Goal: Information Seeking & Learning: Learn about a topic

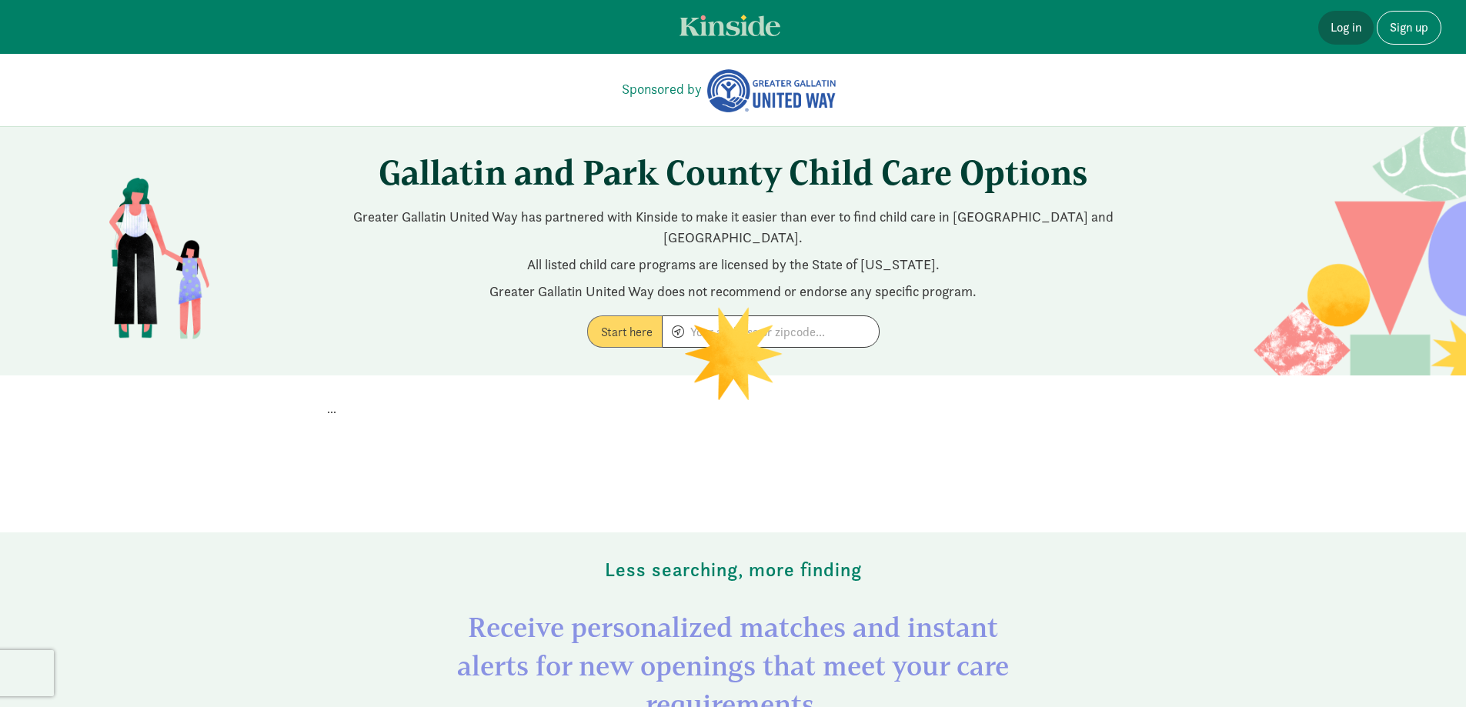
click at [1353, 28] on link "Log in" at bounding box center [1345, 28] width 55 height 34
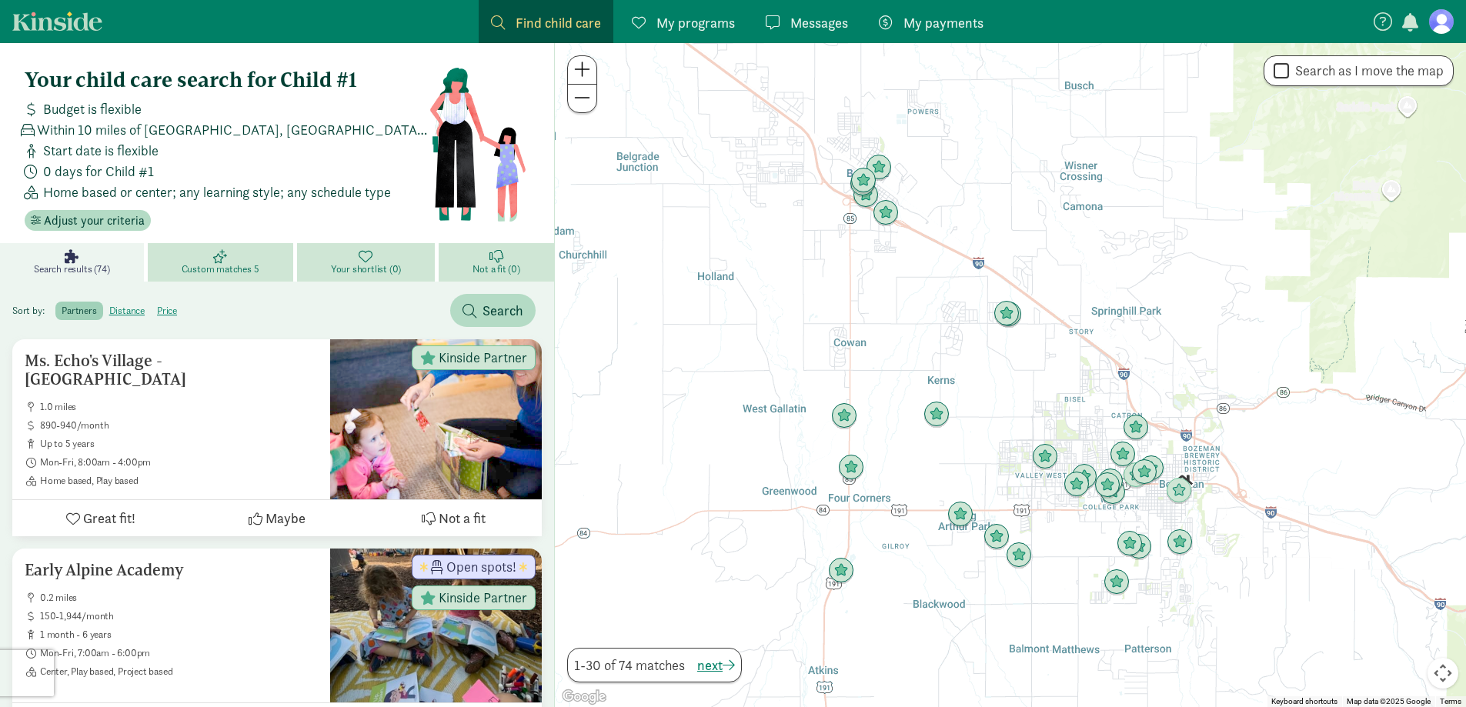
click at [588, 75] on span at bounding box center [582, 69] width 16 height 18
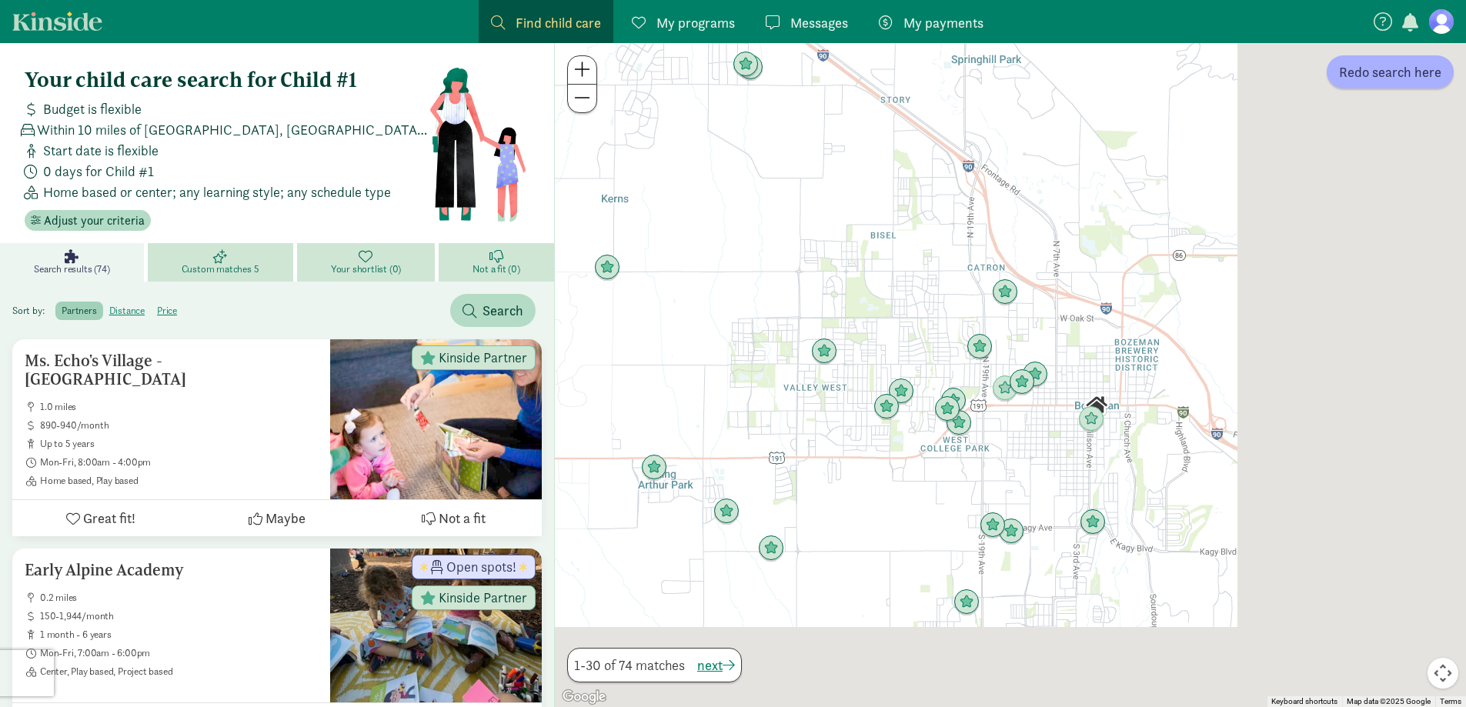
drag, startPoint x: 1125, startPoint y: 394, endPoint x: 865, endPoint y: 206, distance: 320.7
click at [865, 206] on div at bounding box center [1010, 375] width 911 height 664
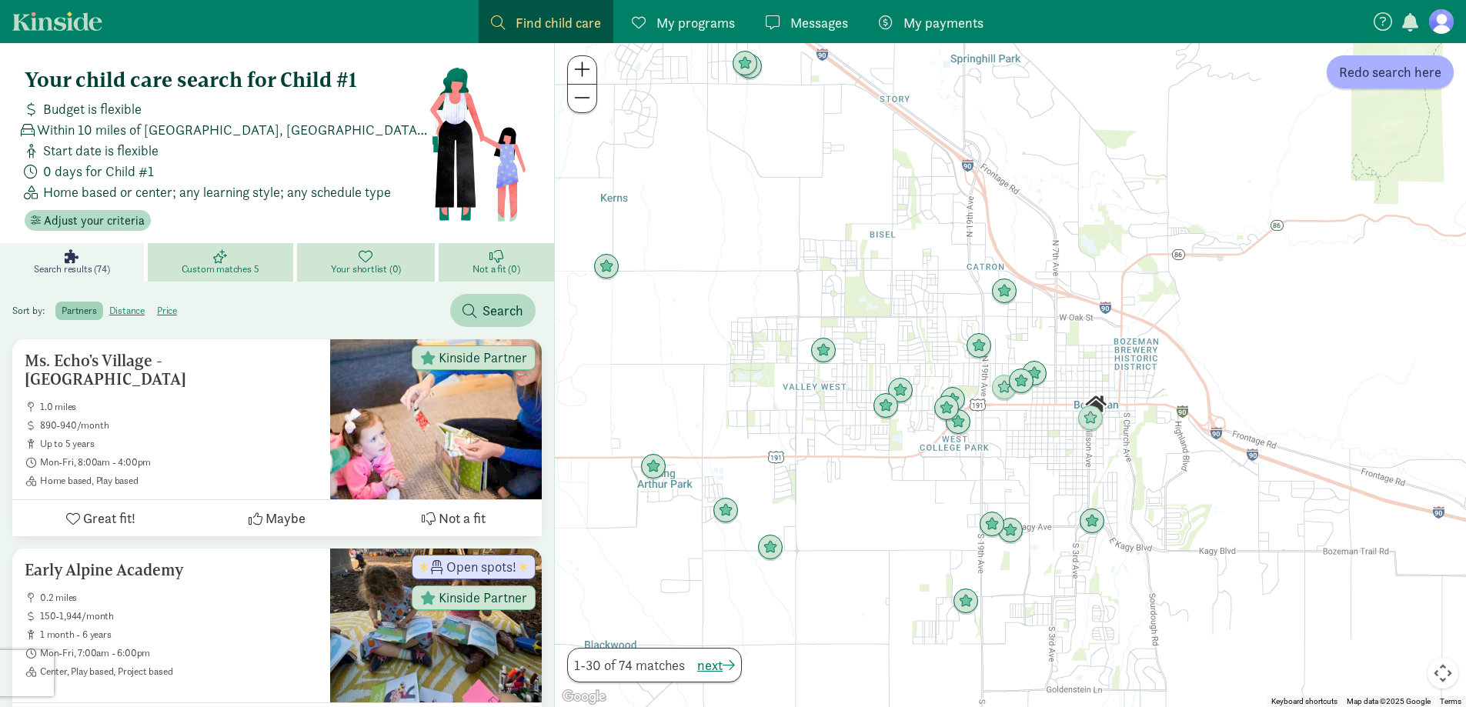
click at [592, 62] on button at bounding box center [582, 70] width 28 height 28
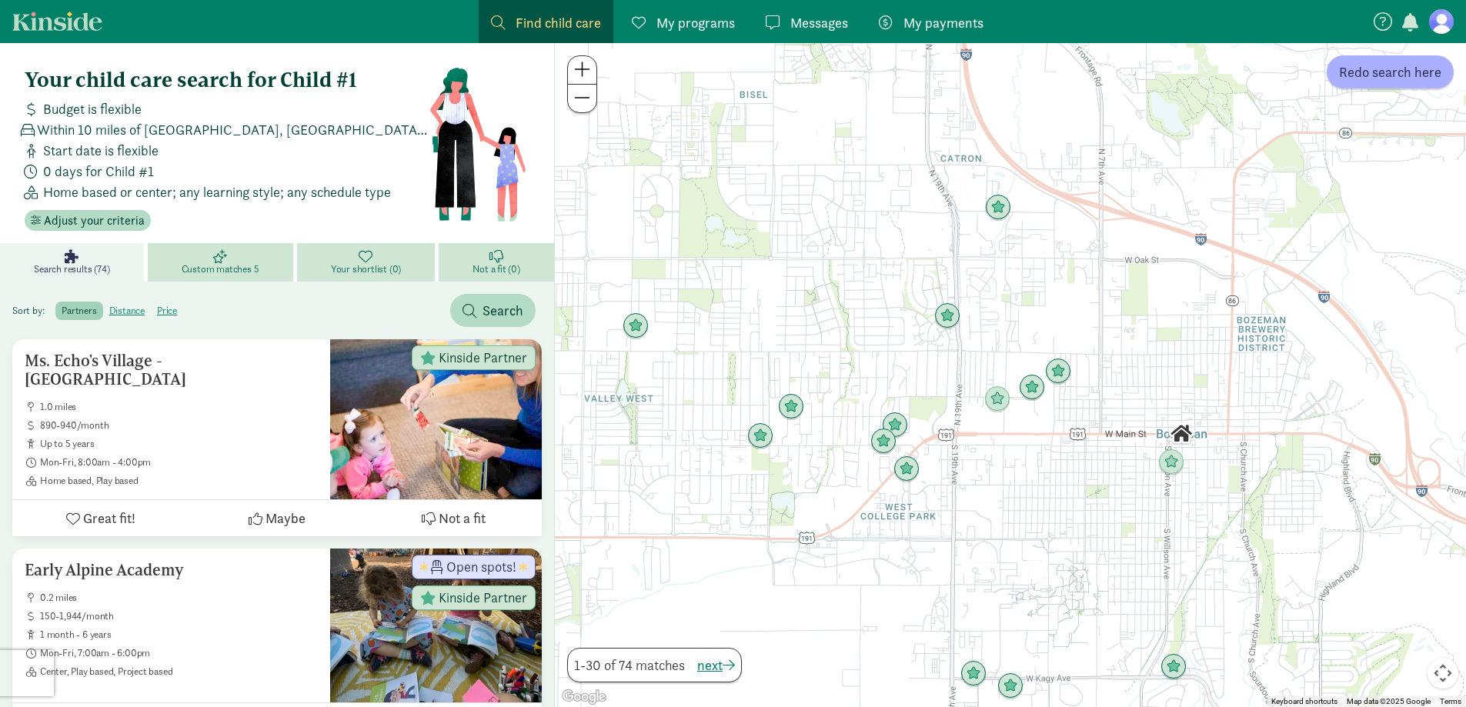
click at [592, 62] on button at bounding box center [582, 70] width 28 height 28
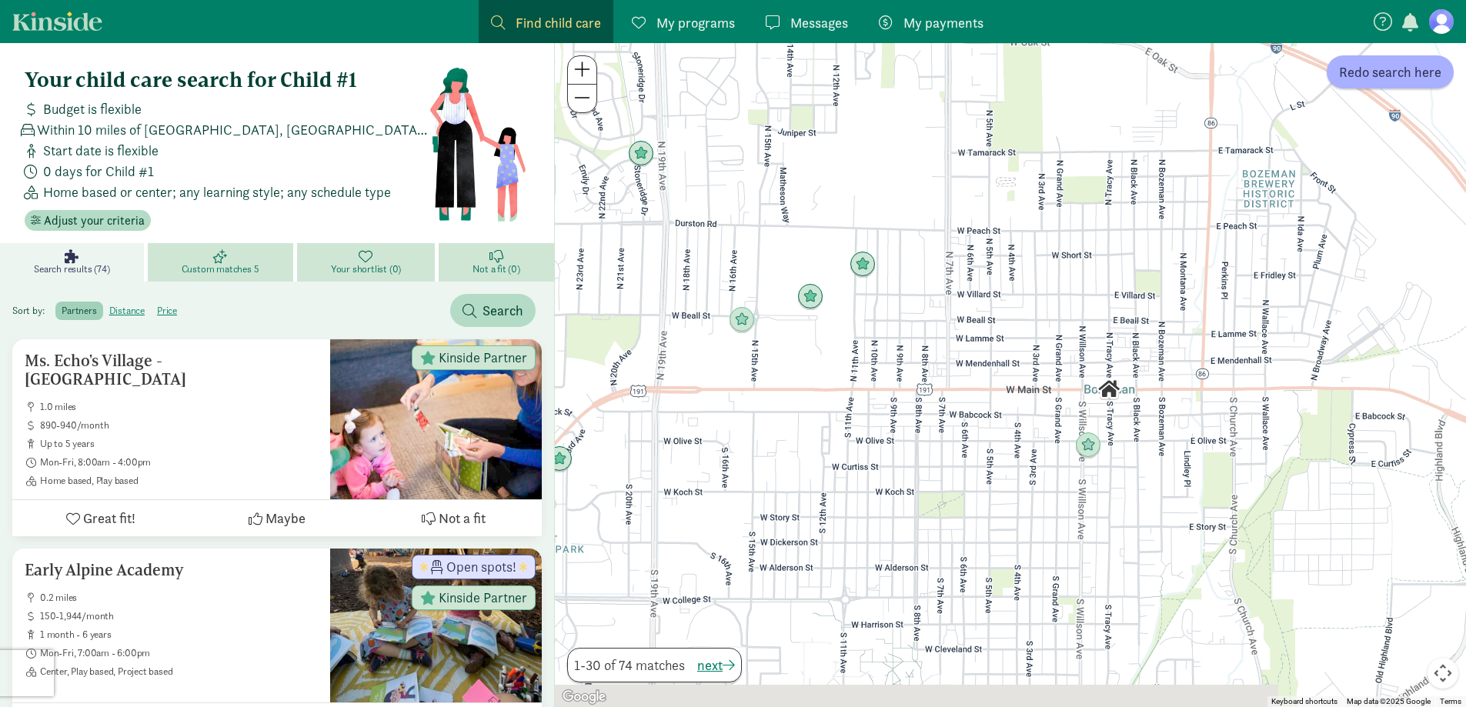
drag, startPoint x: 1078, startPoint y: 542, endPoint x: 833, endPoint y: 439, distance: 266.0
click at [833, 439] on div at bounding box center [1010, 375] width 911 height 664
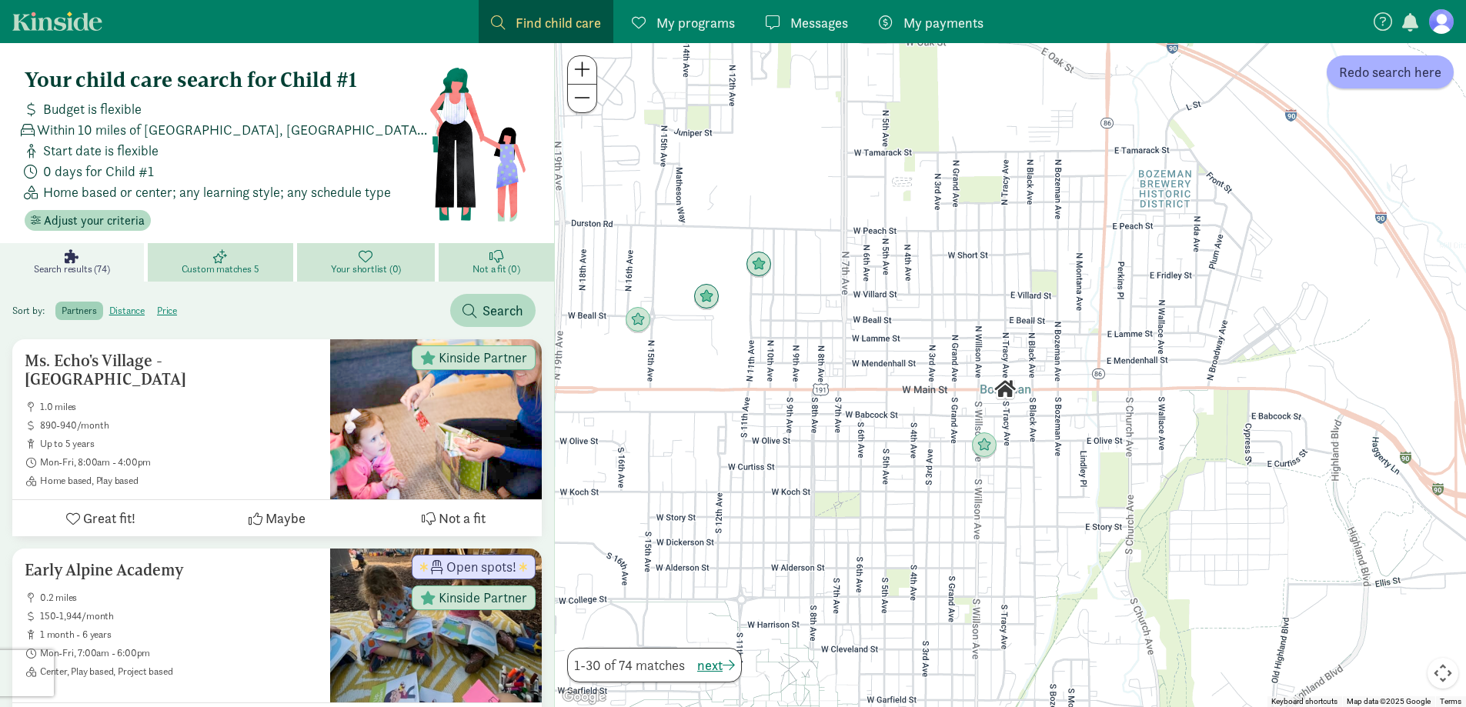
drag, startPoint x: 1215, startPoint y: 524, endPoint x: 1166, endPoint y: 525, distance: 49.3
click at [1166, 525] on div at bounding box center [1010, 375] width 911 height 664
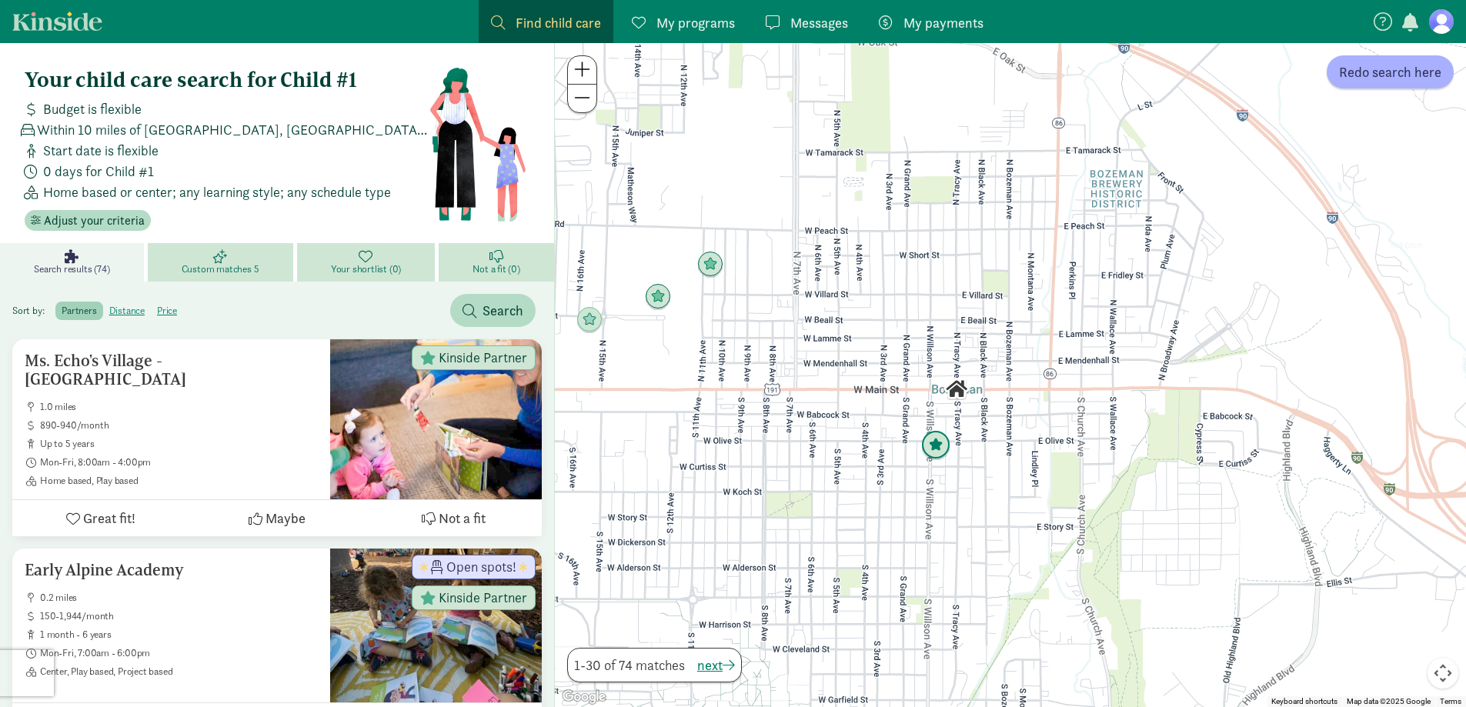
click at [939, 441] on img "Click to see details" at bounding box center [936, 446] width 42 height 42
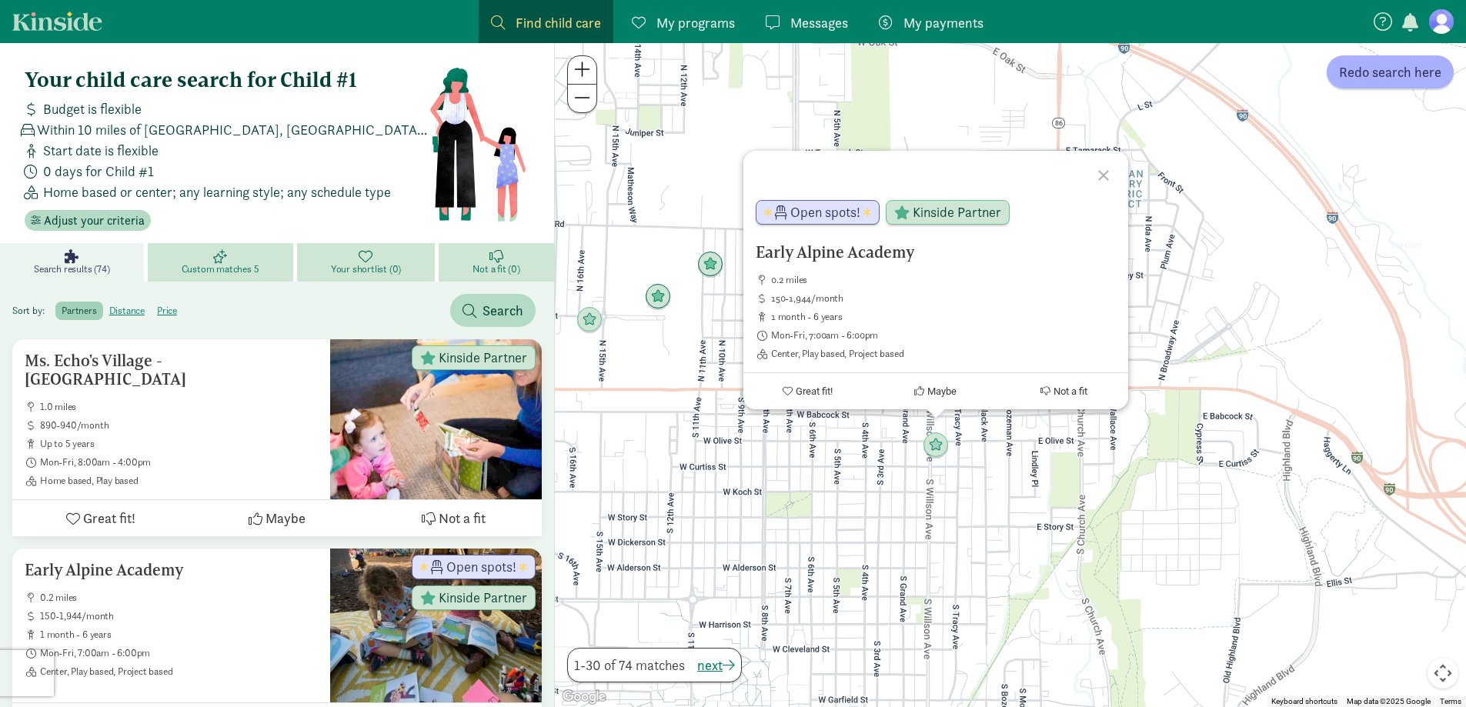
click at [1100, 163] on div at bounding box center [1106, 173] width 45 height 45
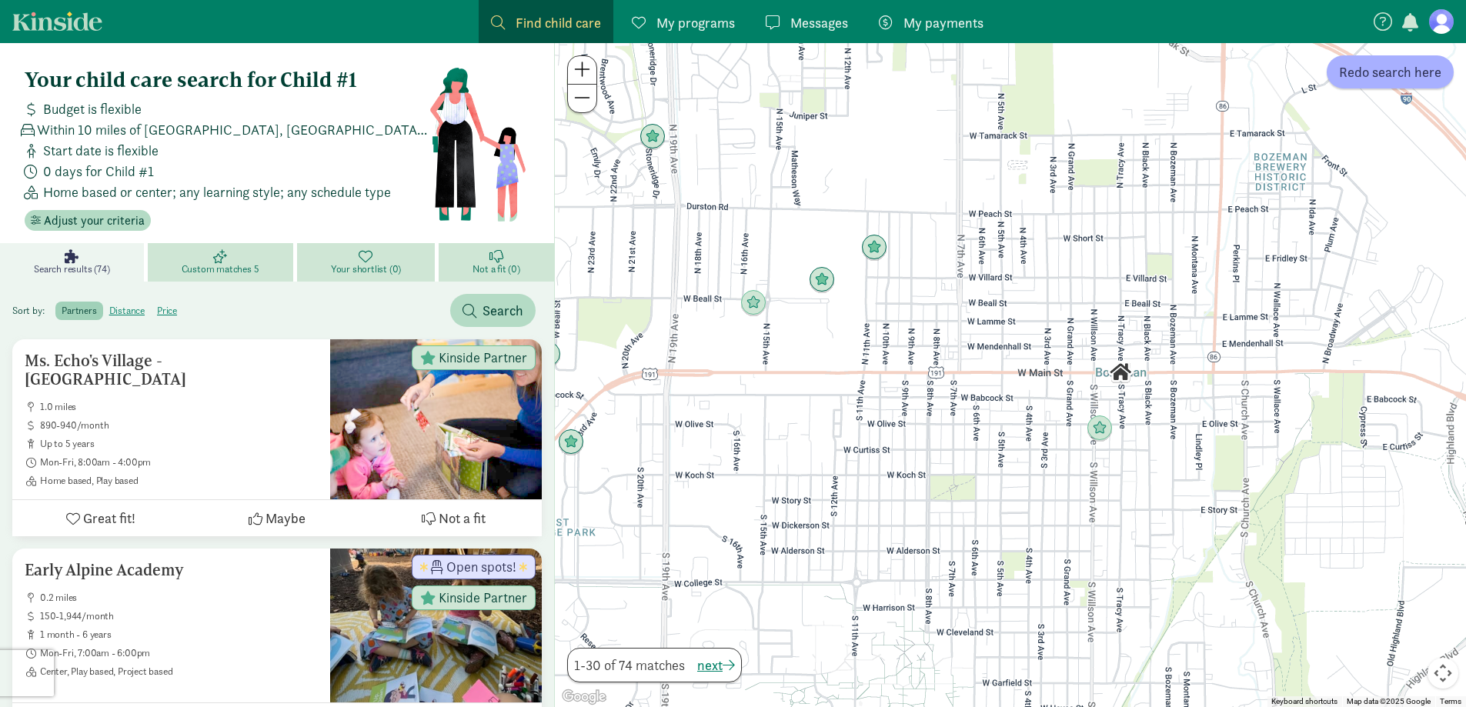
drag, startPoint x: 1110, startPoint y: 456, endPoint x: 1278, endPoint y: 439, distance: 168.6
click at [1278, 439] on div at bounding box center [1010, 375] width 911 height 664
click at [879, 251] on img "Click to see details" at bounding box center [877, 248] width 42 height 42
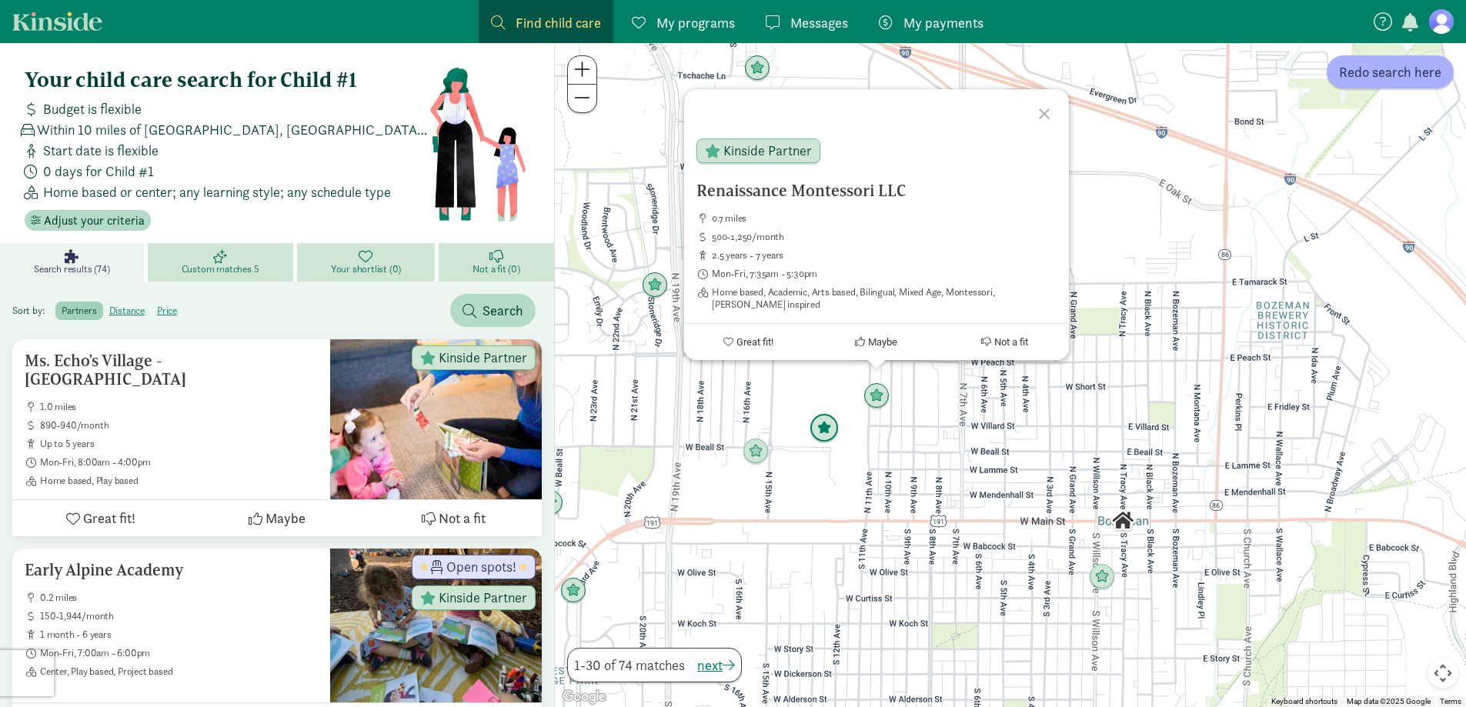
click at [931, 470] on div "Renaissance Montessori LLC 0.7 miles 500-1,250/month 2.5 years - 7 years Mon-Fr…" at bounding box center [1010, 375] width 911 height 664
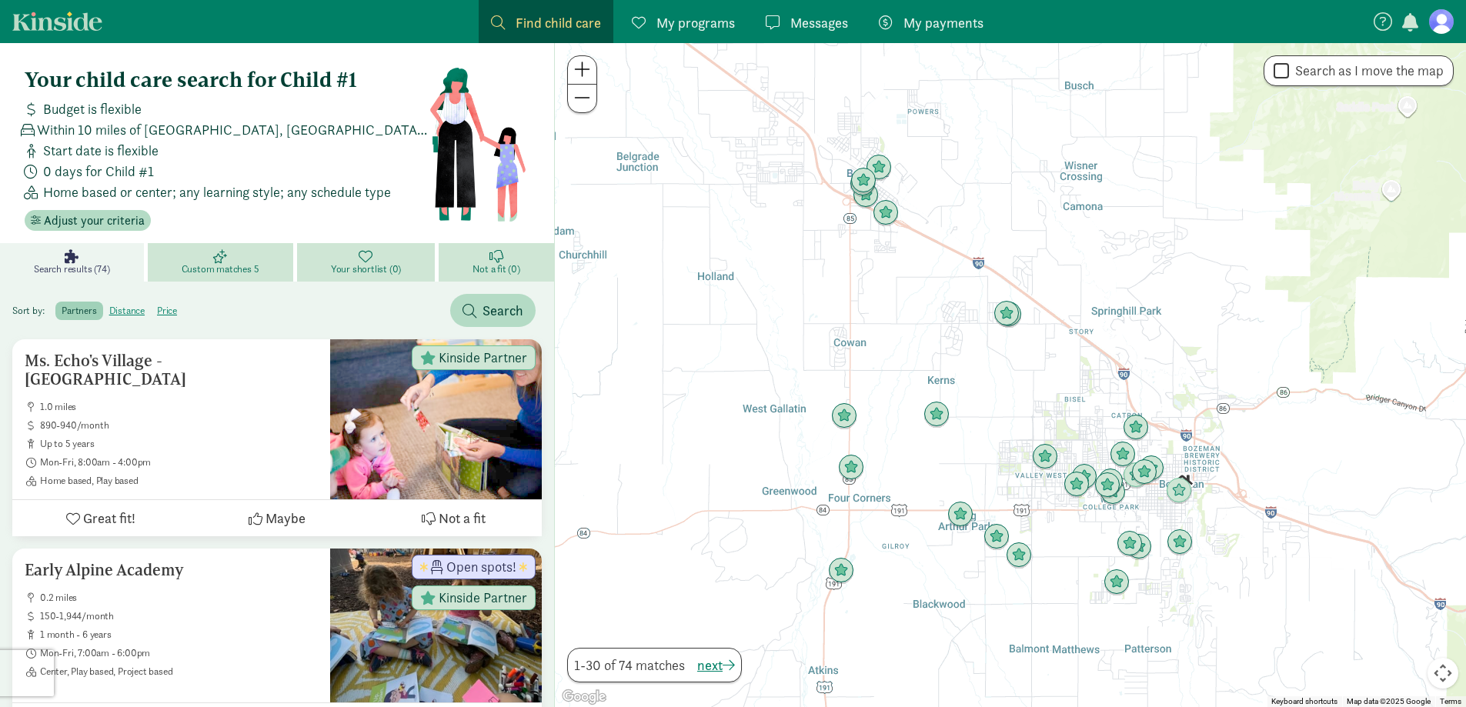
click at [593, 70] on button at bounding box center [582, 70] width 28 height 28
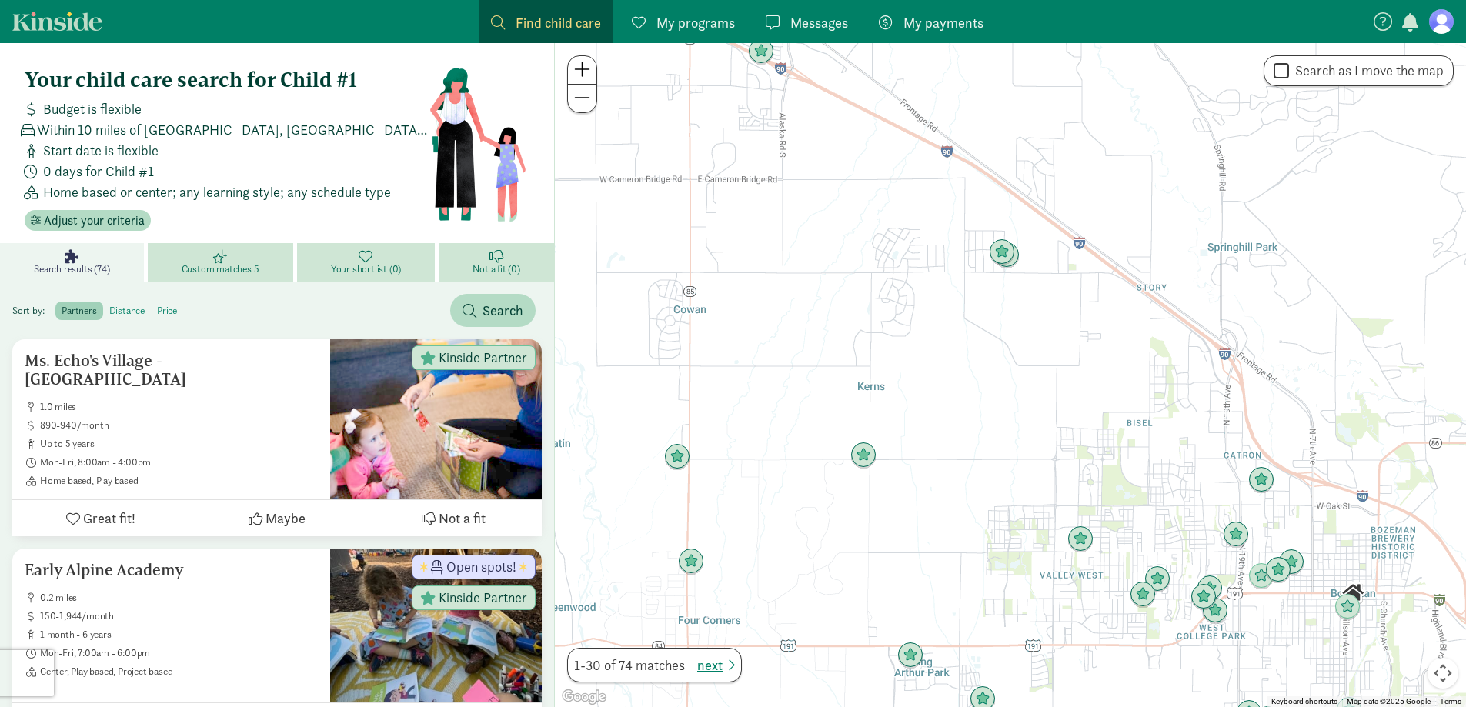
click at [593, 70] on button at bounding box center [582, 70] width 28 height 28
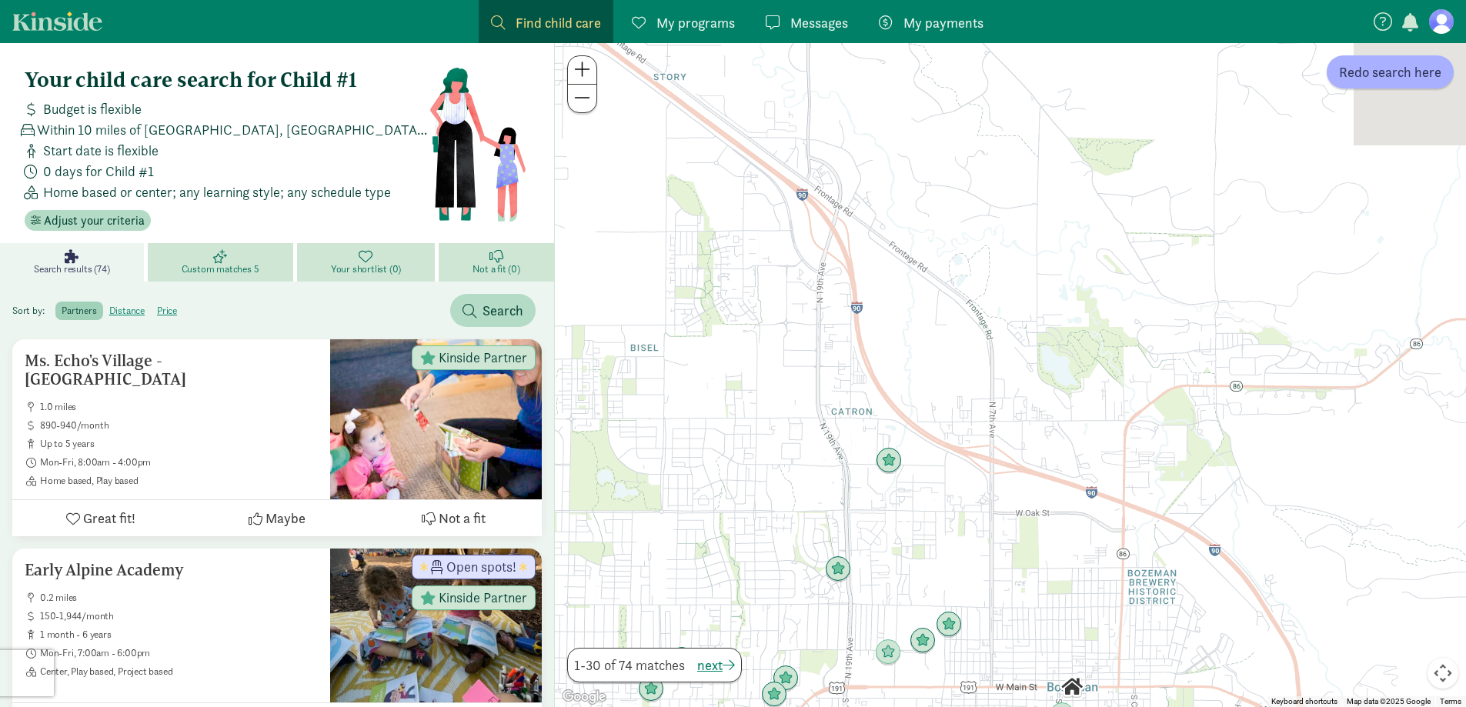
drag, startPoint x: 1206, startPoint y: 479, endPoint x: 591, endPoint y: 353, distance: 627.8
click at [593, 353] on div at bounding box center [1010, 375] width 911 height 664
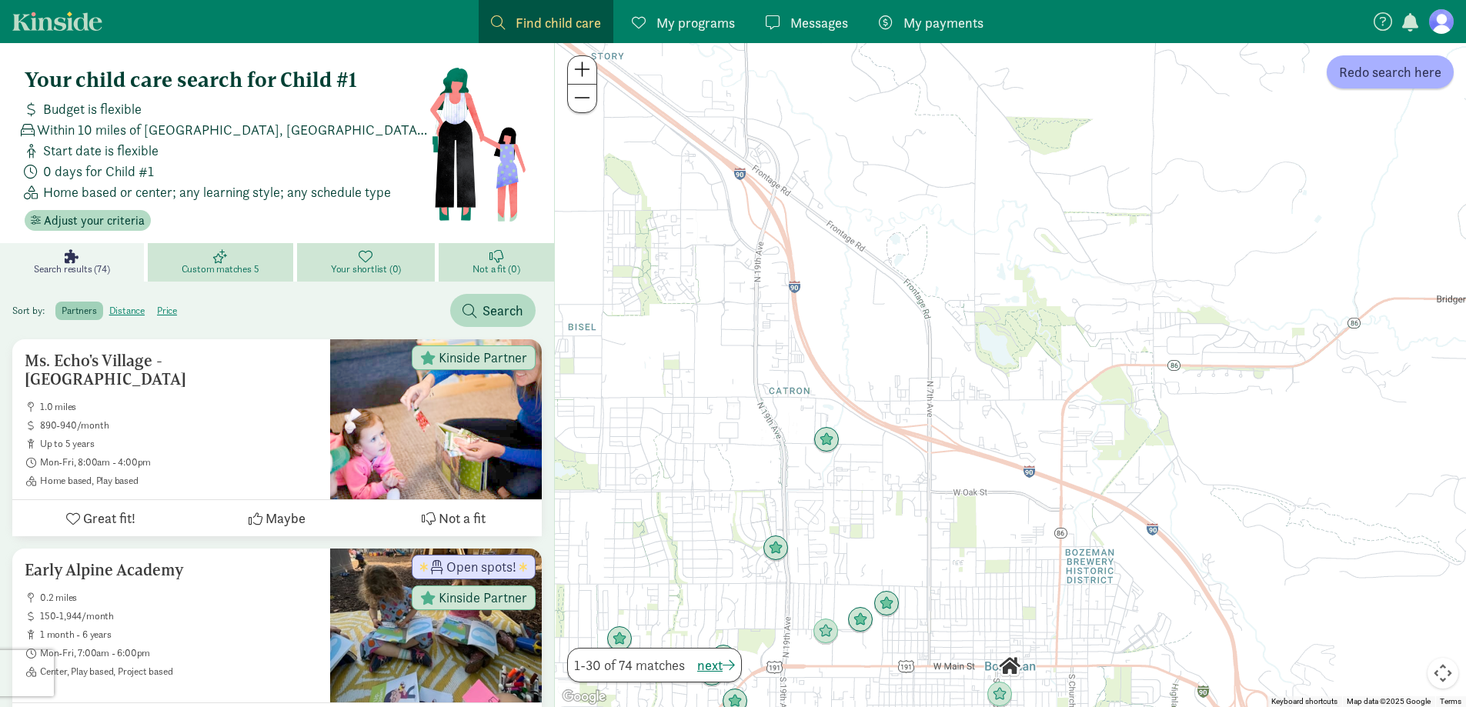
click at [579, 65] on span at bounding box center [582, 69] width 16 height 18
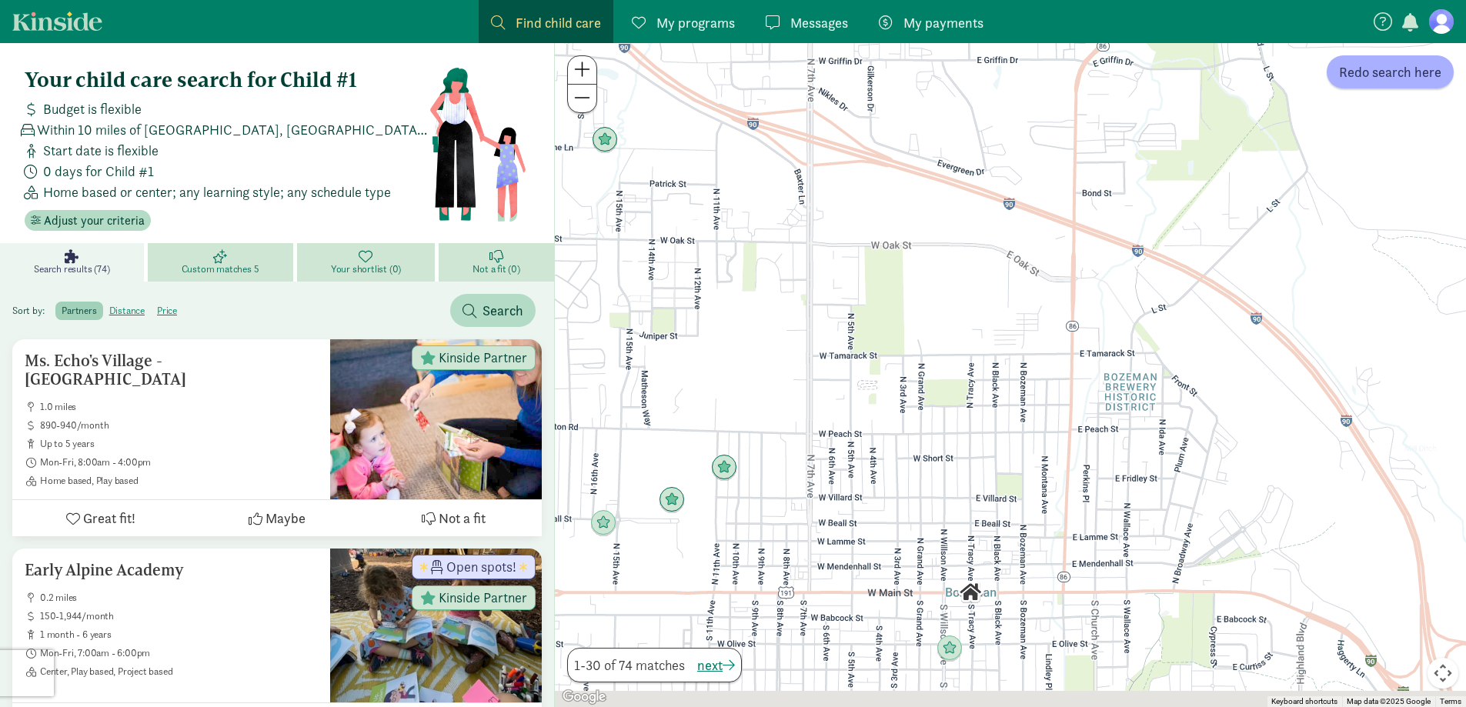
drag, startPoint x: 900, startPoint y: 592, endPoint x: 864, endPoint y: 218, distance: 375.8
click at [864, 218] on div at bounding box center [1010, 375] width 911 height 664
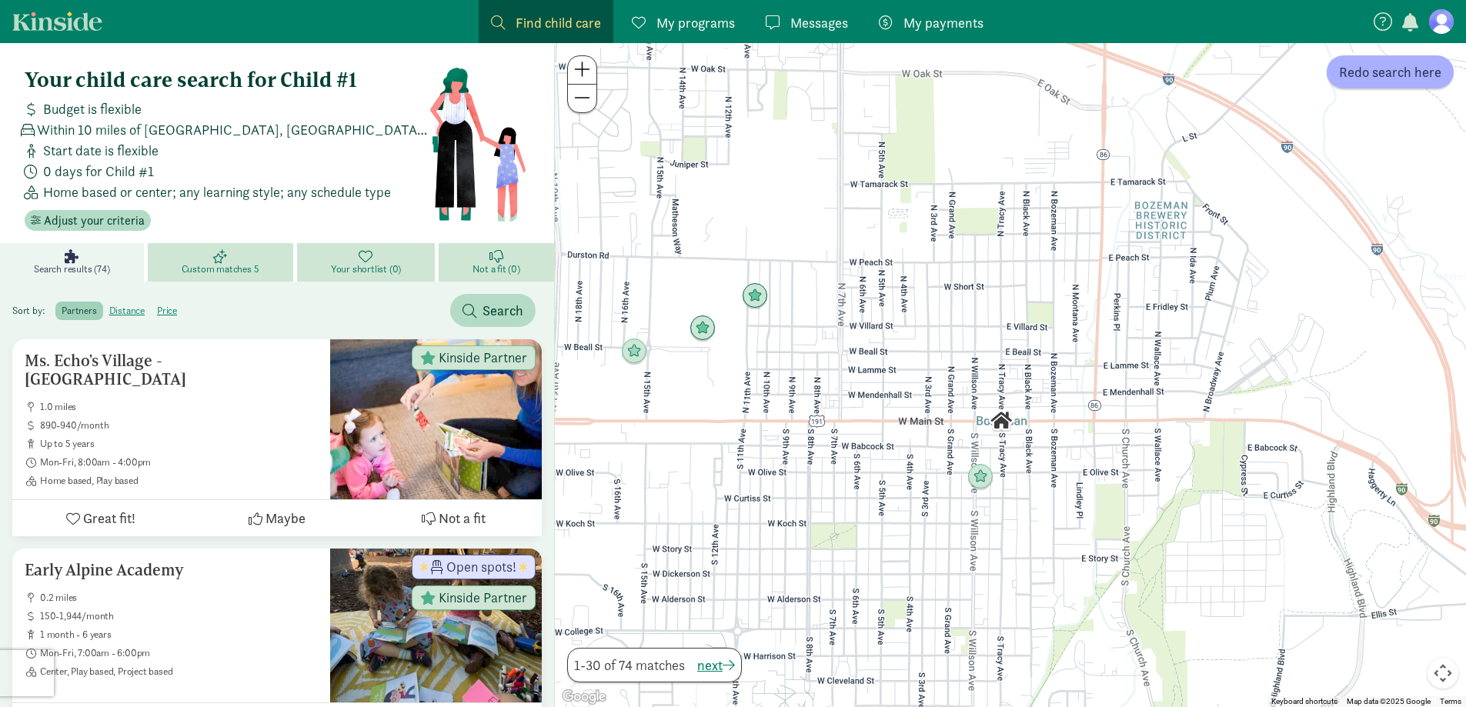
drag, startPoint x: 1016, startPoint y: 657, endPoint x: 1058, endPoint y: 575, distance: 91.9
click at [1058, 575] on div at bounding box center [1010, 375] width 911 height 664
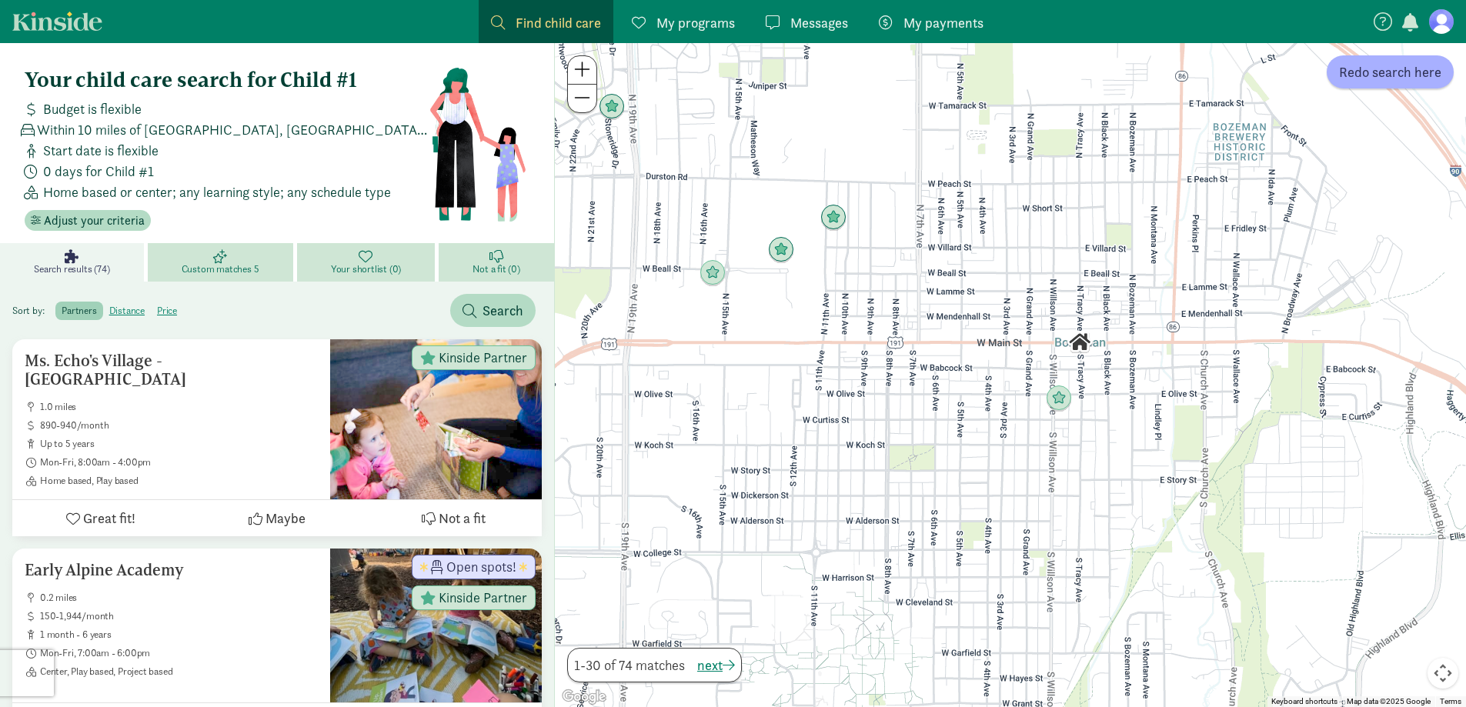
drag, startPoint x: 892, startPoint y: 349, endPoint x: 972, endPoint y: 272, distance: 111.6
click at [972, 272] on div at bounding box center [1010, 375] width 911 height 664
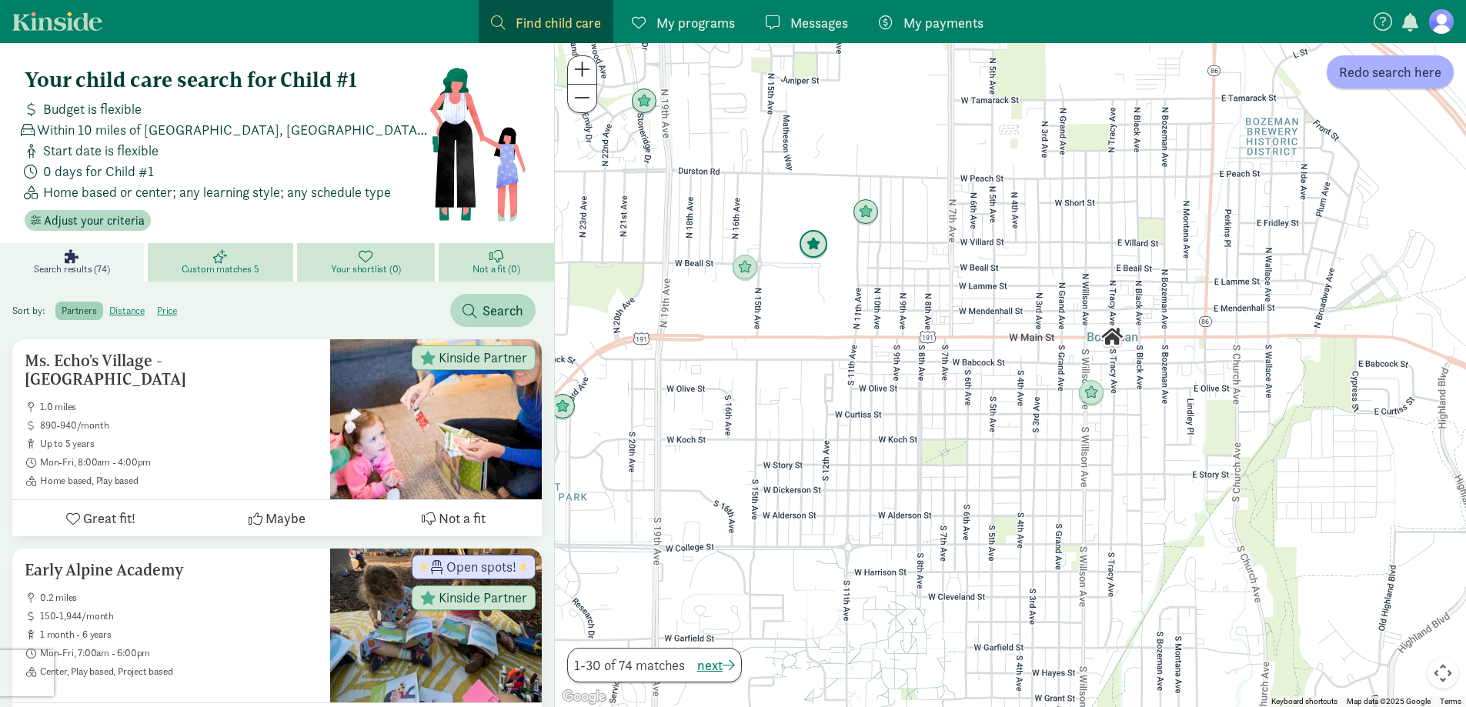
click at [809, 249] on img "Click to see details" at bounding box center [814, 245] width 42 height 42
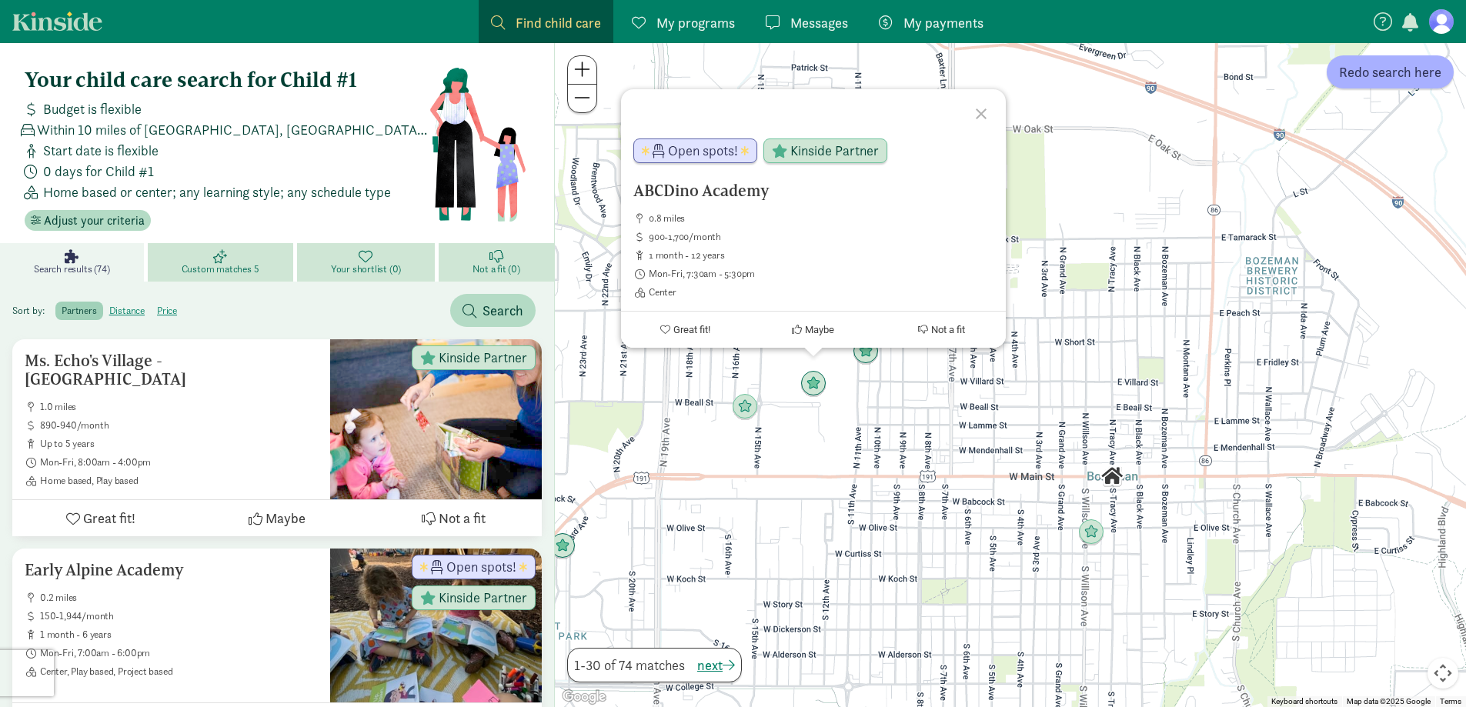
click at [979, 118] on div at bounding box center [983, 111] width 45 height 45
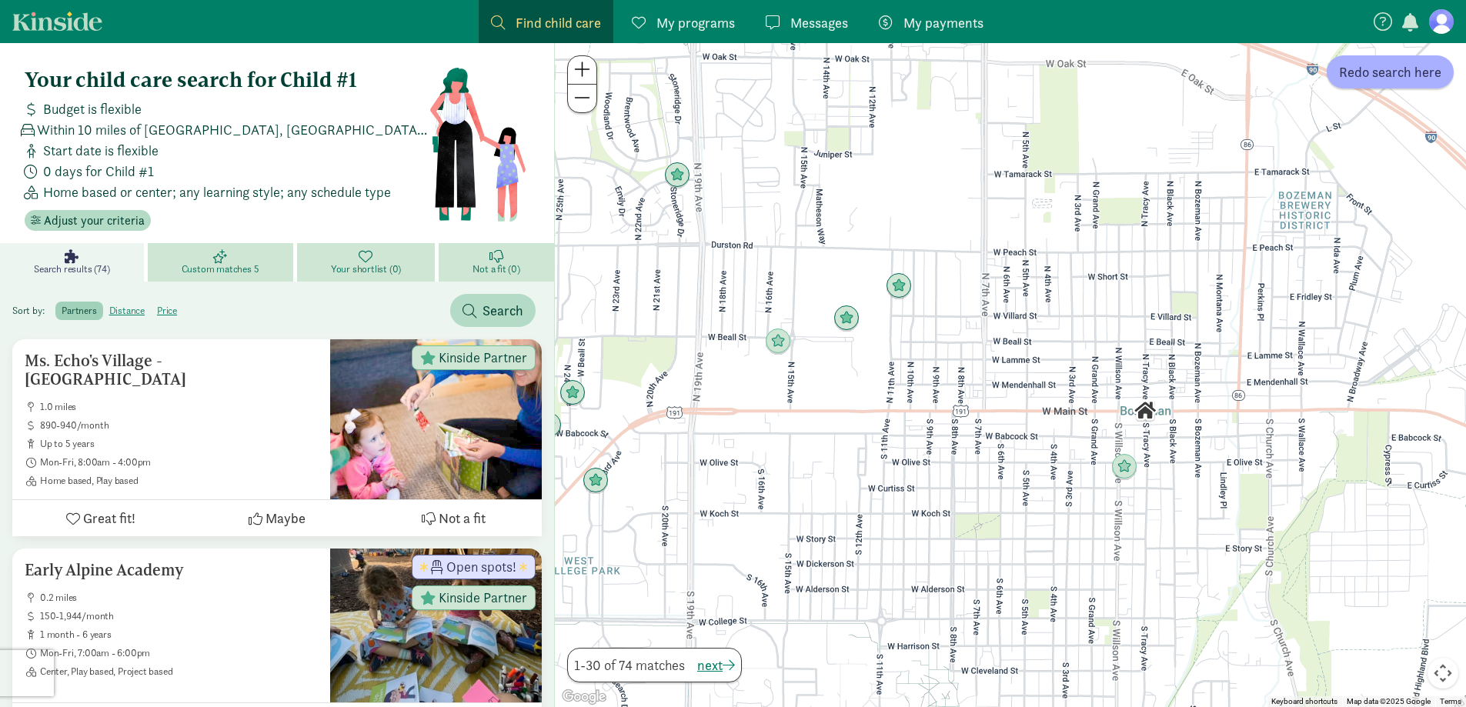
drag, startPoint x: 982, startPoint y: 487, endPoint x: 1025, endPoint y: 389, distance: 107.5
click at [1025, 391] on div at bounding box center [1010, 375] width 911 height 664
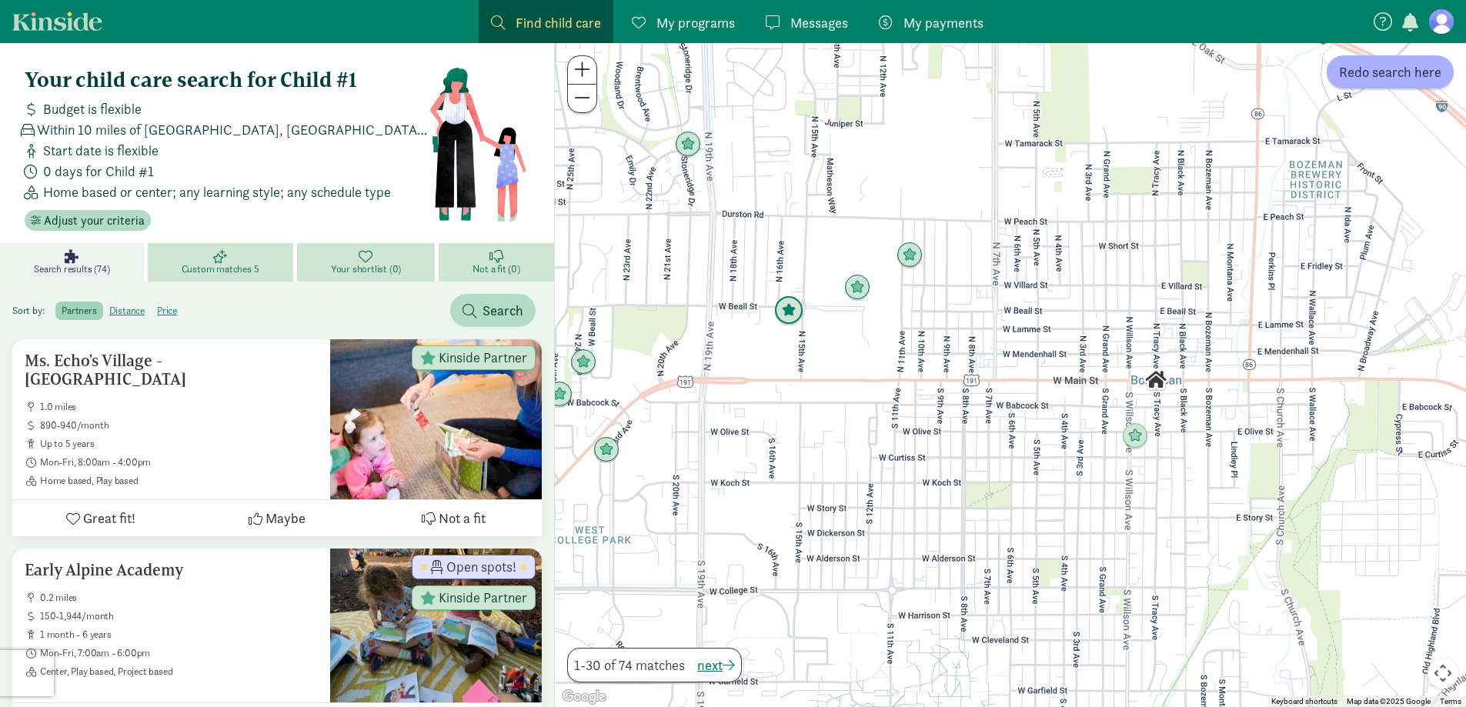
click at [798, 319] on img "Click to see details" at bounding box center [789, 311] width 42 height 42
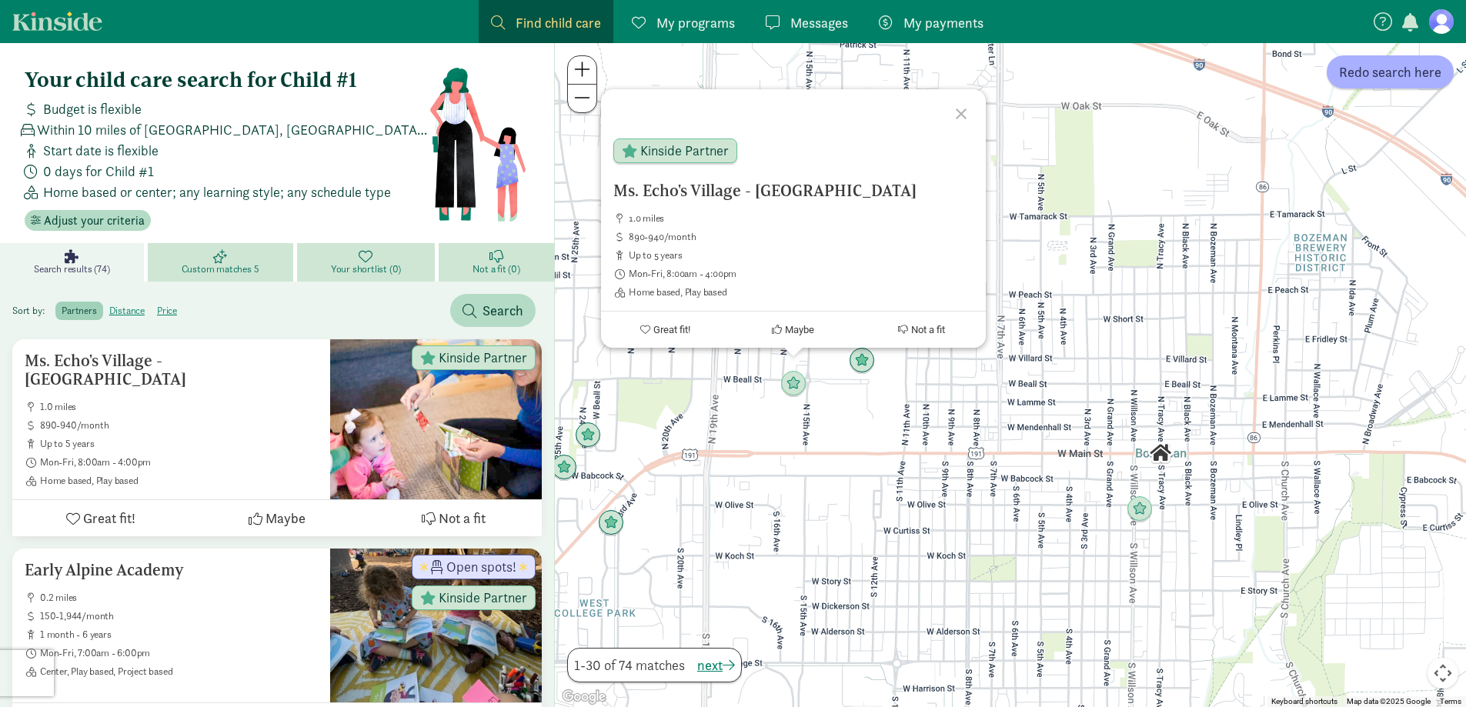
click at [960, 108] on div at bounding box center [963, 111] width 45 height 45
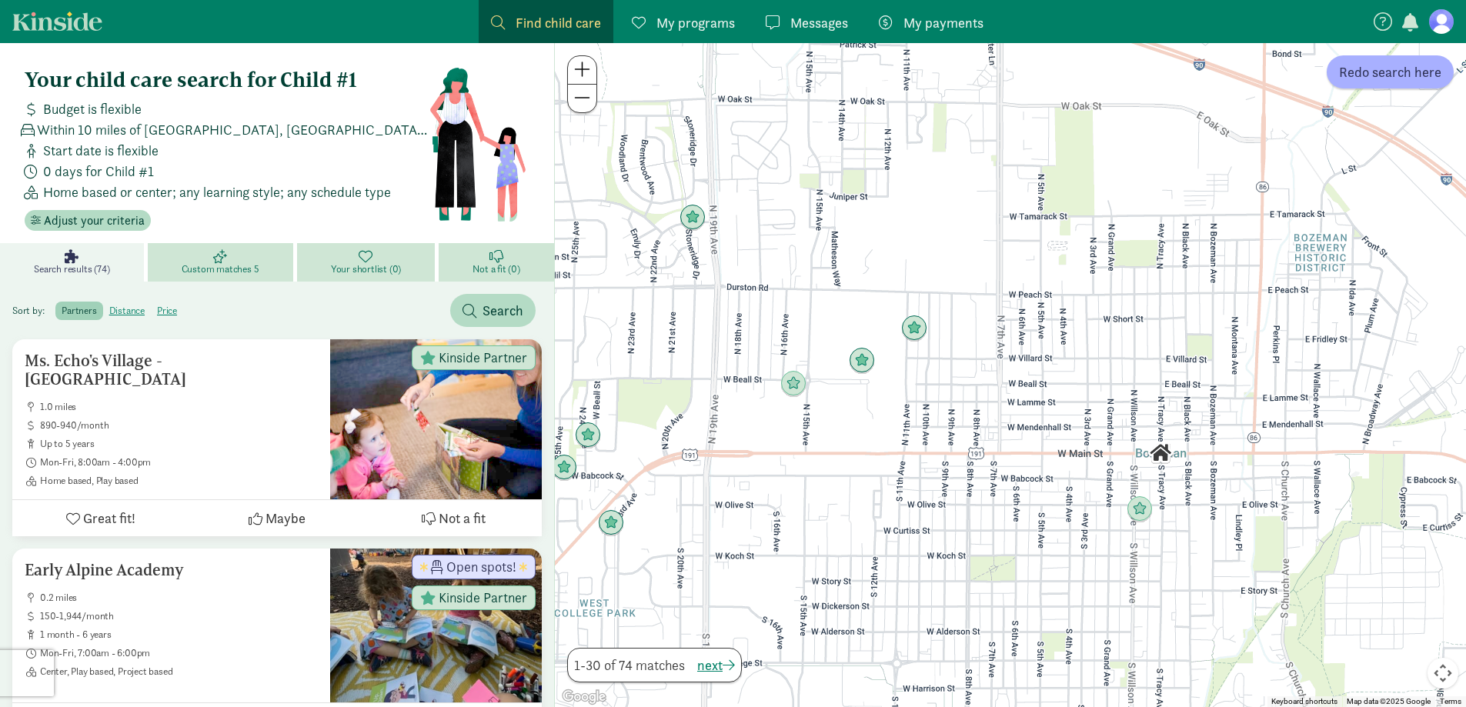
drag, startPoint x: 966, startPoint y: 543, endPoint x: 924, endPoint y: 445, distance: 106.5
click at [924, 445] on div "To navigate, press the arrow keys." at bounding box center [1010, 375] width 911 height 664
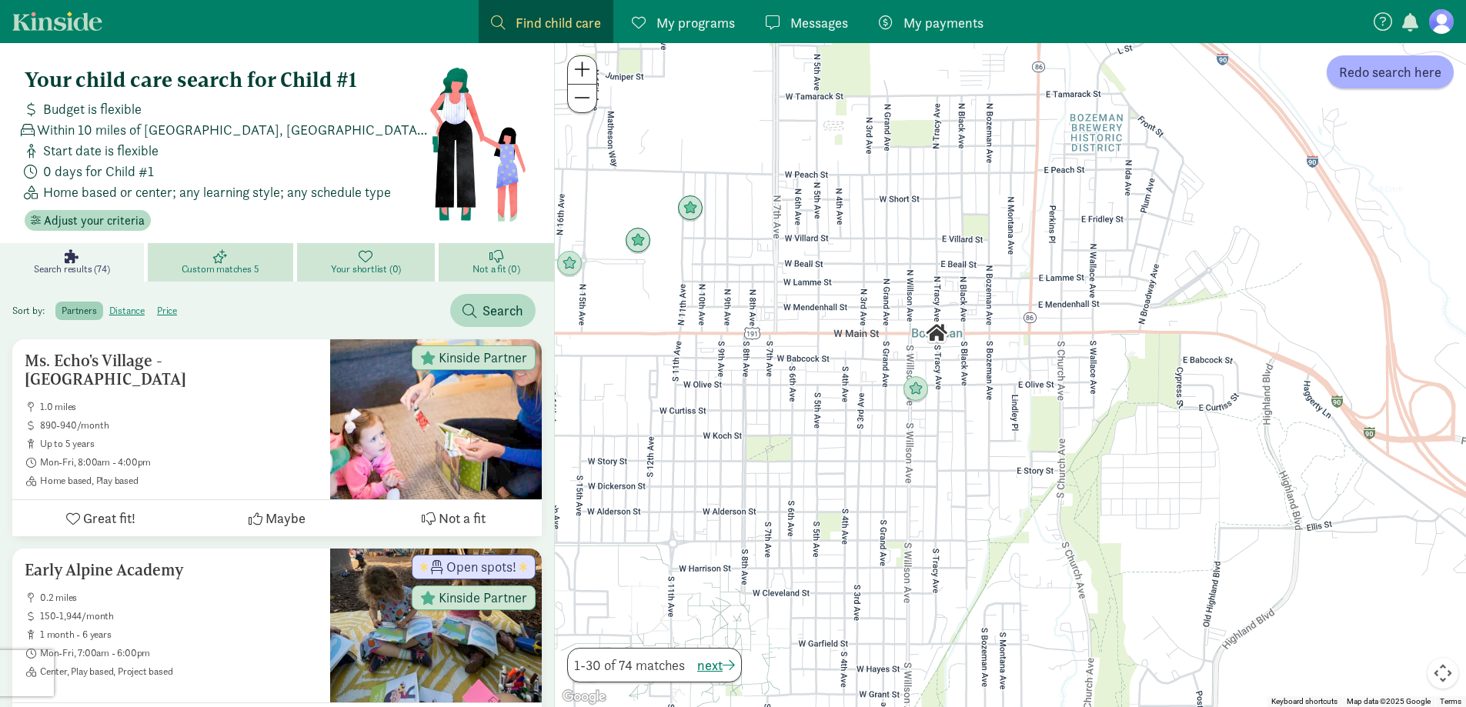
drag, startPoint x: 1146, startPoint y: 531, endPoint x: 951, endPoint y: 513, distance: 196.4
click at [936, 498] on div at bounding box center [1010, 375] width 911 height 664
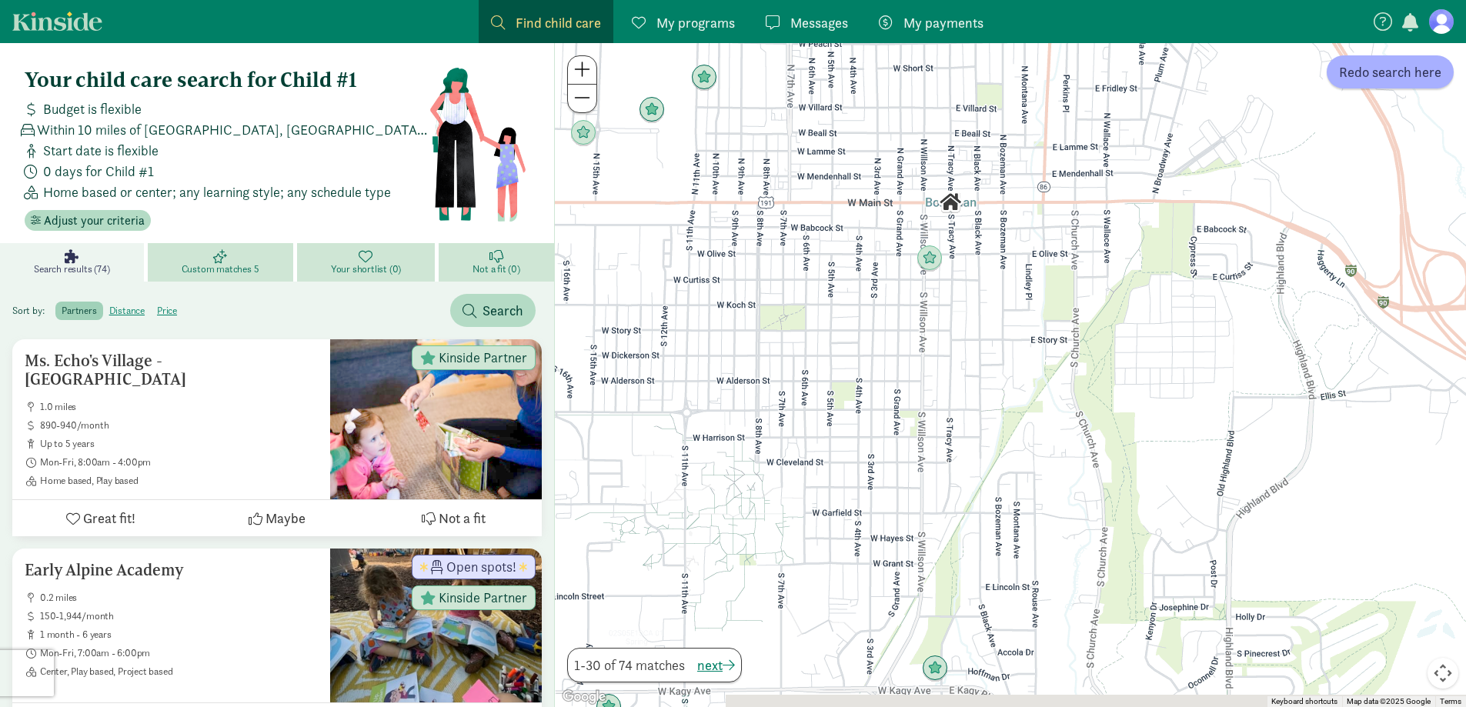
drag, startPoint x: 1027, startPoint y: 550, endPoint x: 1152, endPoint y: 486, distance: 140.4
click at [1152, 486] on div at bounding box center [1010, 375] width 911 height 664
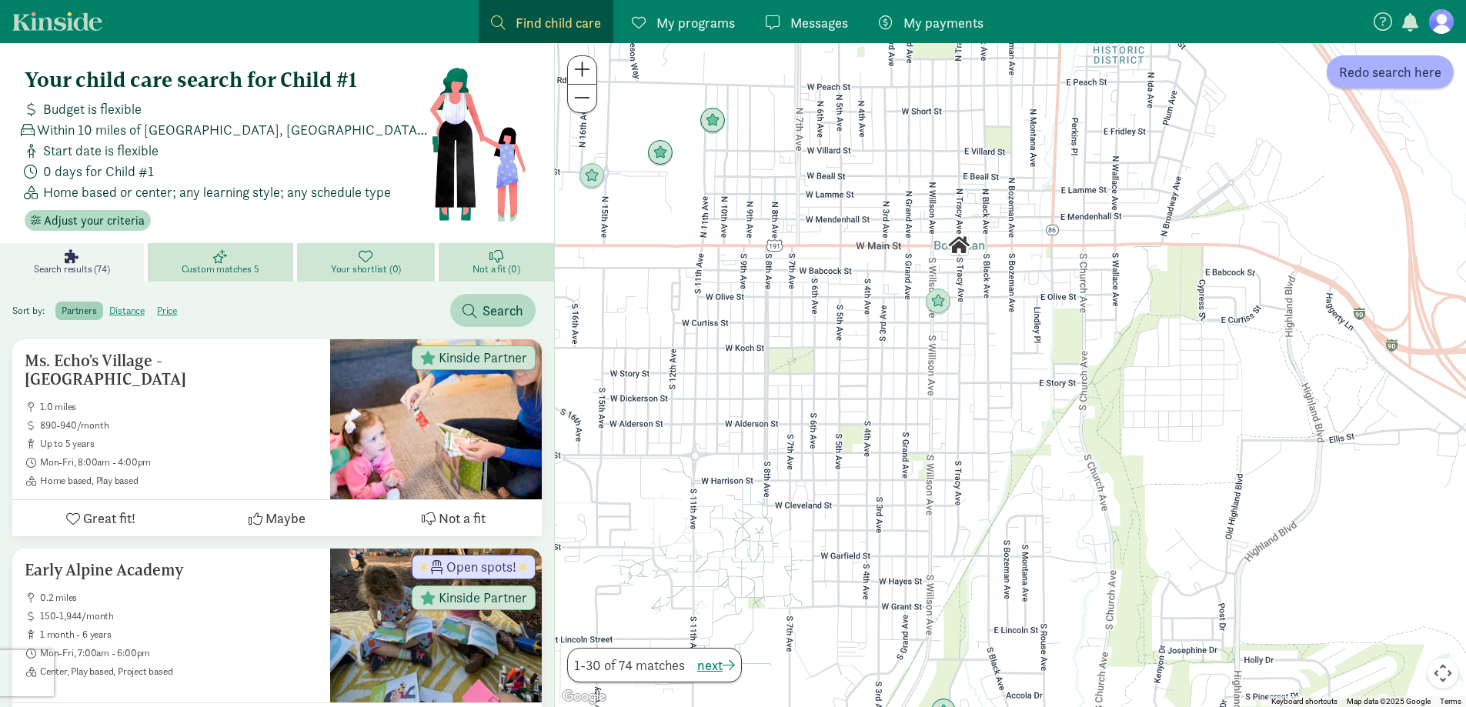
drag, startPoint x: 1027, startPoint y: 366, endPoint x: 1038, endPoint y: 420, distance: 54.9
click at [1038, 420] on div at bounding box center [1010, 375] width 911 height 664
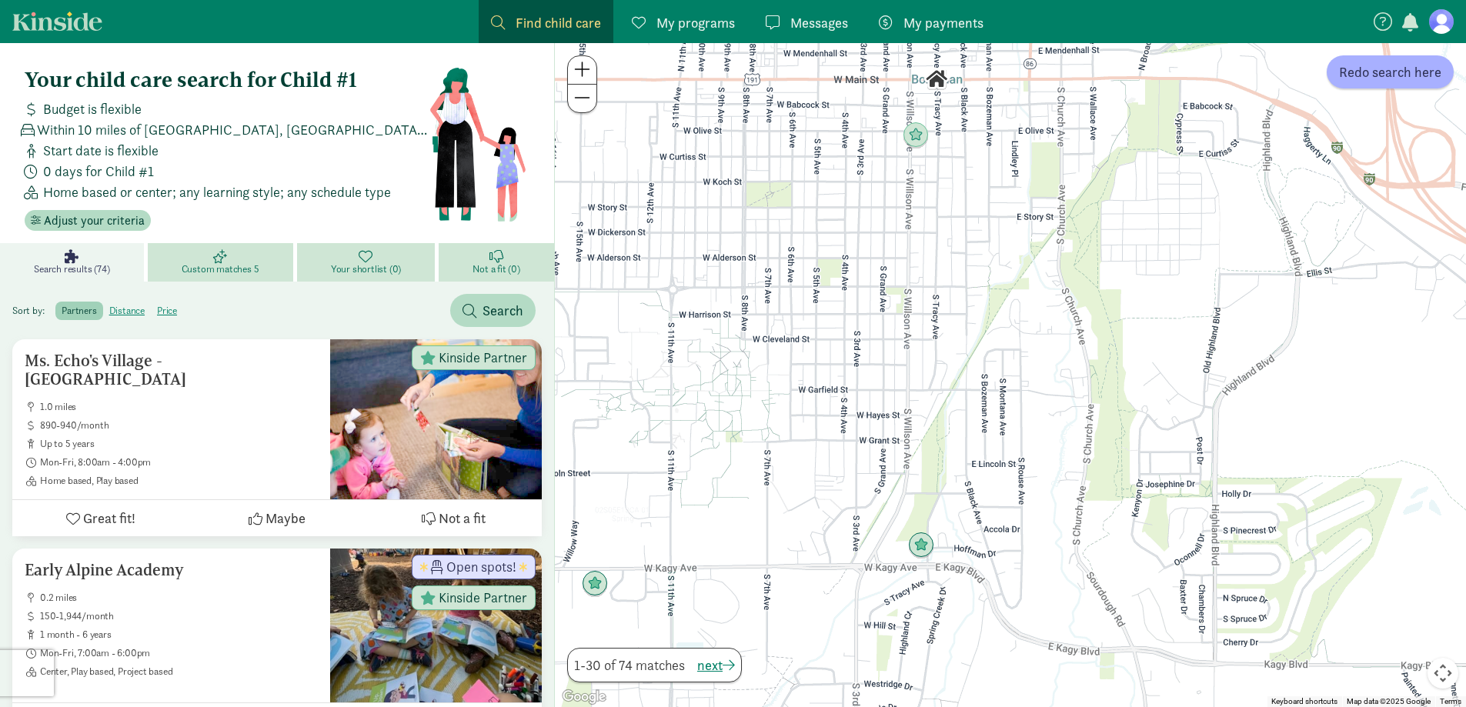
drag, startPoint x: 1081, startPoint y: 411, endPoint x: 1079, endPoint y: 383, distance: 27.8
click at [1079, 383] on div at bounding box center [1010, 375] width 911 height 664
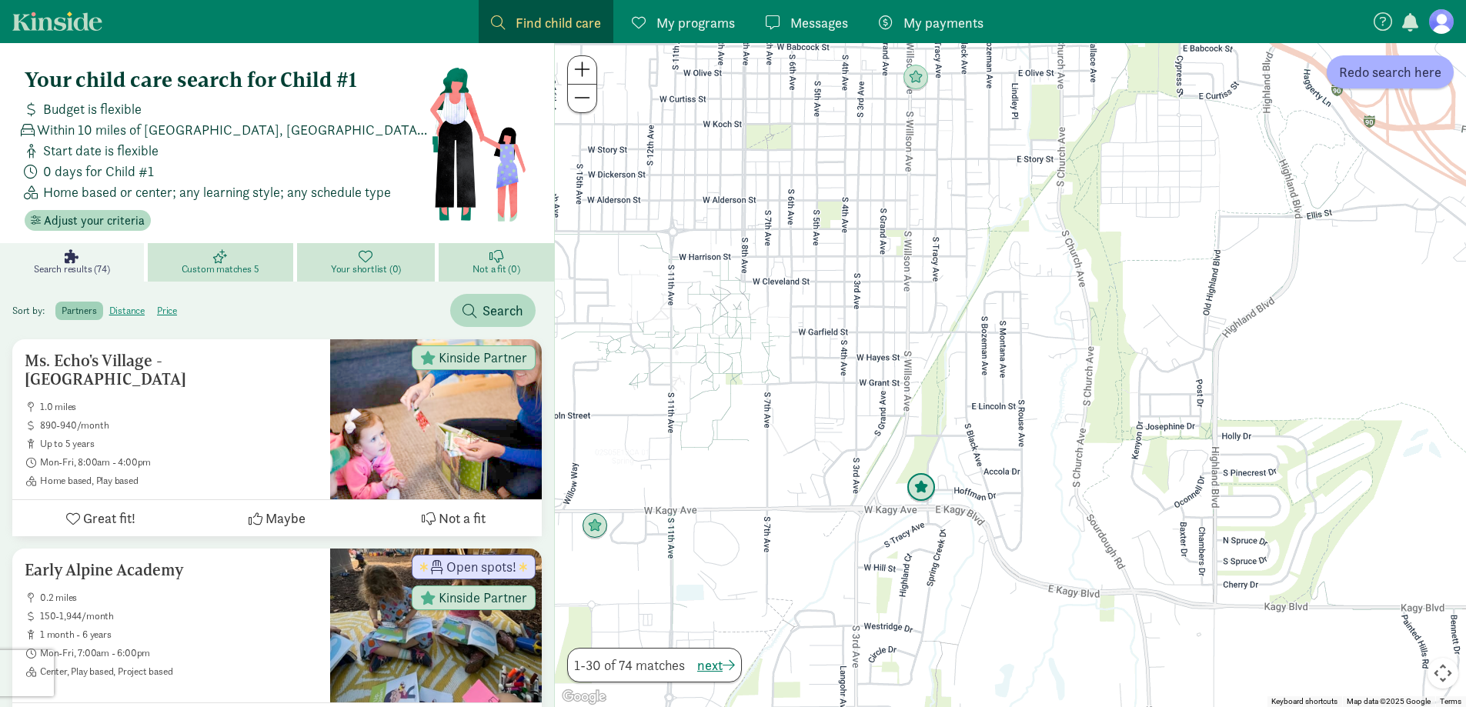
click at [922, 489] on img "Click to see details" at bounding box center [922, 488] width 42 height 42
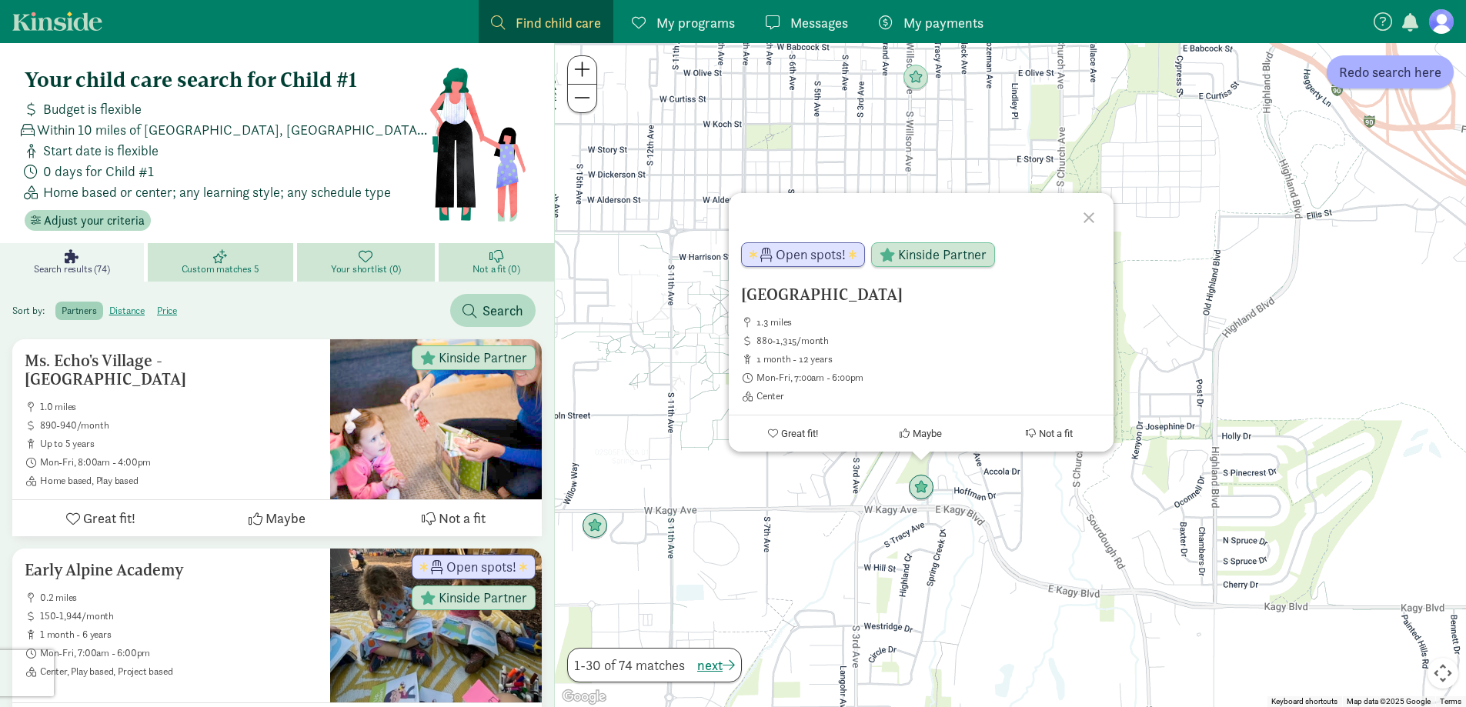
click at [1089, 215] on div at bounding box center [1091, 215] width 45 height 45
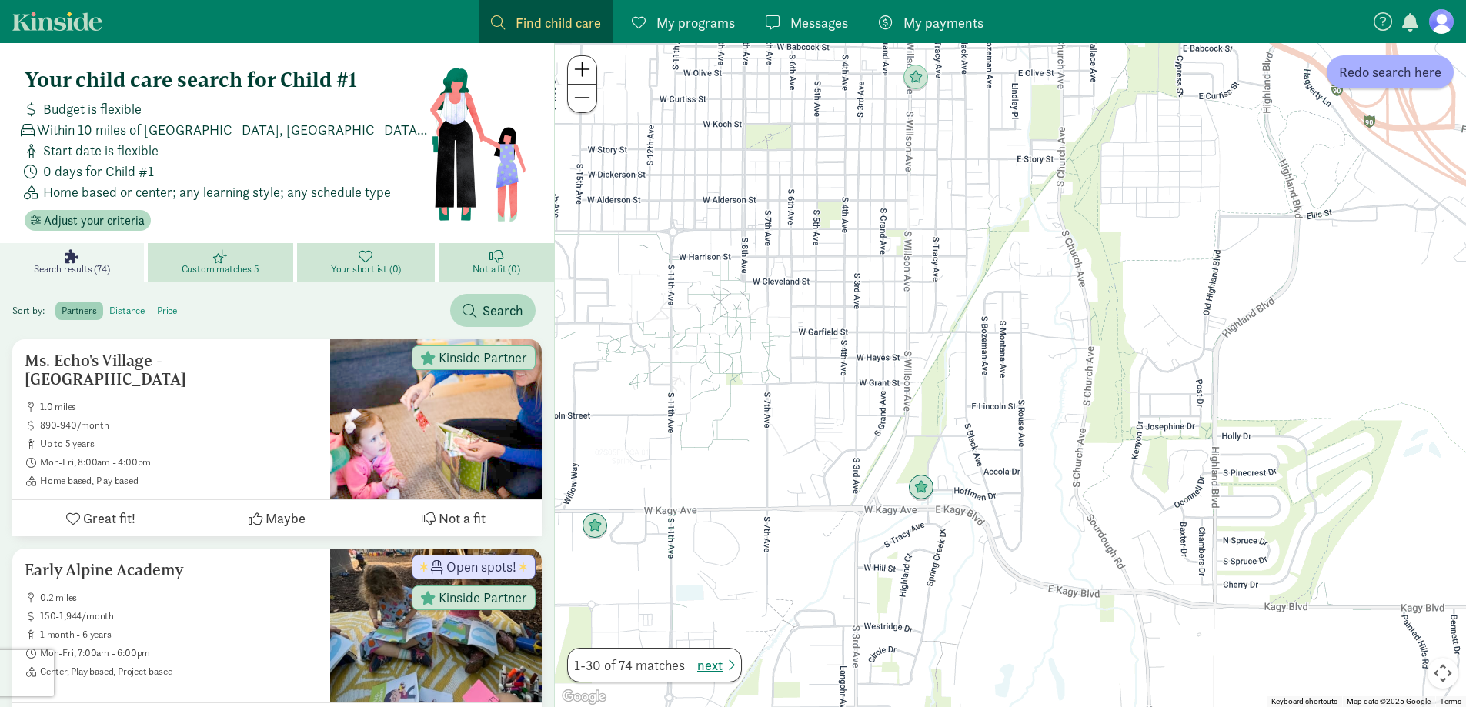
drag, startPoint x: 912, startPoint y: 345, endPoint x: 1031, endPoint y: 334, distance: 119.0
click at [1031, 334] on div "To navigate, press the arrow keys." at bounding box center [1010, 375] width 911 height 664
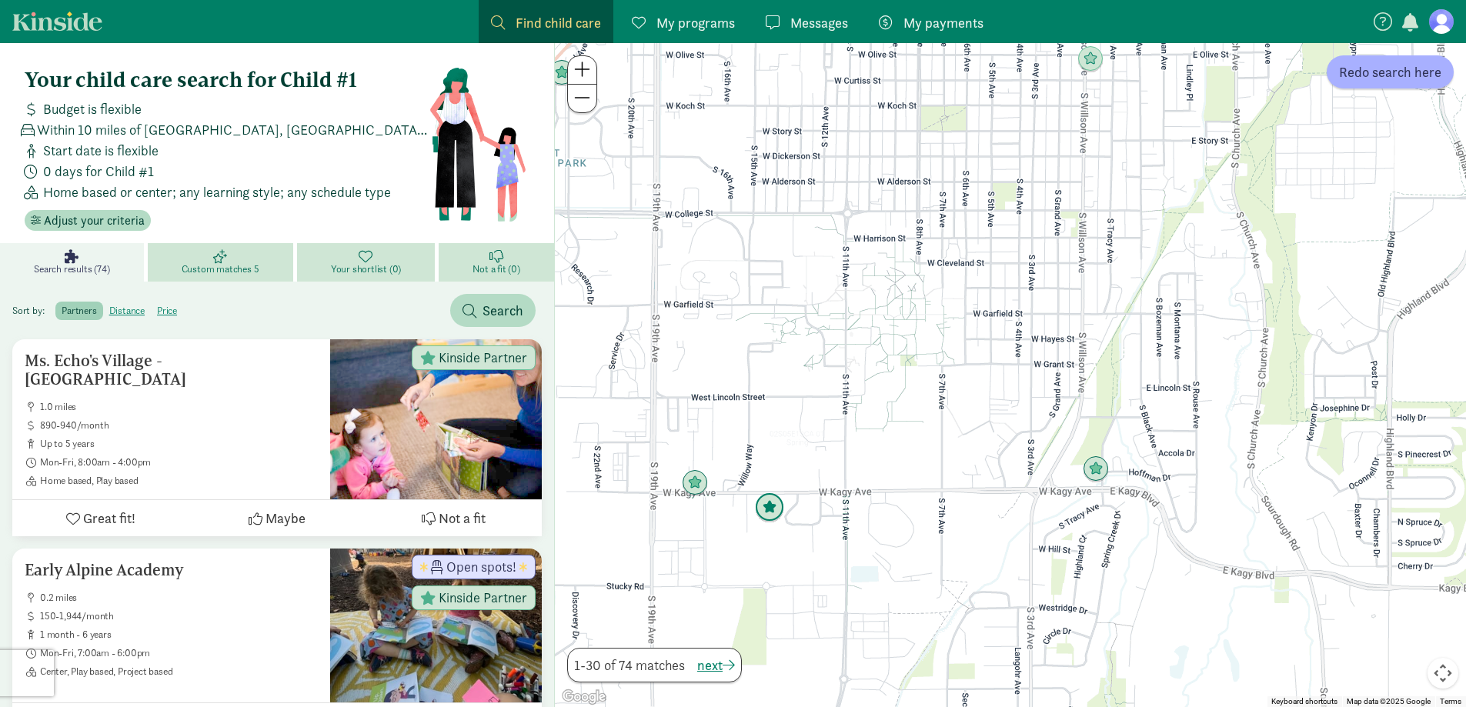
click at [774, 510] on img "Click to see details" at bounding box center [770, 508] width 42 height 42
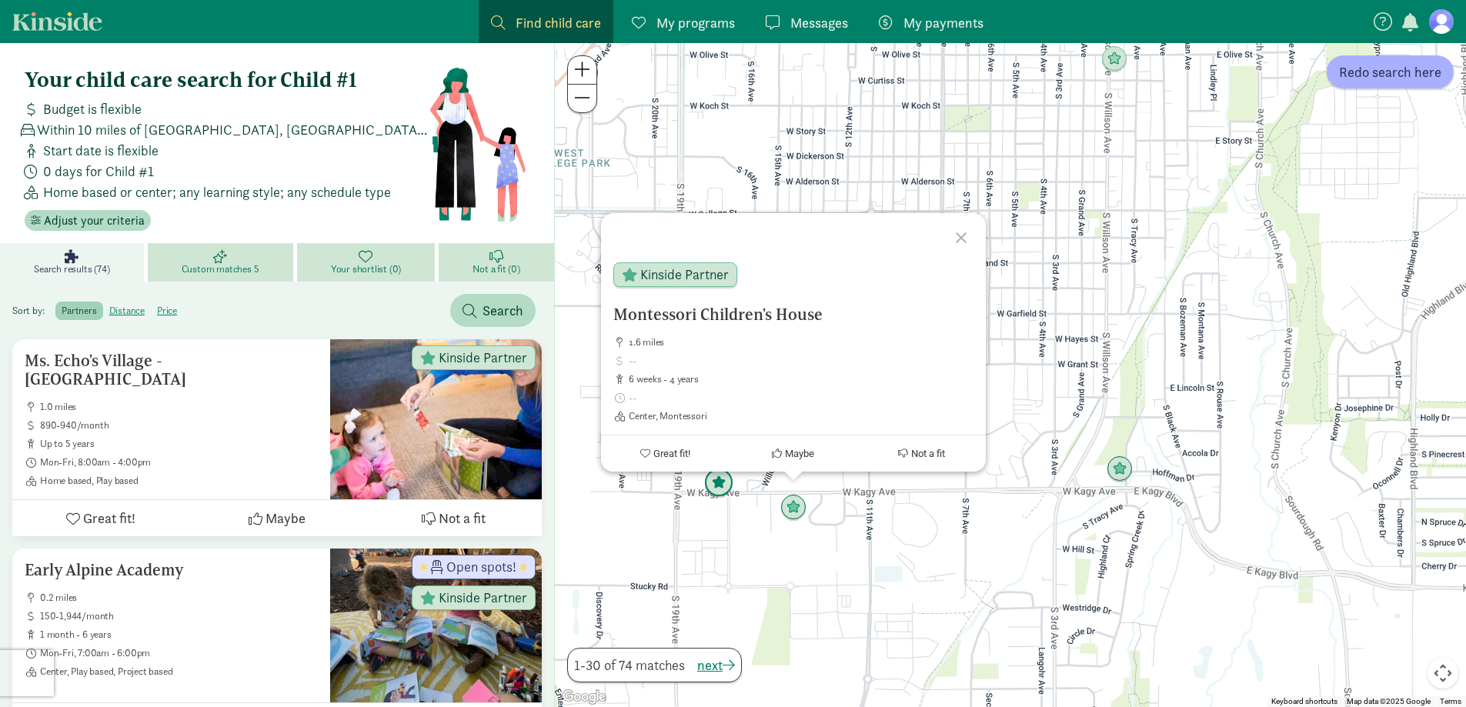
click at [715, 486] on img "Click to see details" at bounding box center [719, 484] width 42 height 42
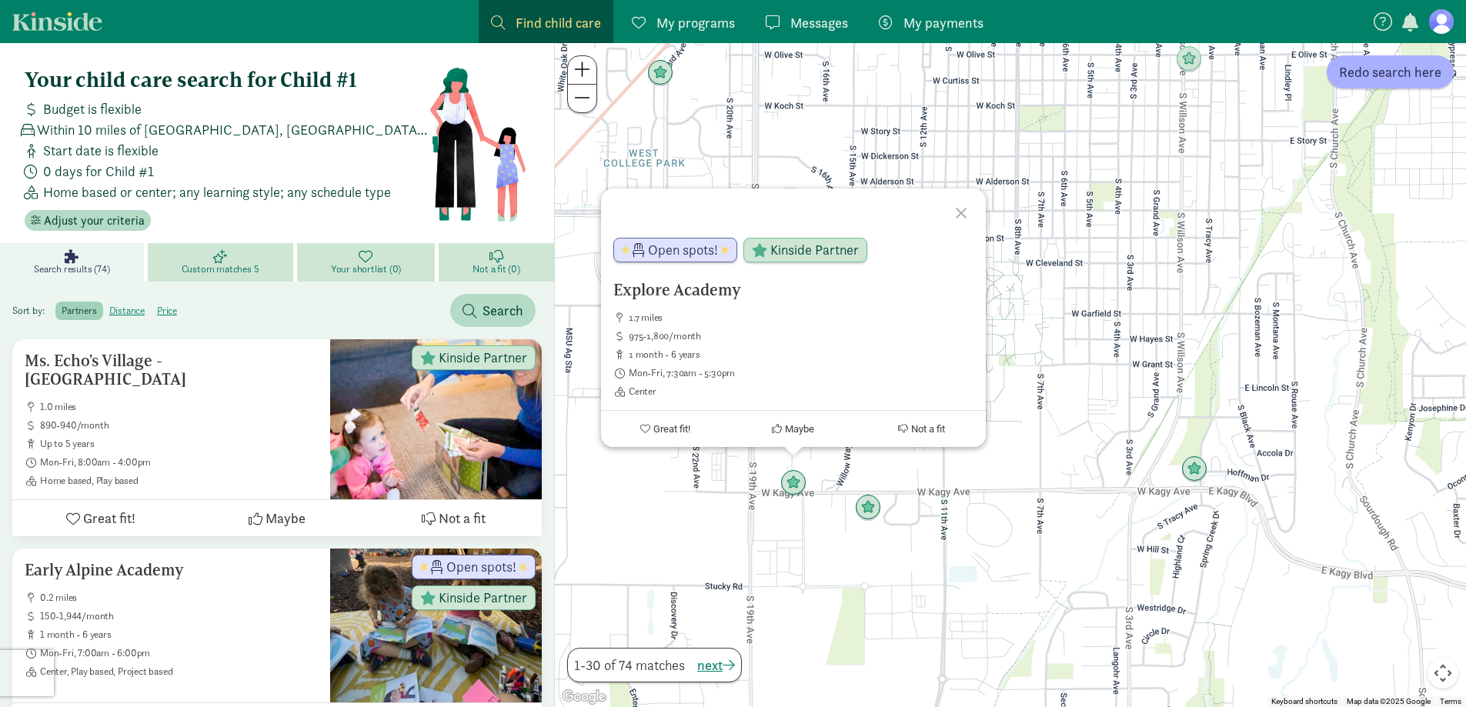
click at [964, 216] on div at bounding box center [963, 211] width 45 height 45
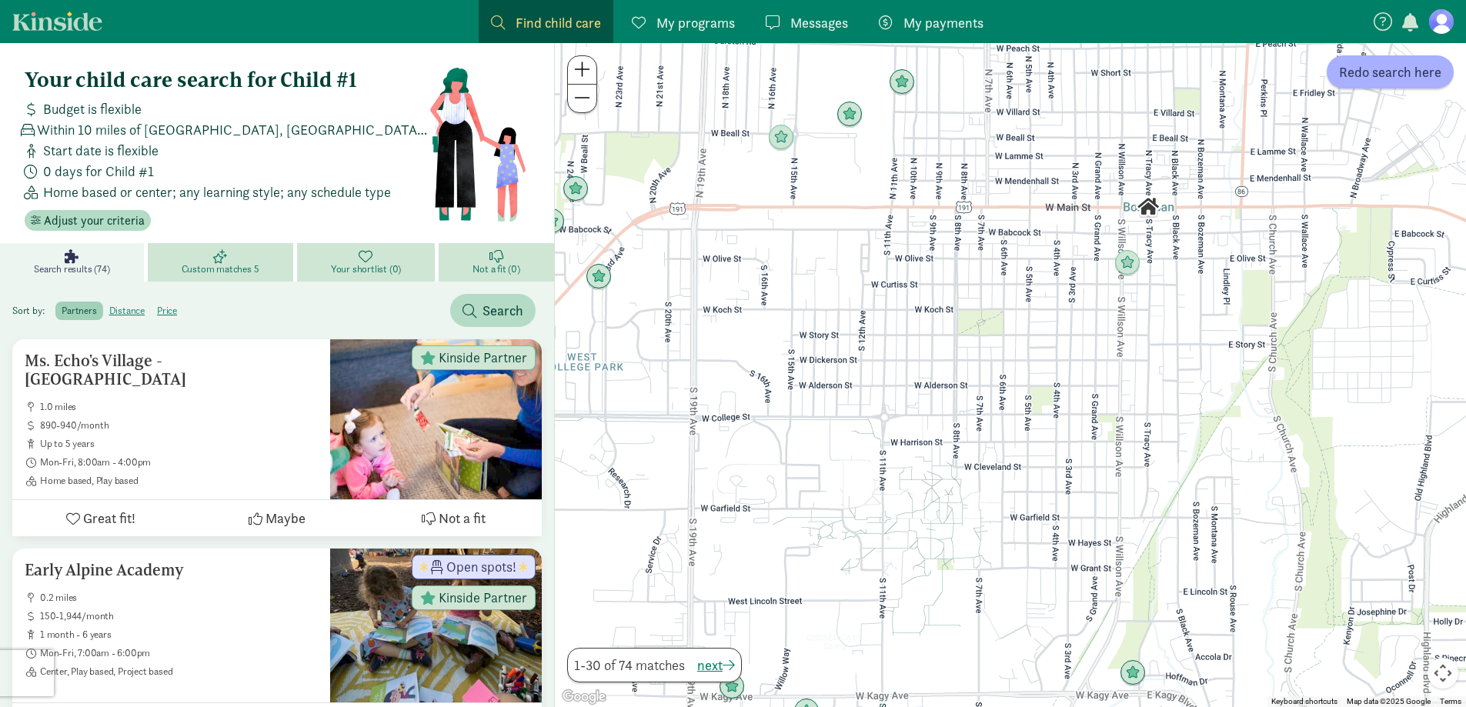
drag, startPoint x: 1128, startPoint y: 240, endPoint x: 1041, endPoint y: 490, distance: 264.1
click at [1041, 489] on div at bounding box center [1010, 375] width 911 height 664
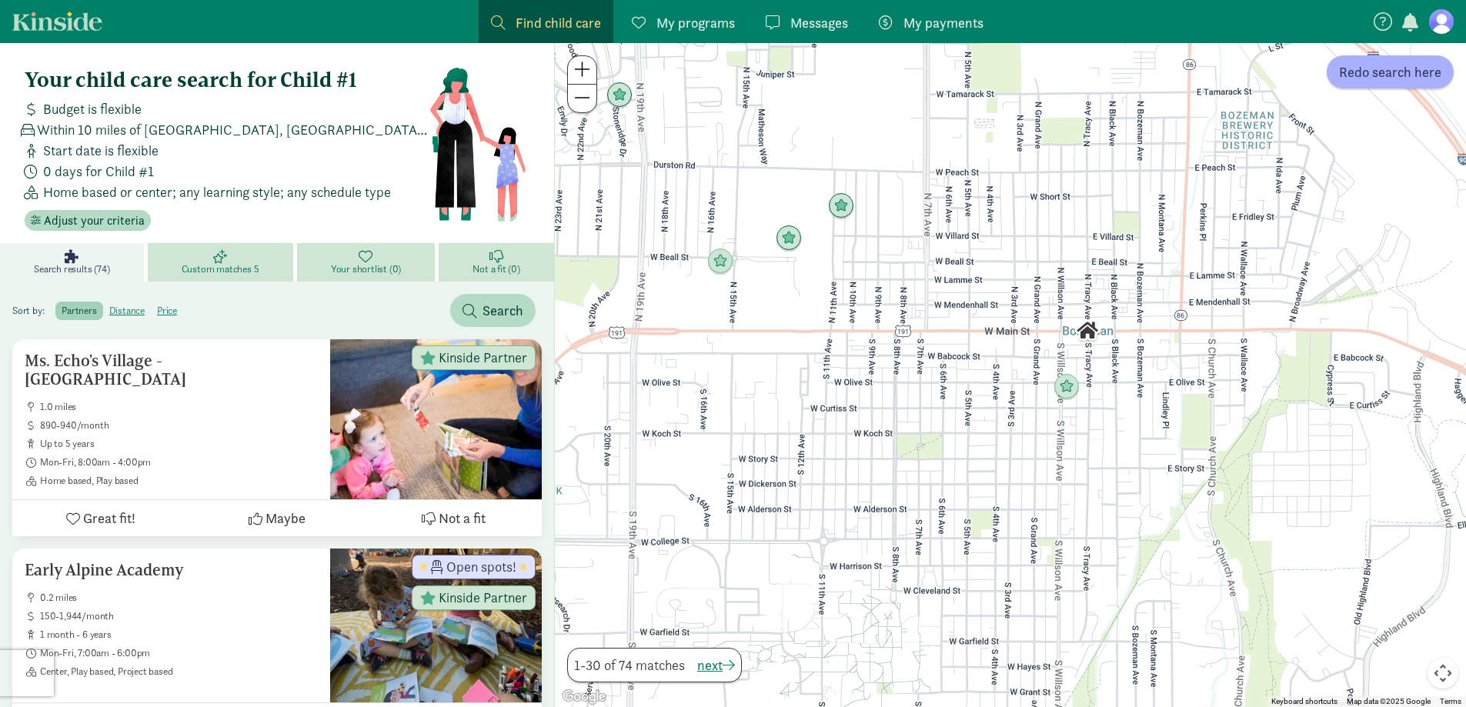
drag, startPoint x: 1215, startPoint y: 416, endPoint x: 1170, endPoint y: 508, distance: 102.6
click at [1170, 508] on div at bounding box center [1010, 375] width 911 height 664
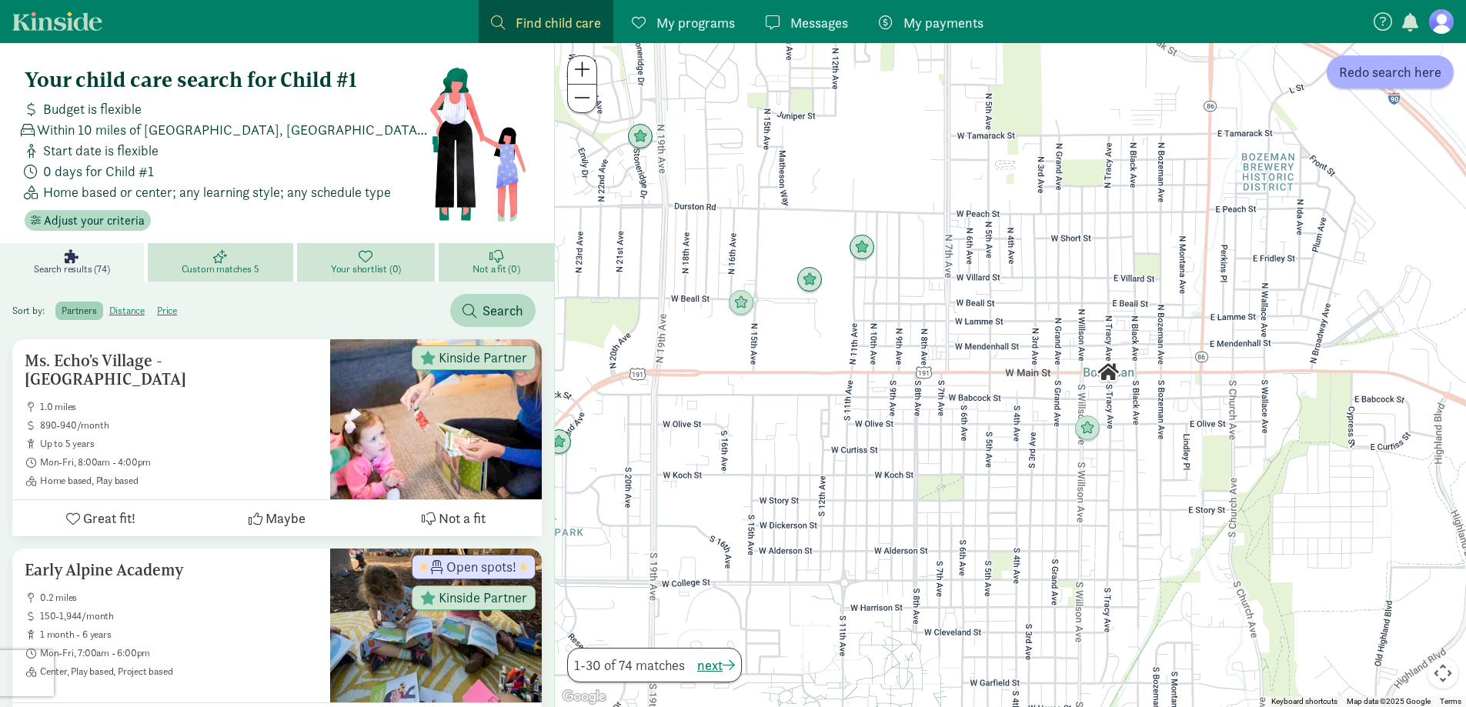
drag, startPoint x: 1172, startPoint y: 533, endPoint x: 1224, endPoint y: 540, distance: 51.9
click at [1234, 540] on div at bounding box center [1010, 375] width 911 height 664
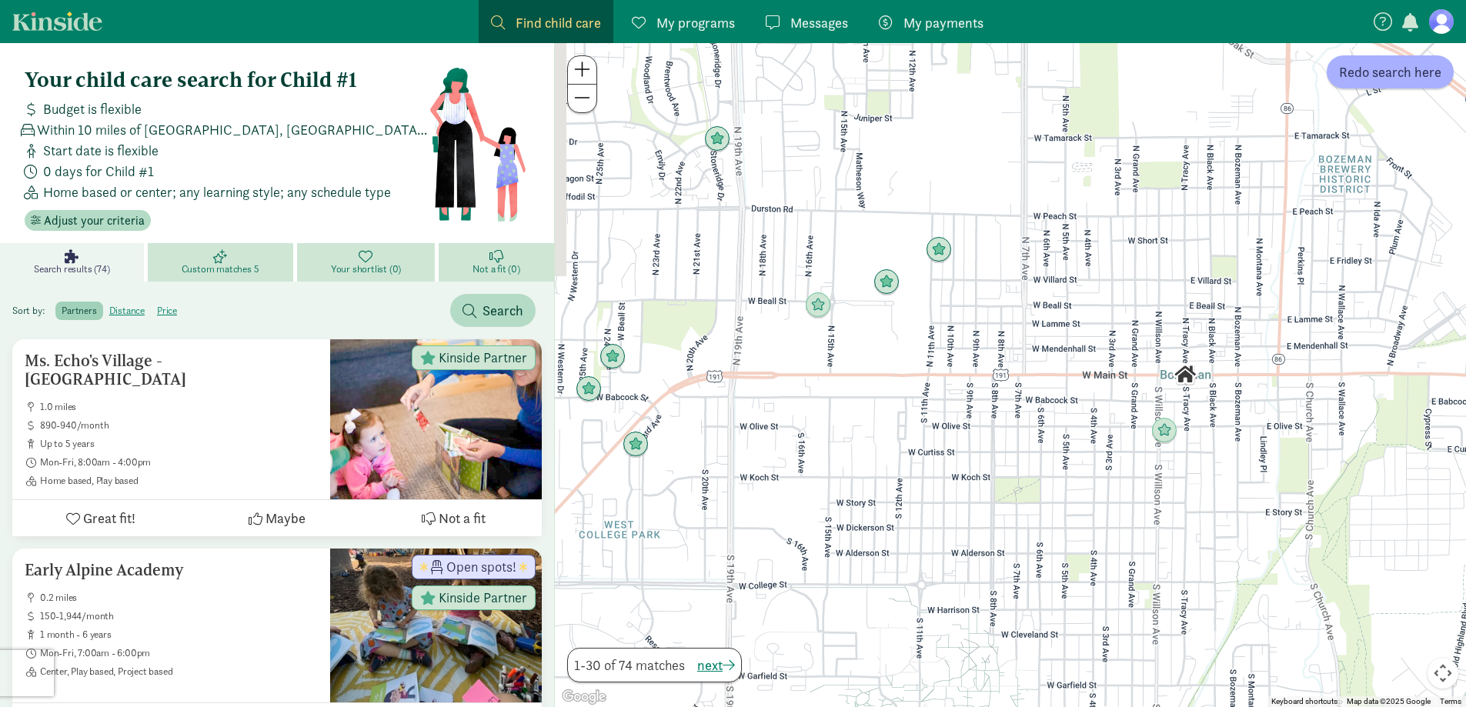
drag, startPoint x: 776, startPoint y: 476, endPoint x: 841, endPoint y: 474, distance: 65.5
click at [841, 474] on div at bounding box center [1010, 375] width 911 height 664
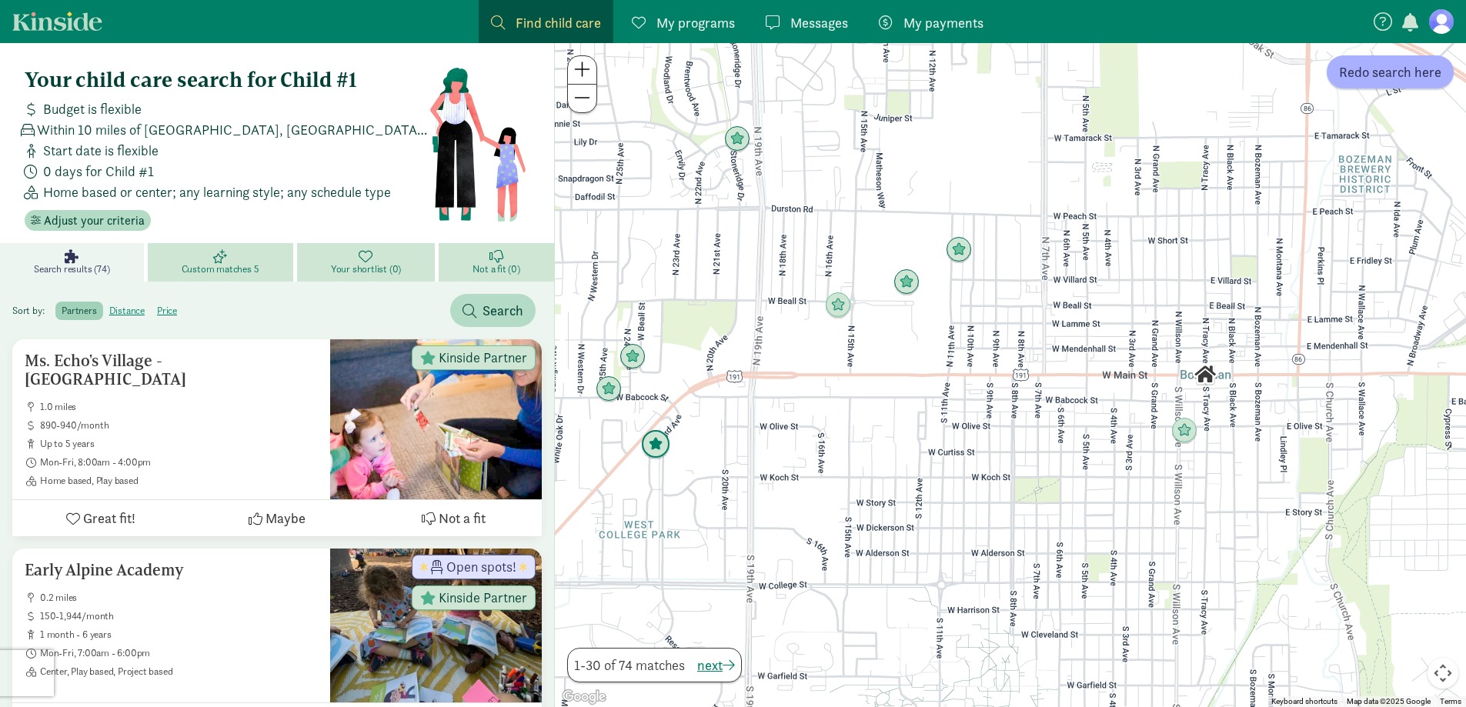
click at [661, 446] on img "Click to see details" at bounding box center [656, 445] width 42 height 42
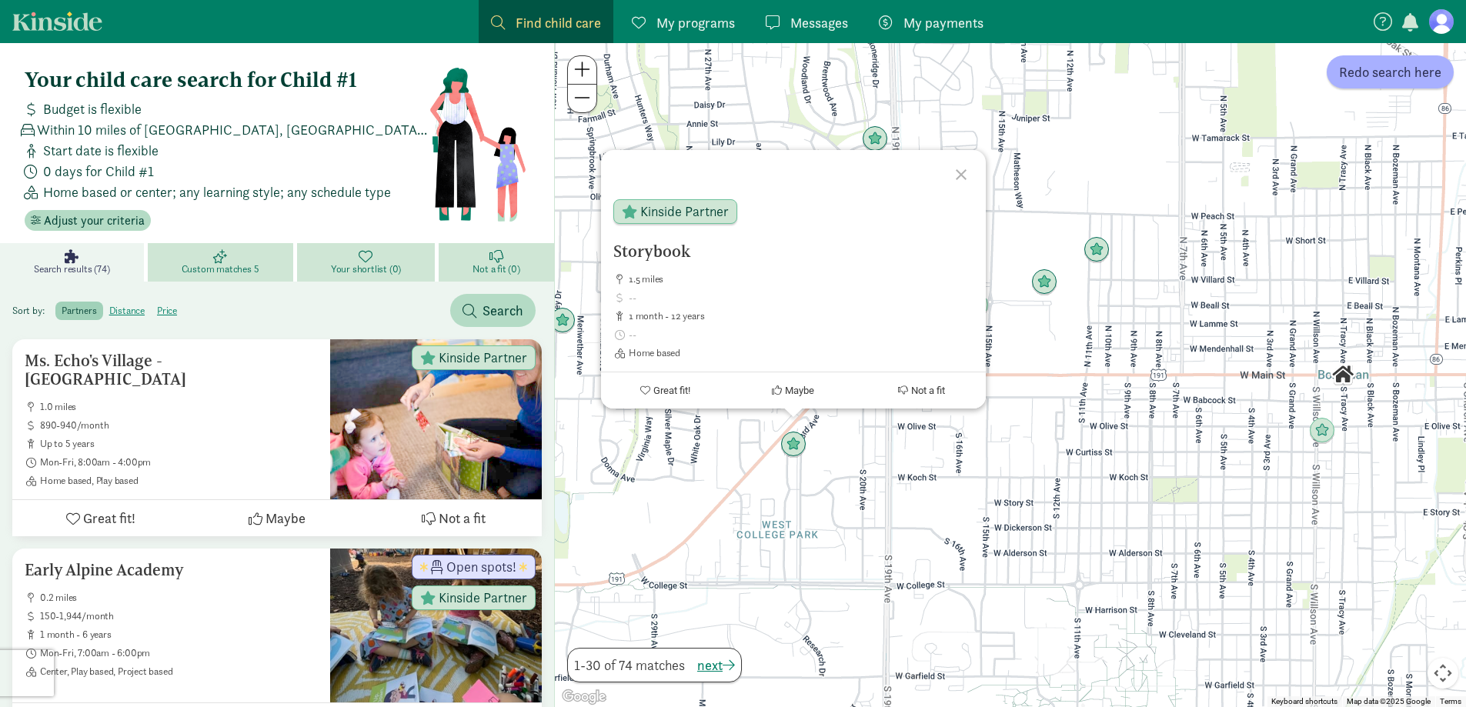
click at [960, 170] on div at bounding box center [963, 172] width 45 height 45
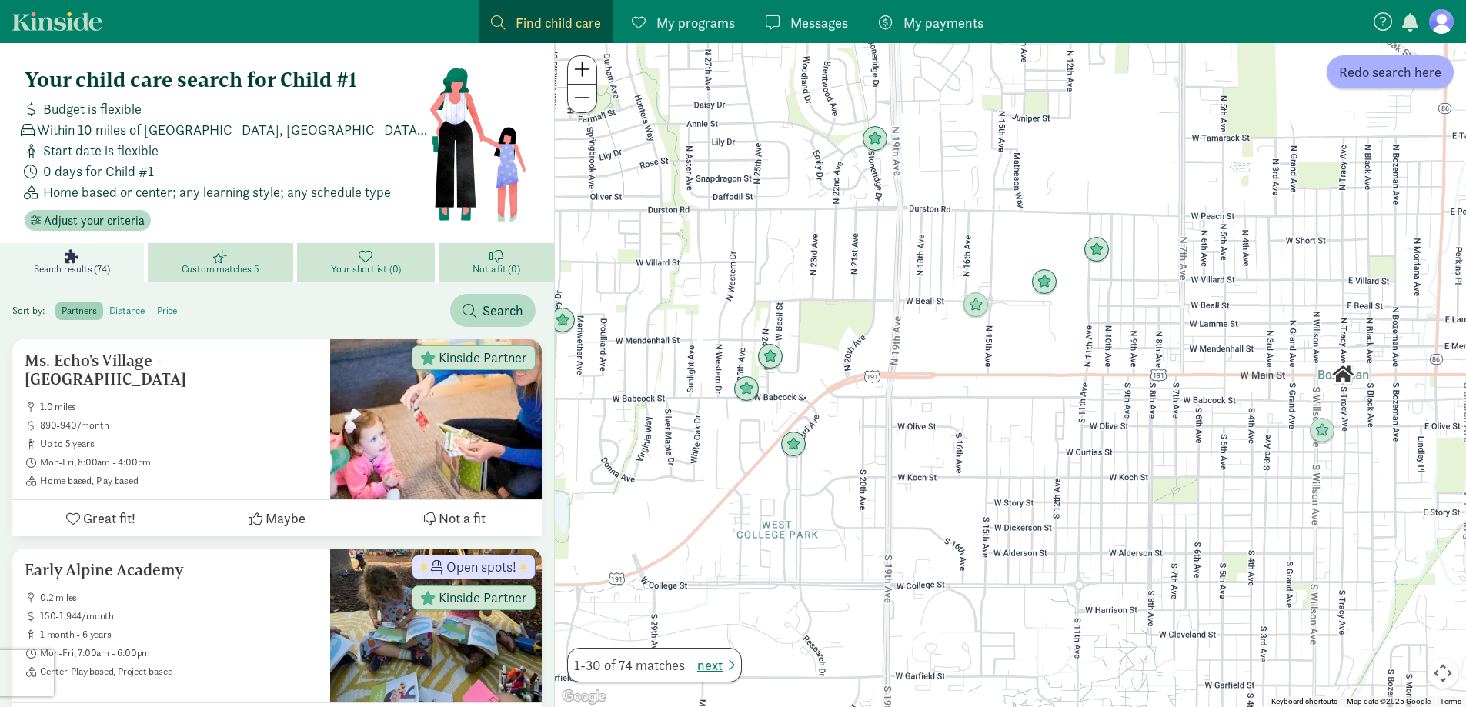
drag, startPoint x: 1010, startPoint y: 427, endPoint x: 787, endPoint y: 449, distance: 223.6
click at [787, 449] on div "To navigate, press the arrow keys." at bounding box center [1010, 375] width 911 height 664
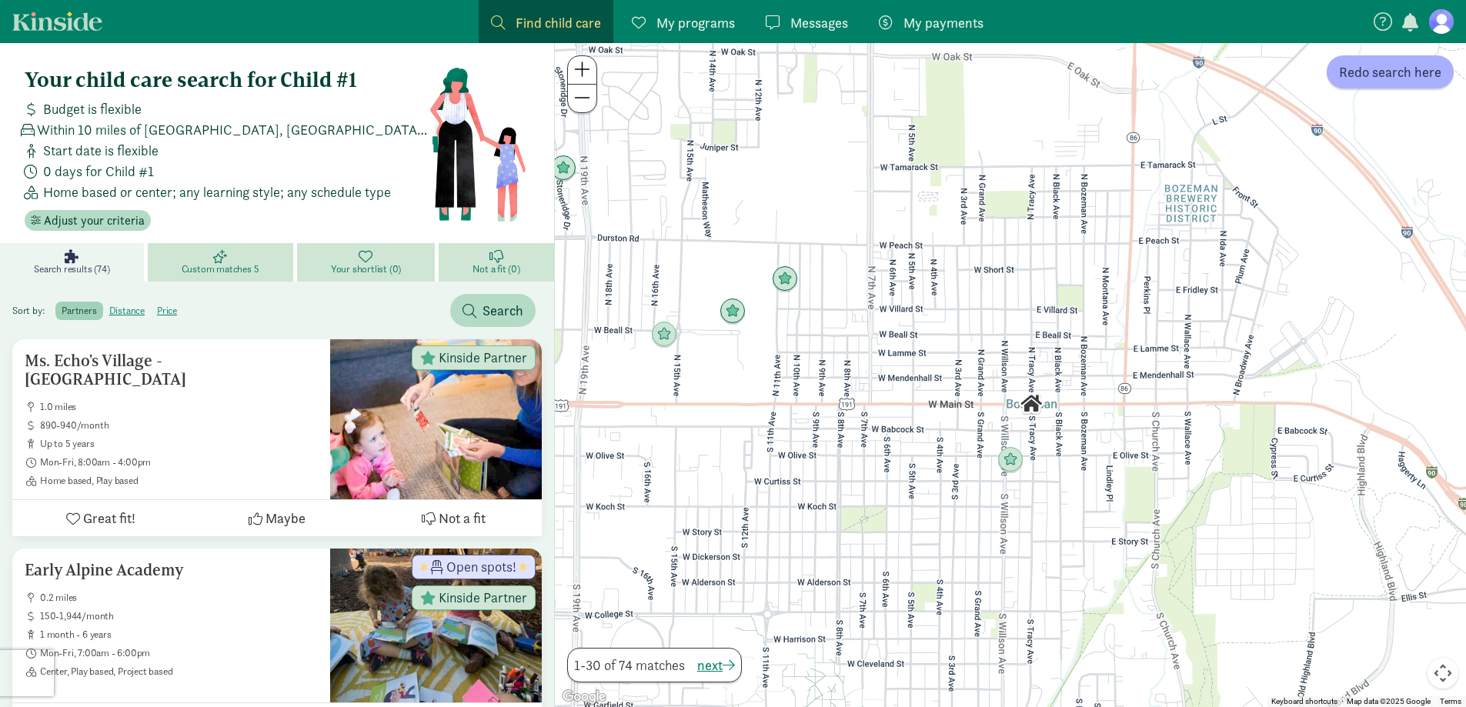
drag, startPoint x: 1102, startPoint y: 263, endPoint x: 1208, endPoint y: 247, distance: 106.7
click at [1208, 247] on div at bounding box center [1010, 375] width 911 height 664
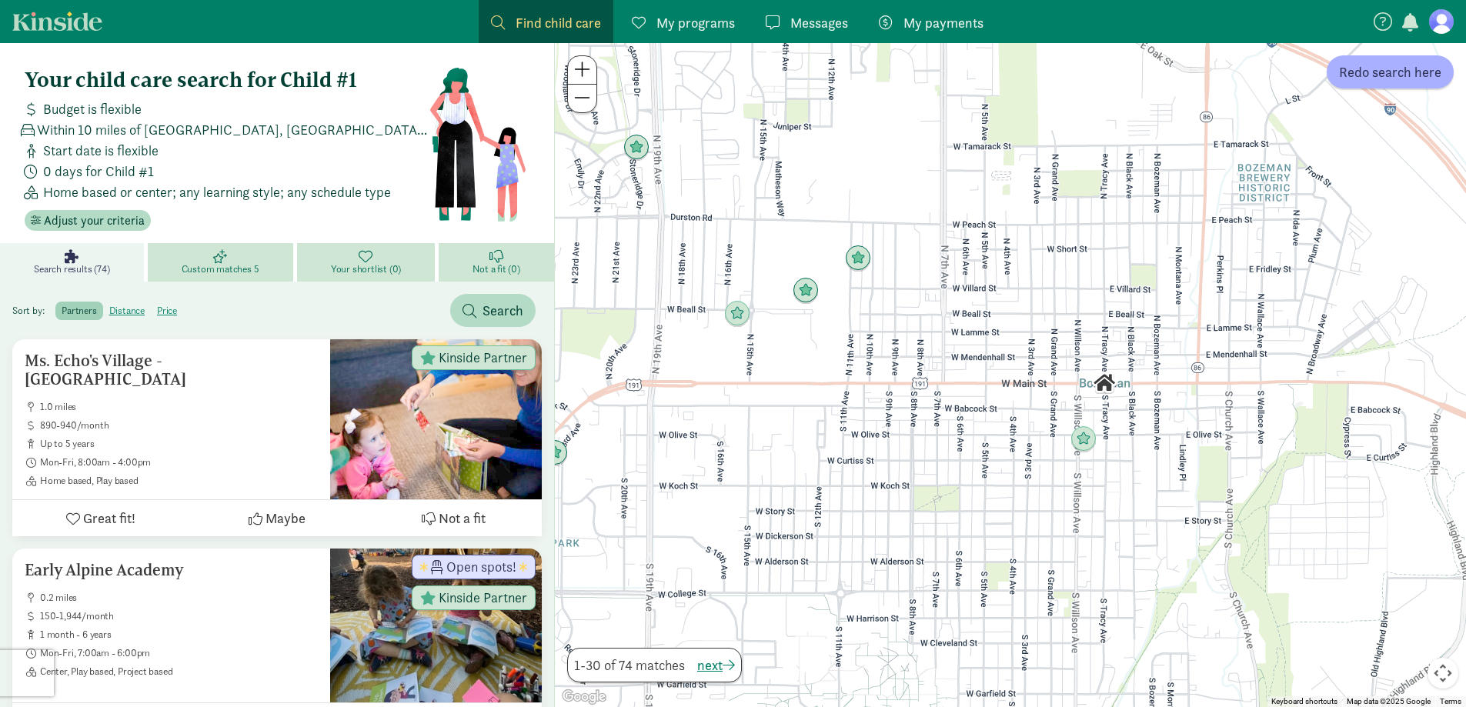
drag, startPoint x: 775, startPoint y: 235, endPoint x: 808, endPoint y: 221, distance: 35.9
click at [808, 221] on div at bounding box center [1010, 375] width 911 height 664
click at [583, 96] on span at bounding box center [582, 98] width 16 height 18
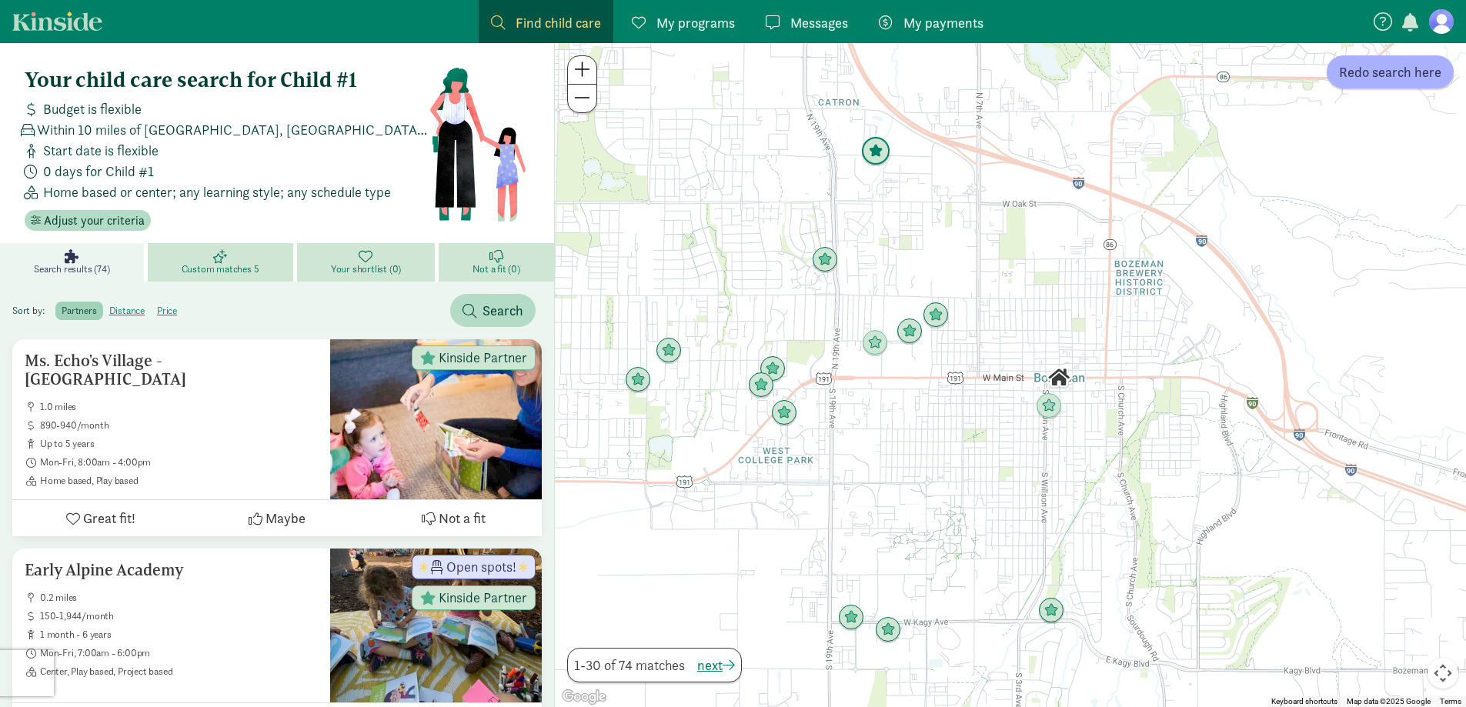
click at [879, 156] on img "Click to see details" at bounding box center [876, 152] width 42 height 42
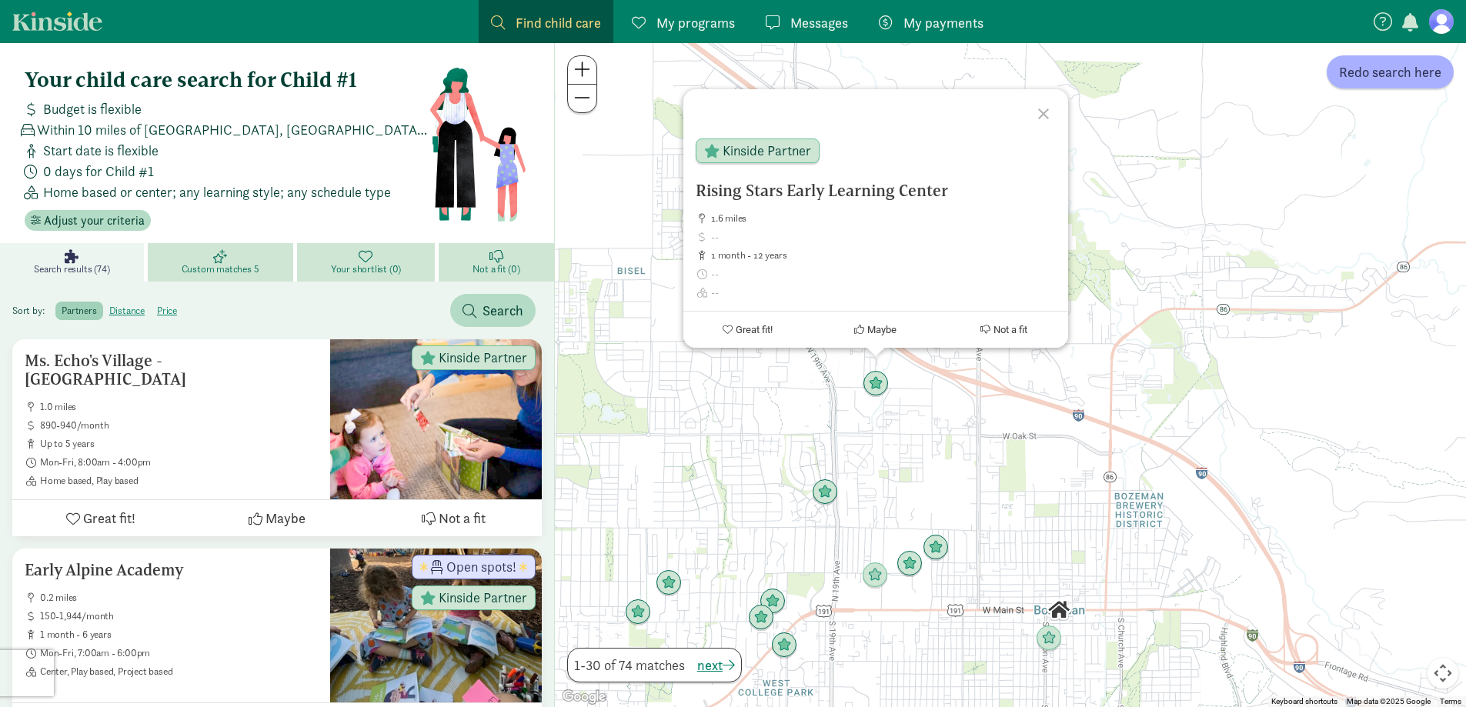
click at [1047, 113] on div at bounding box center [1046, 111] width 45 height 45
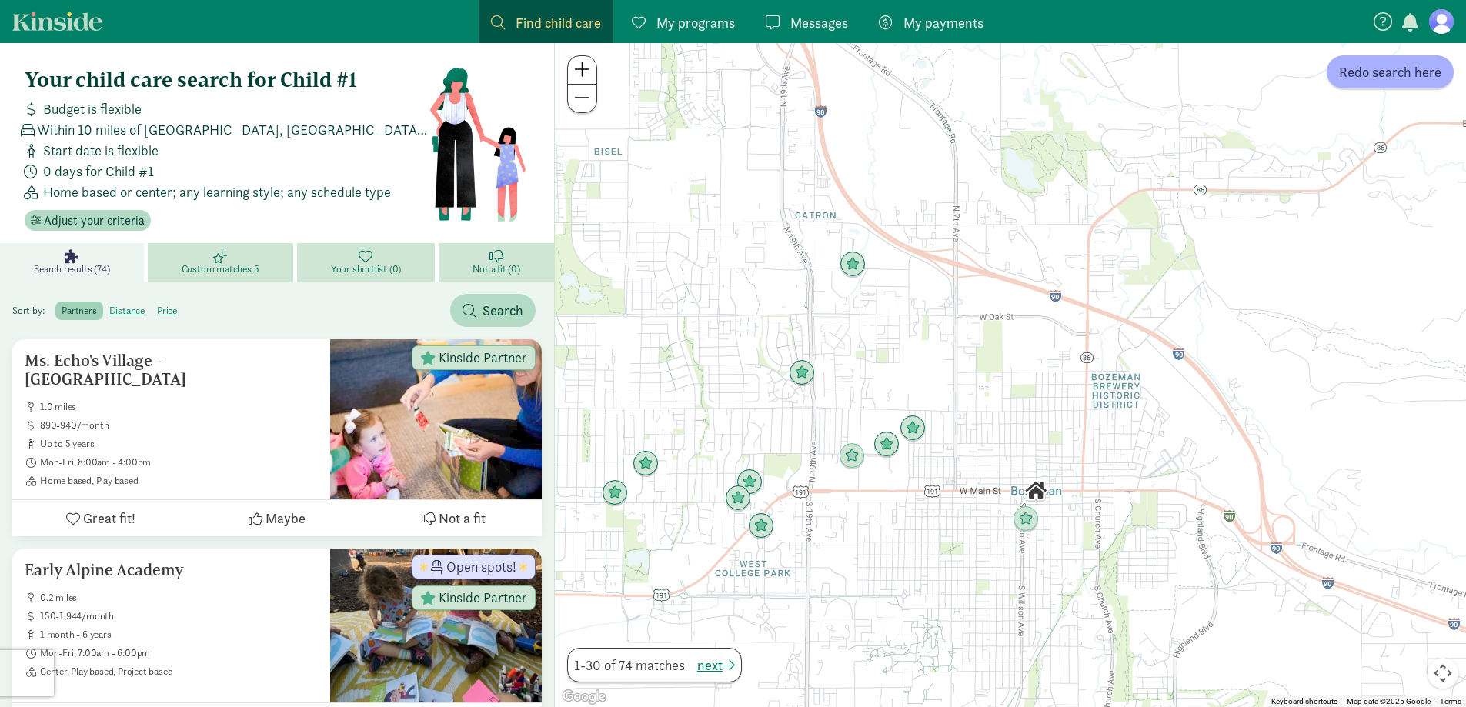
drag, startPoint x: 1033, startPoint y: 436, endPoint x: 998, endPoint y: 229, distance: 209.9
click at [998, 229] on div "To navigate, press the arrow keys." at bounding box center [1010, 375] width 911 height 664
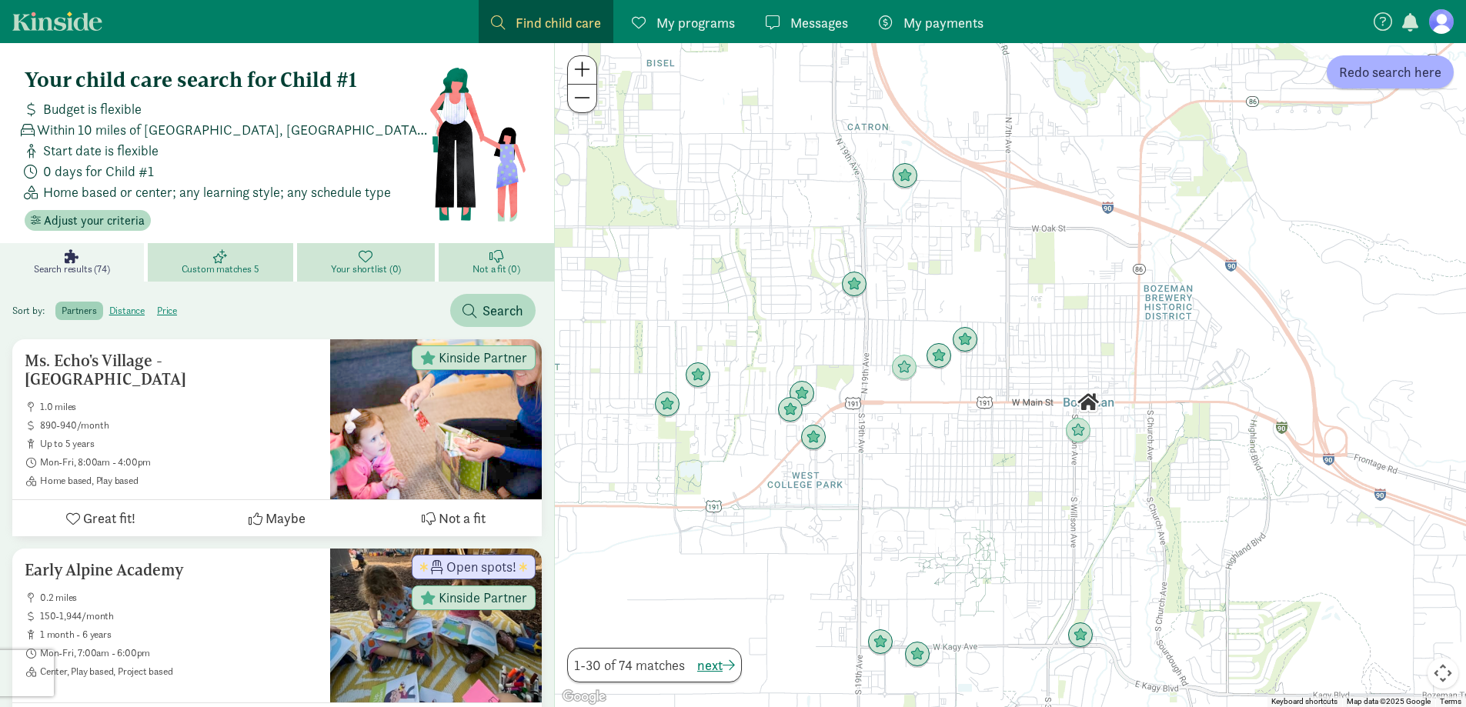
drag, startPoint x: 909, startPoint y: 567, endPoint x: 977, endPoint y: 560, distance: 68.2
click at [977, 560] on div at bounding box center [1010, 375] width 911 height 664
click at [708, 373] on img "Click to see details" at bounding box center [700, 376] width 42 height 42
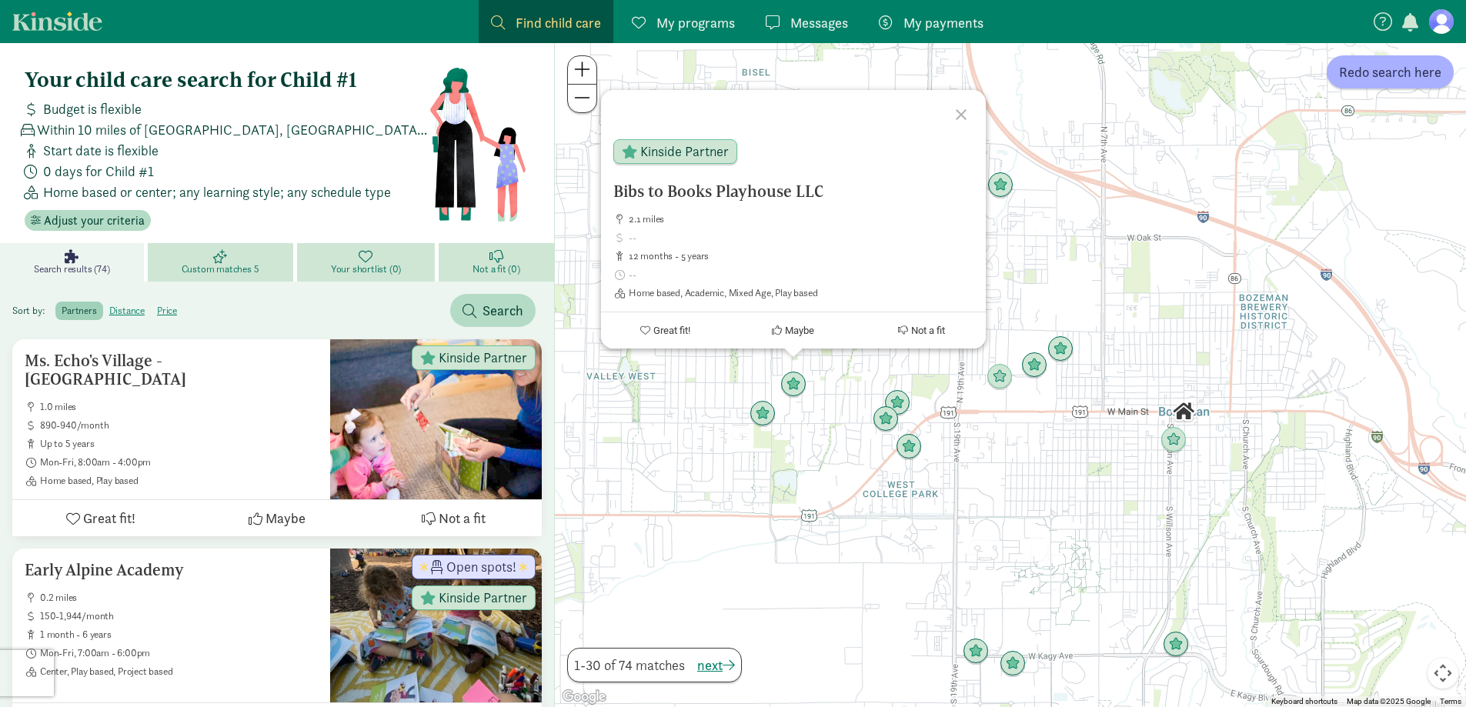
click at [959, 113] on div at bounding box center [963, 112] width 45 height 45
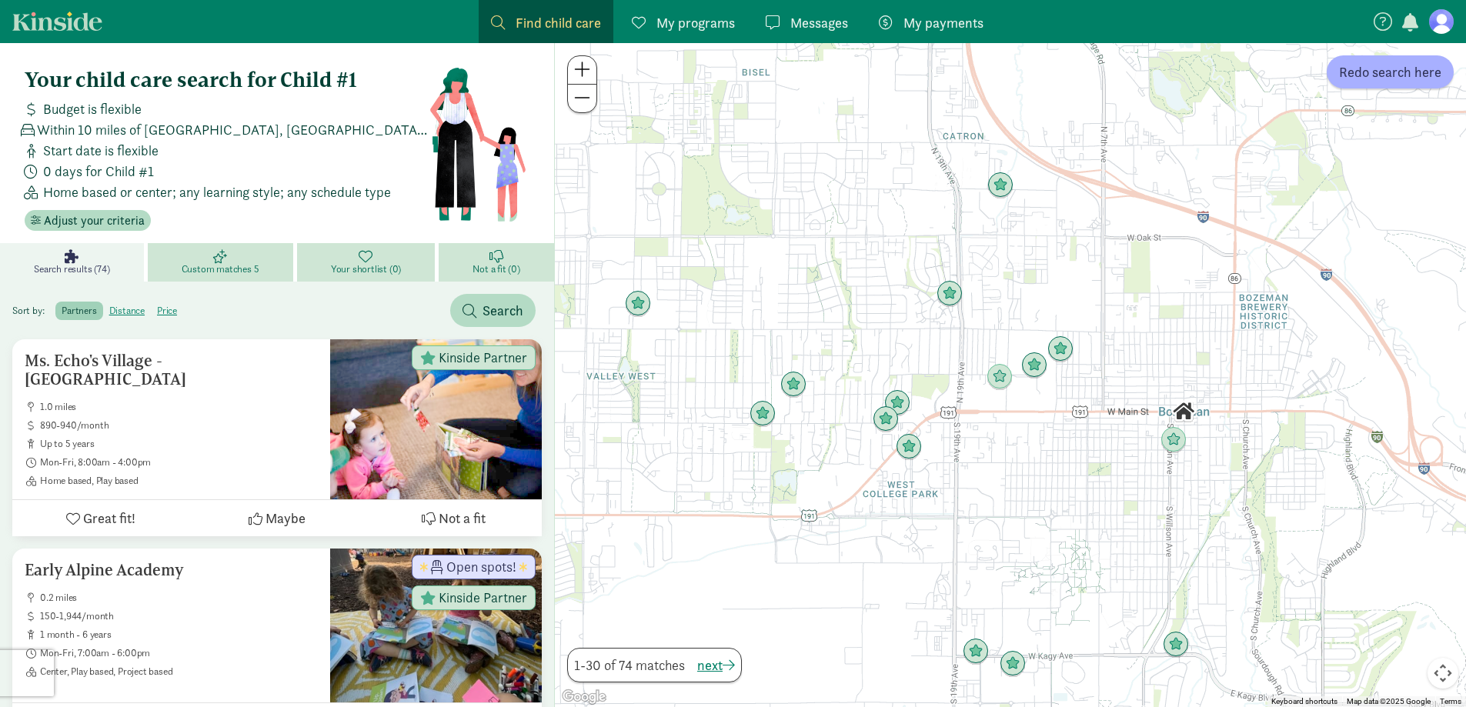
drag, startPoint x: 855, startPoint y: 552, endPoint x: 936, endPoint y: 544, distance: 81.2
click at [936, 544] on div "To navigate, press the arrow keys." at bounding box center [1010, 375] width 911 height 664
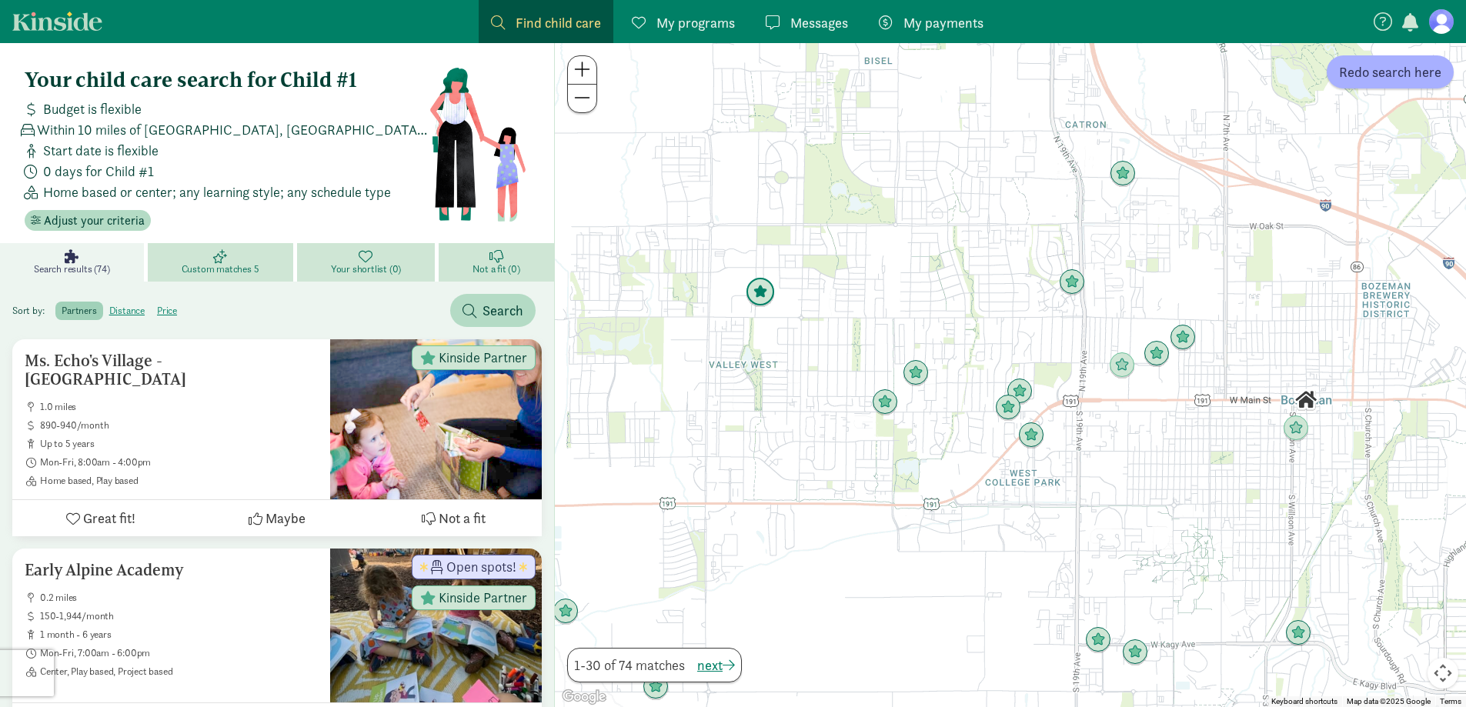
click at [761, 302] on img "Click to see details" at bounding box center [761, 293] width 42 height 42
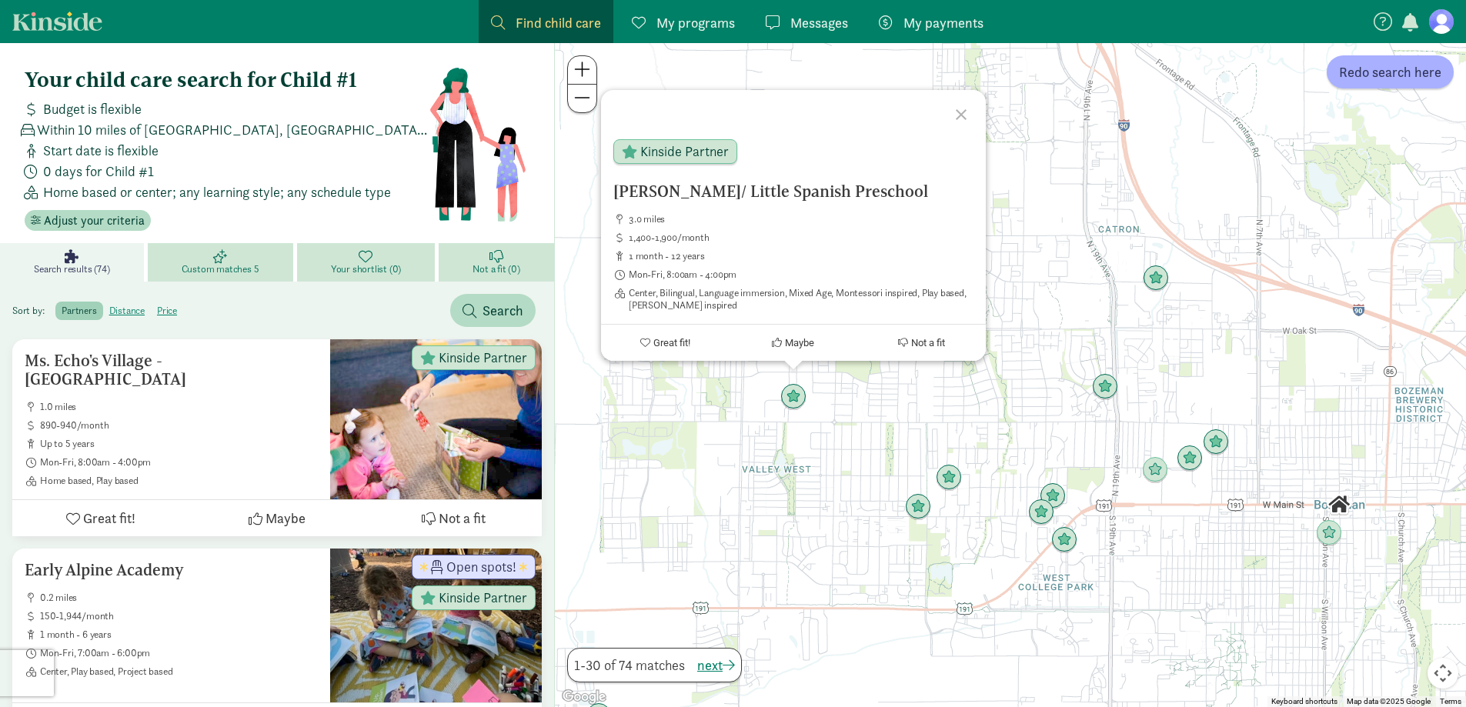
click at [960, 110] on div at bounding box center [963, 112] width 45 height 45
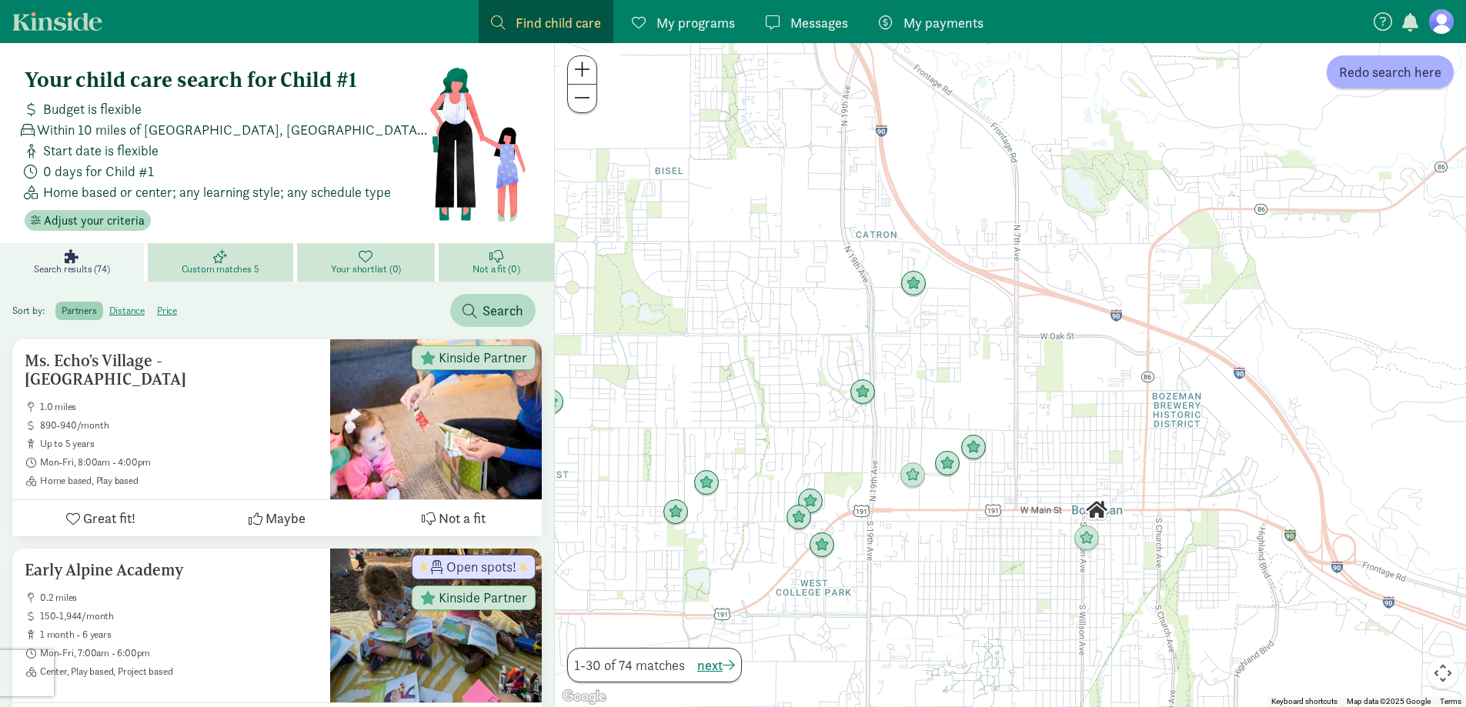
drag, startPoint x: 944, startPoint y: 317, endPoint x: 866, endPoint y: 318, distance: 78.5
click at [867, 318] on div at bounding box center [1010, 375] width 911 height 664
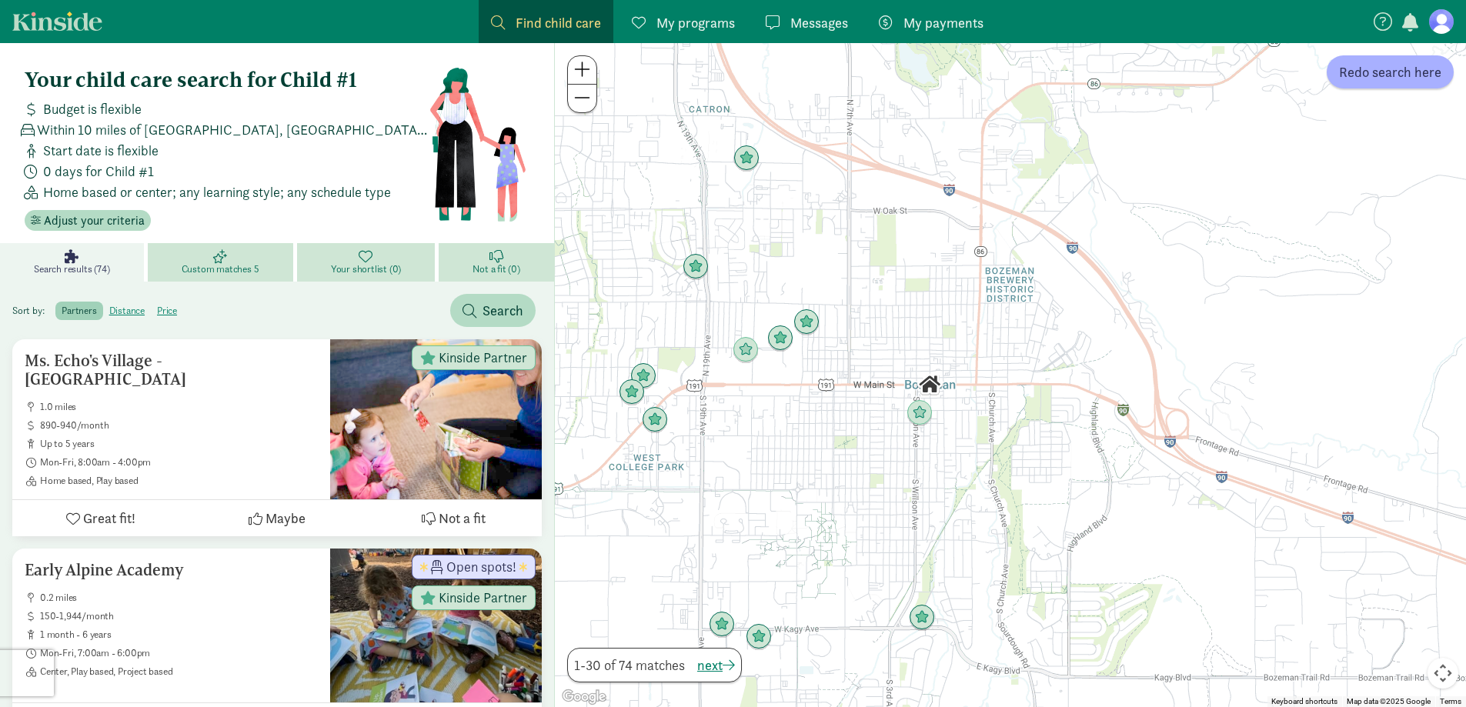
drag, startPoint x: 1078, startPoint y: 577, endPoint x: 1082, endPoint y: 446, distance: 131.7
click at [1082, 446] on div at bounding box center [1010, 375] width 911 height 664
click at [586, 69] on span at bounding box center [582, 69] width 16 height 18
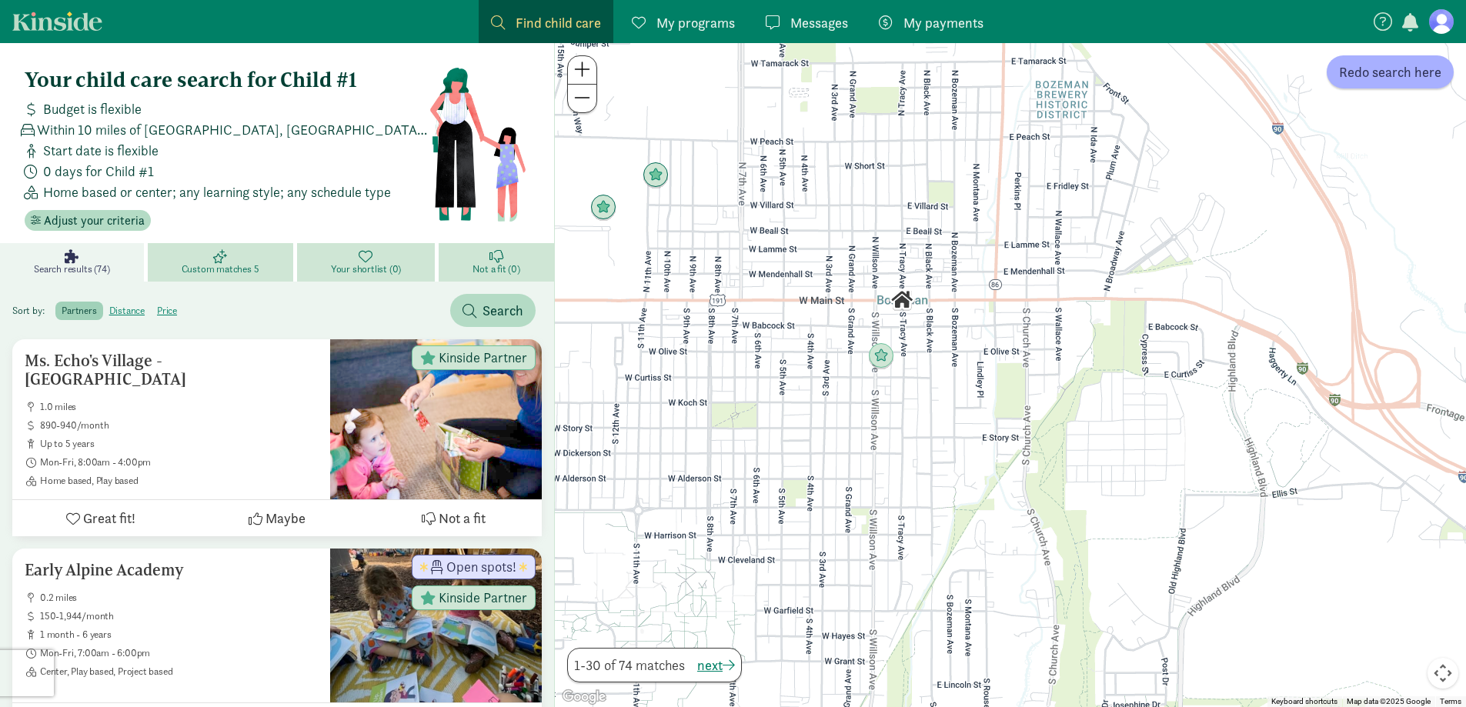
drag, startPoint x: 1041, startPoint y: 537, endPoint x: 1097, endPoint y: 444, distance: 108.4
click at [1097, 444] on div at bounding box center [1010, 375] width 911 height 664
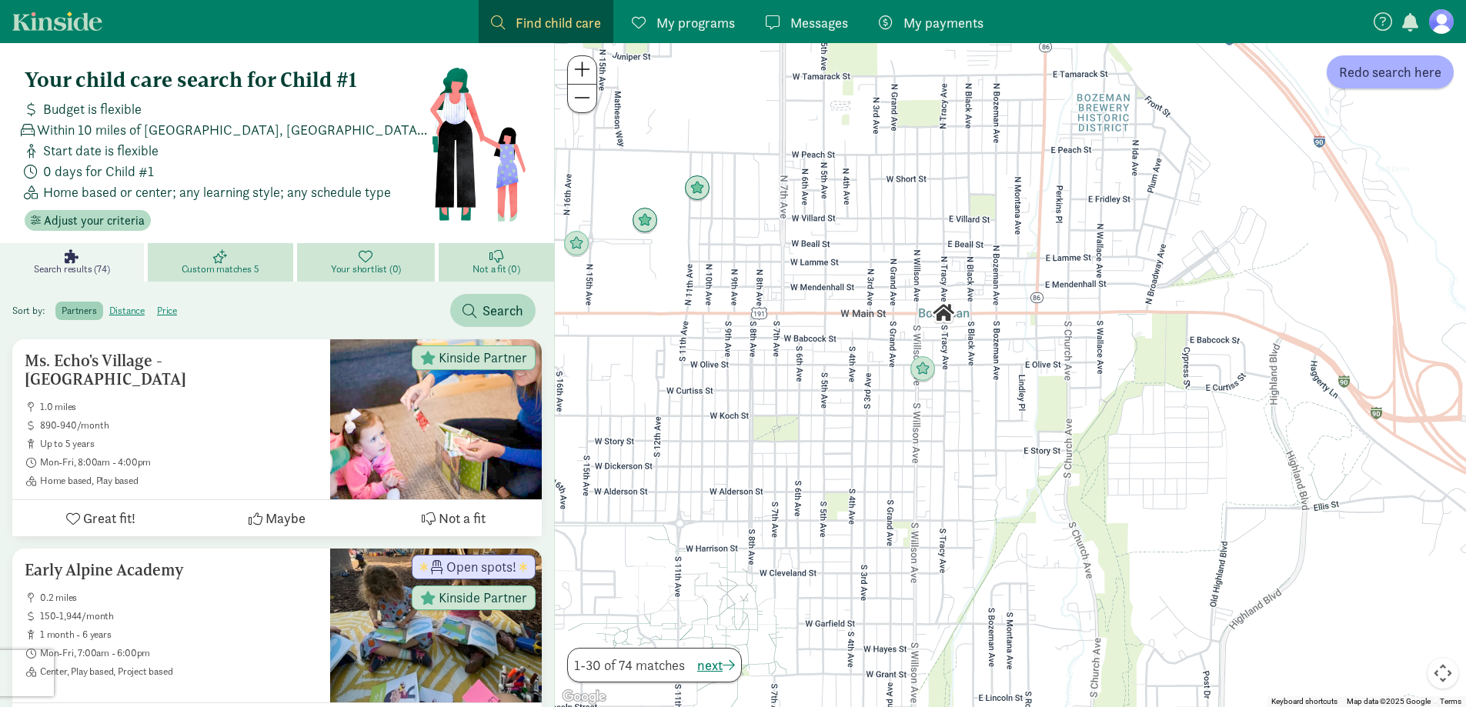
drag, startPoint x: 896, startPoint y: 449, endPoint x: 970, endPoint y: 481, distance: 80.3
click at [970, 481] on div at bounding box center [1010, 375] width 911 height 664
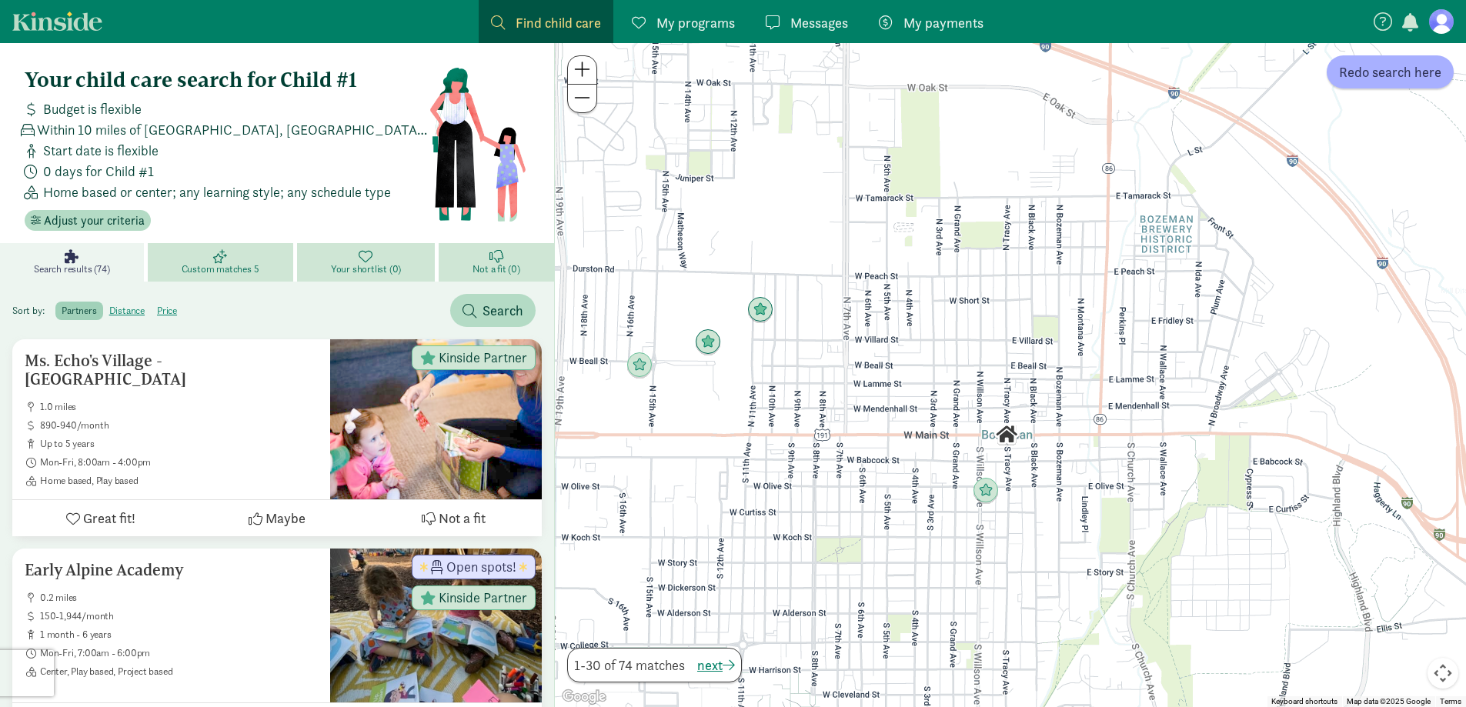
drag, startPoint x: 944, startPoint y: 226, endPoint x: 964, endPoint y: 307, distance: 84.2
click at [964, 307] on div at bounding box center [1010, 375] width 911 height 664
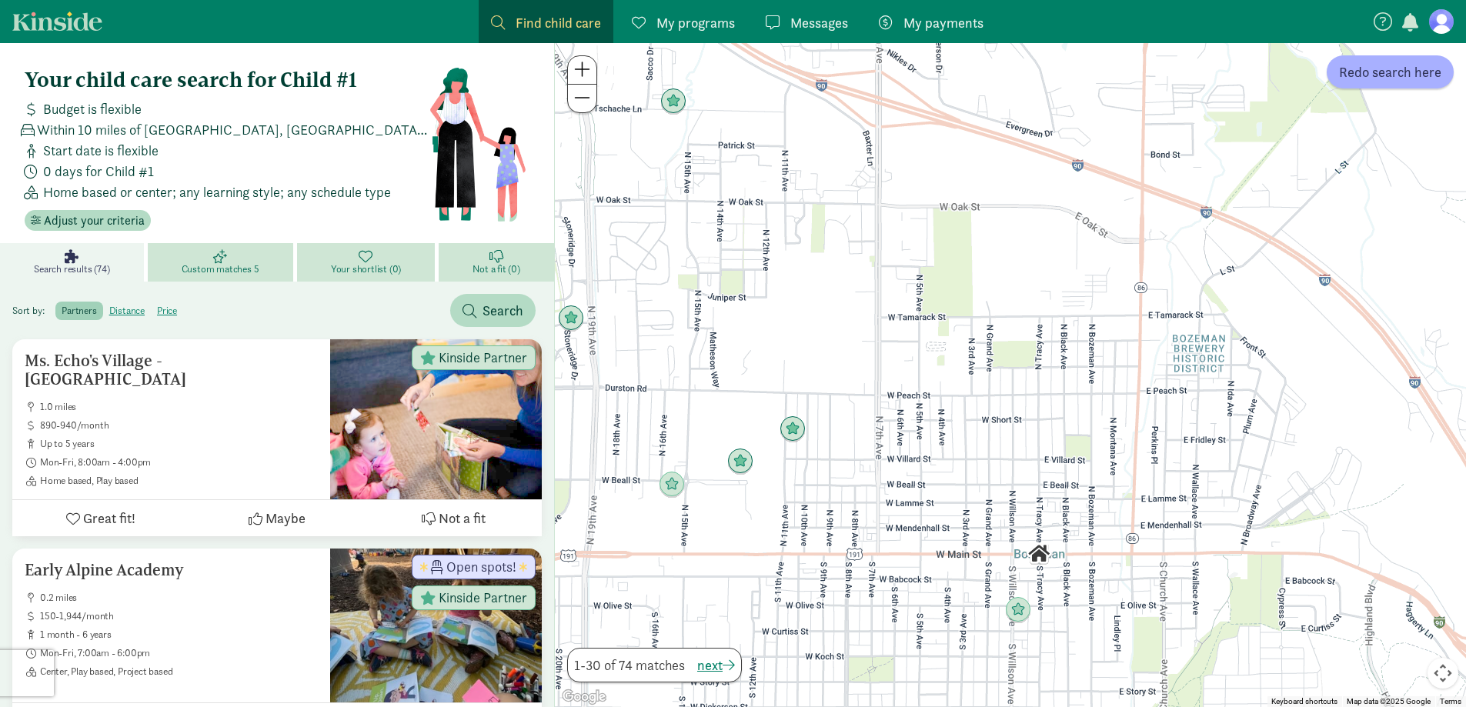
click at [569, 98] on button at bounding box center [582, 99] width 28 height 28
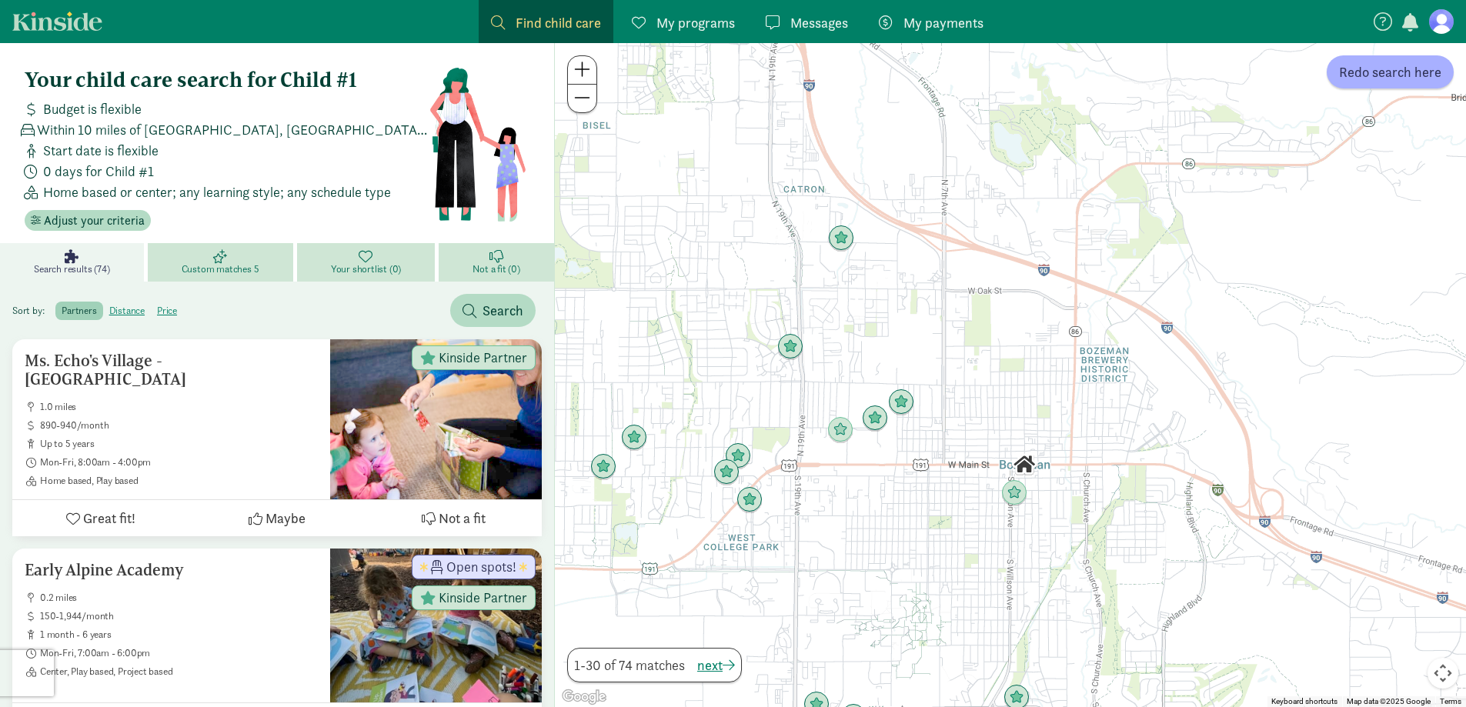
click at [578, 100] on span at bounding box center [582, 98] width 16 height 18
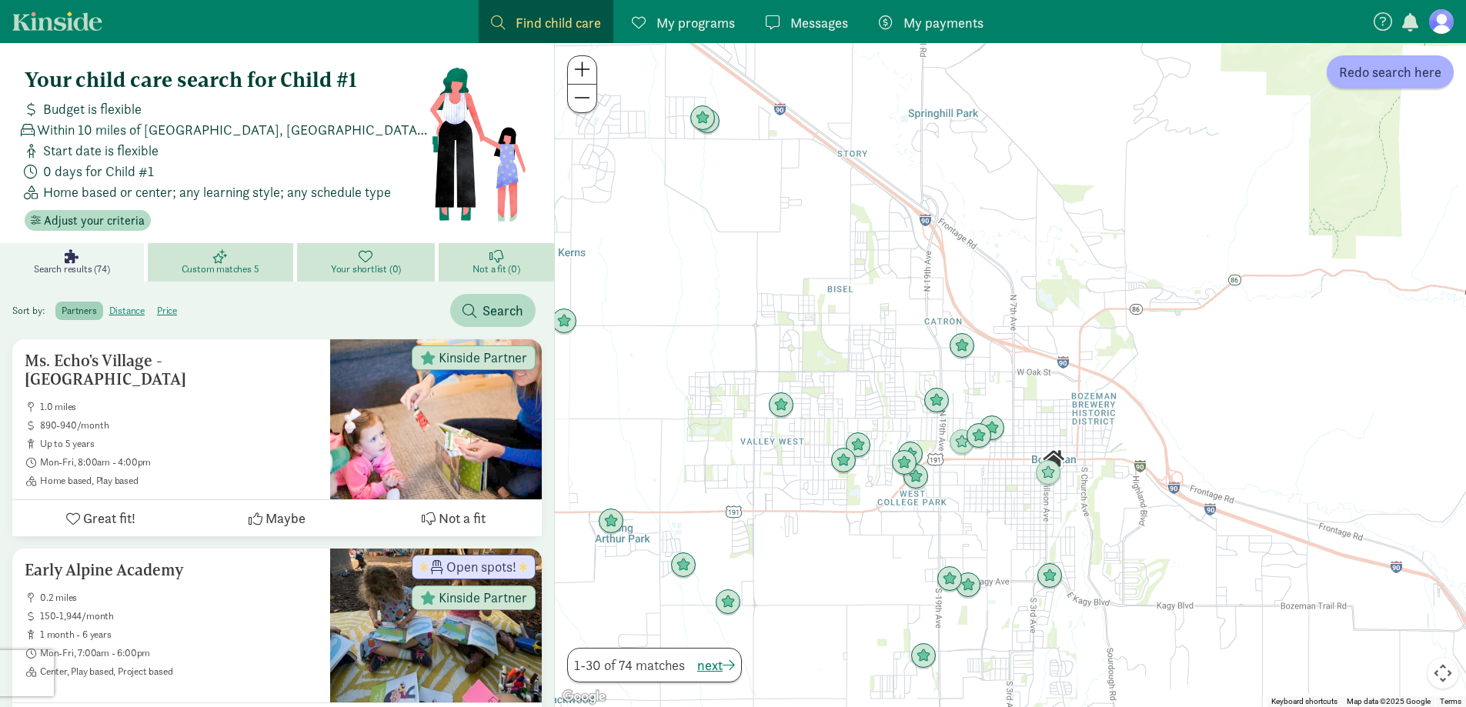
drag, startPoint x: 807, startPoint y: 282, endPoint x: 912, endPoint y: 367, distance: 134.6
click at [912, 367] on div at bounding box center [1010, 375] width 911 height 664
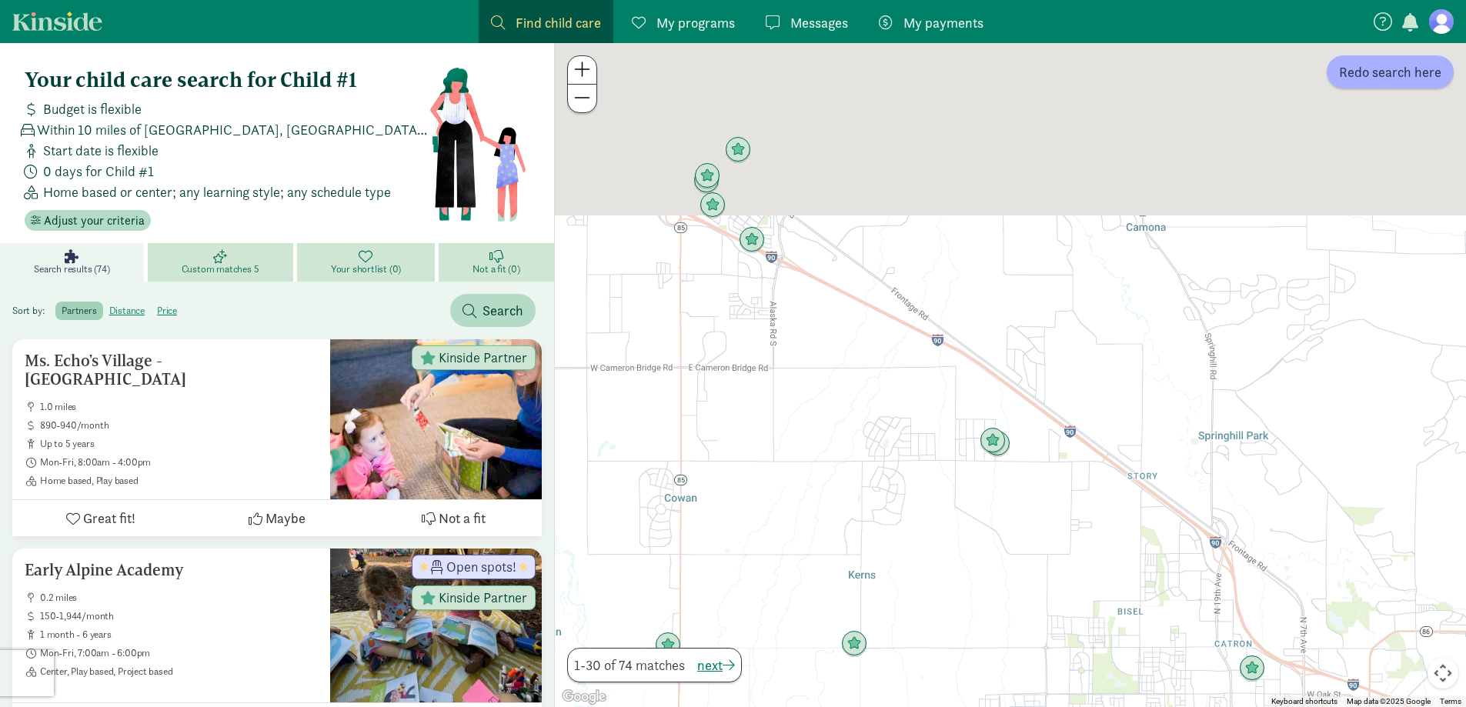
drag, startPoint x: 761, startPoint y: 241, endPoint x: 917, endPoint y: 474, distance: 280.3
click at [917, 474] on div at bounding box center [1010, 375] width 911 height 664
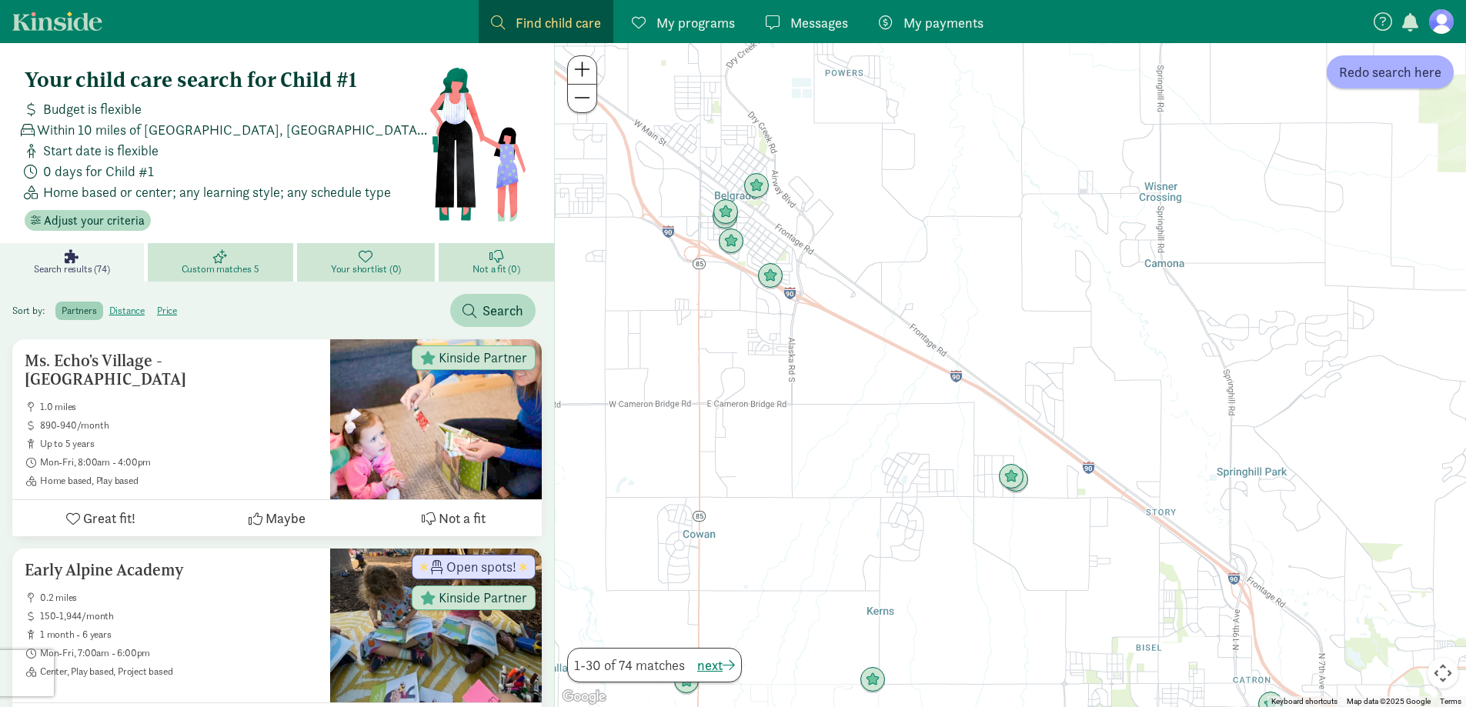
click at [598, 102] on div at bounding box center [1010, 375] width 911 height 664
click at [590, 105] on span at bounding box center [582, 98] width 16 height 18
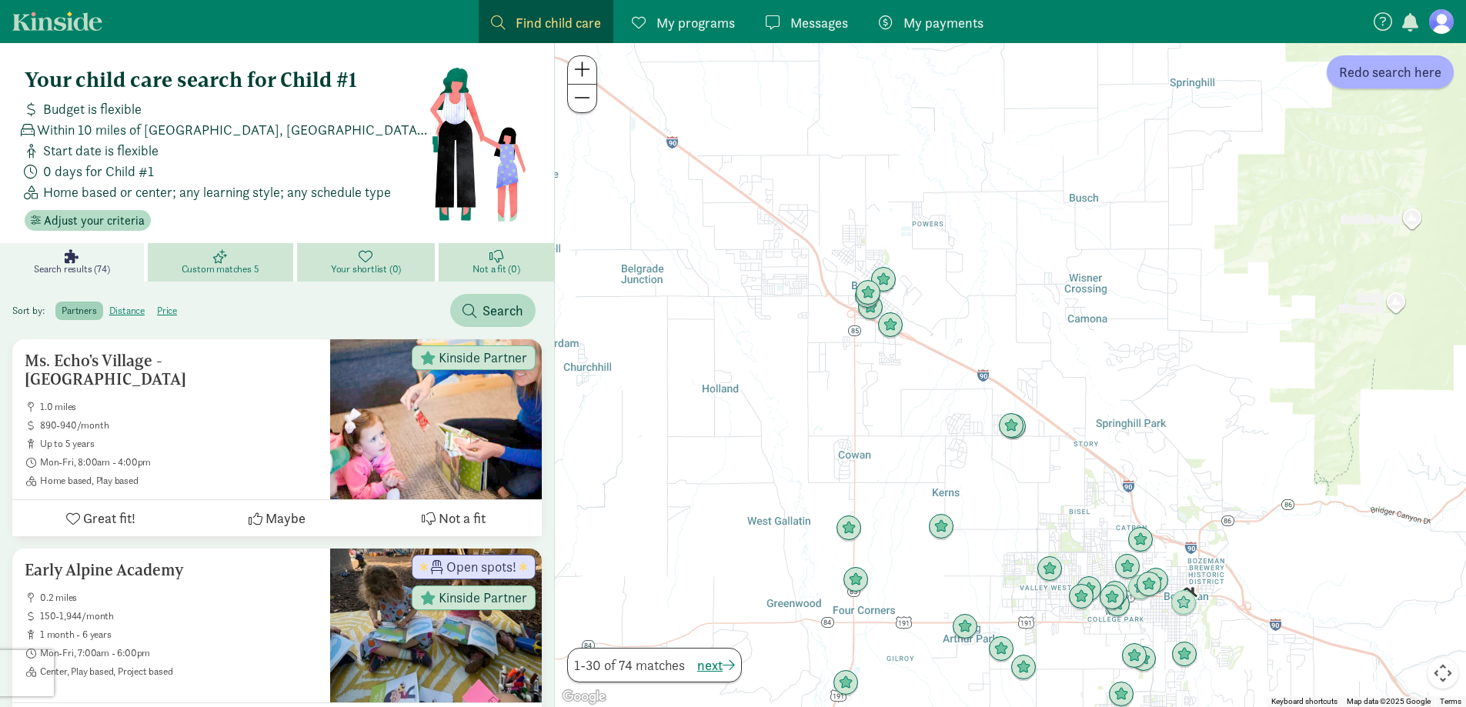
drag, startPoint x: 747, startPoint y: 413, endPoint x: 729, endPoint y: 353, distance: 62.6
click at [729, 353] on div at bounding box center [1010, 375] width 911 height 664
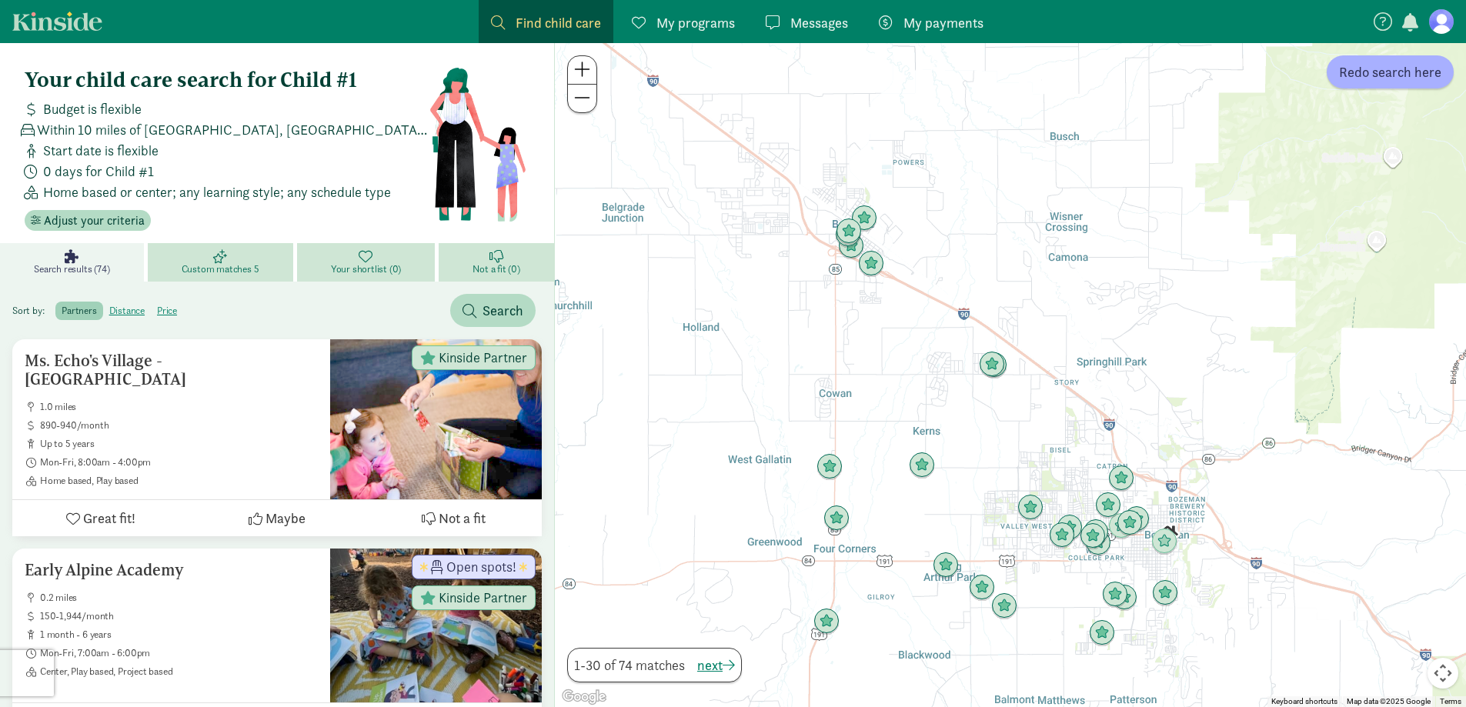
click at [582, 72] on span at bounding box center [582, 69] width 16 height 18
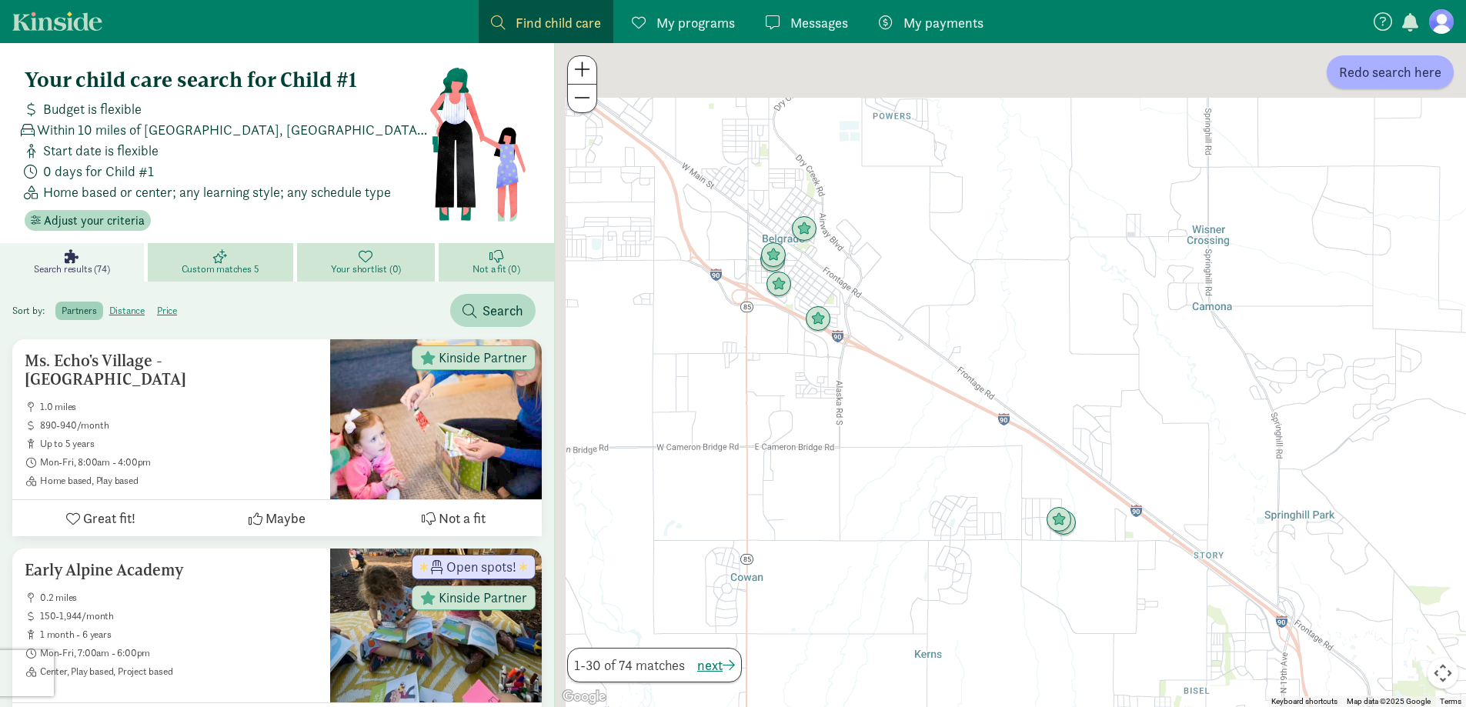
drag, startPoint x: 764, startPoint y: 299, endPoint x: 877, endPoint y: 514, distance: 242.4
click at [877, 514] on div at bounding box center [1010, 375] width 911 height 664
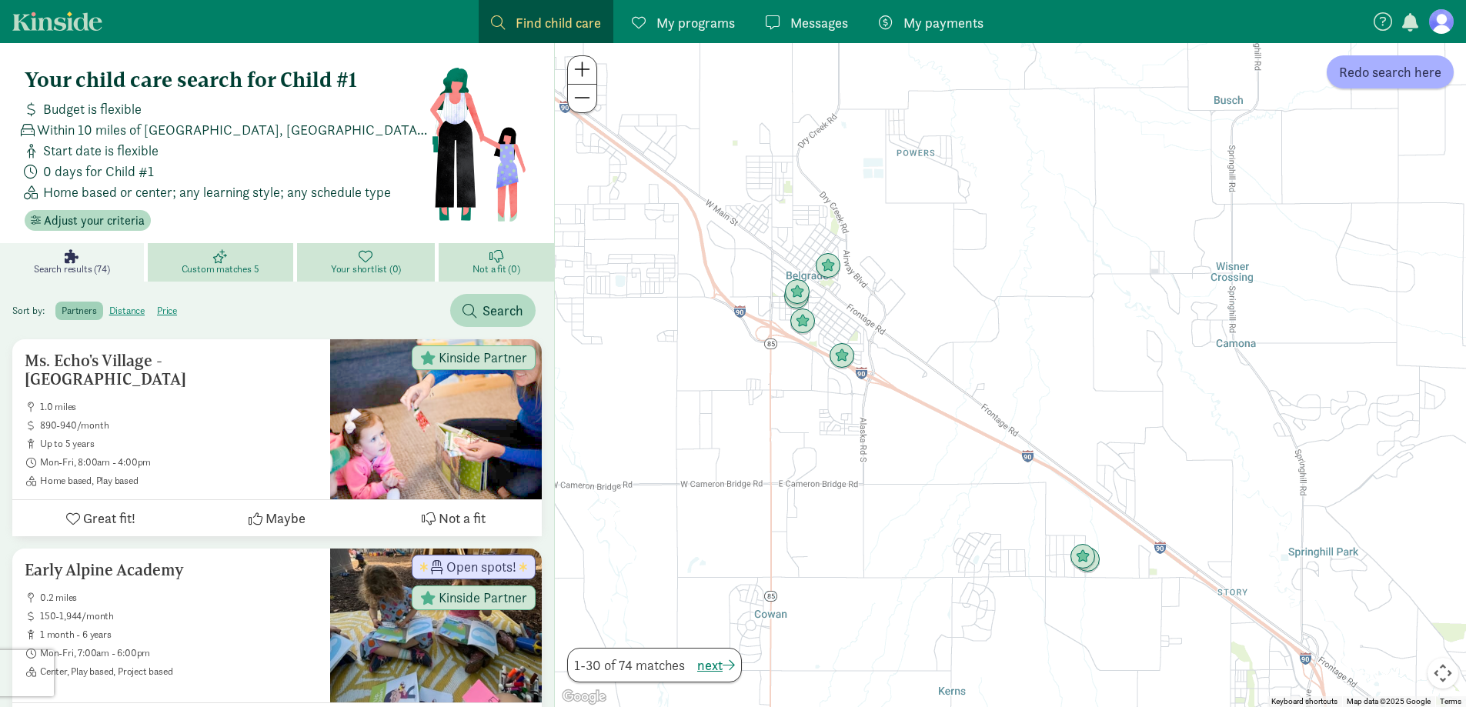
click at [579, 68] on span at bounding box center [582, 69] width 16 height 18
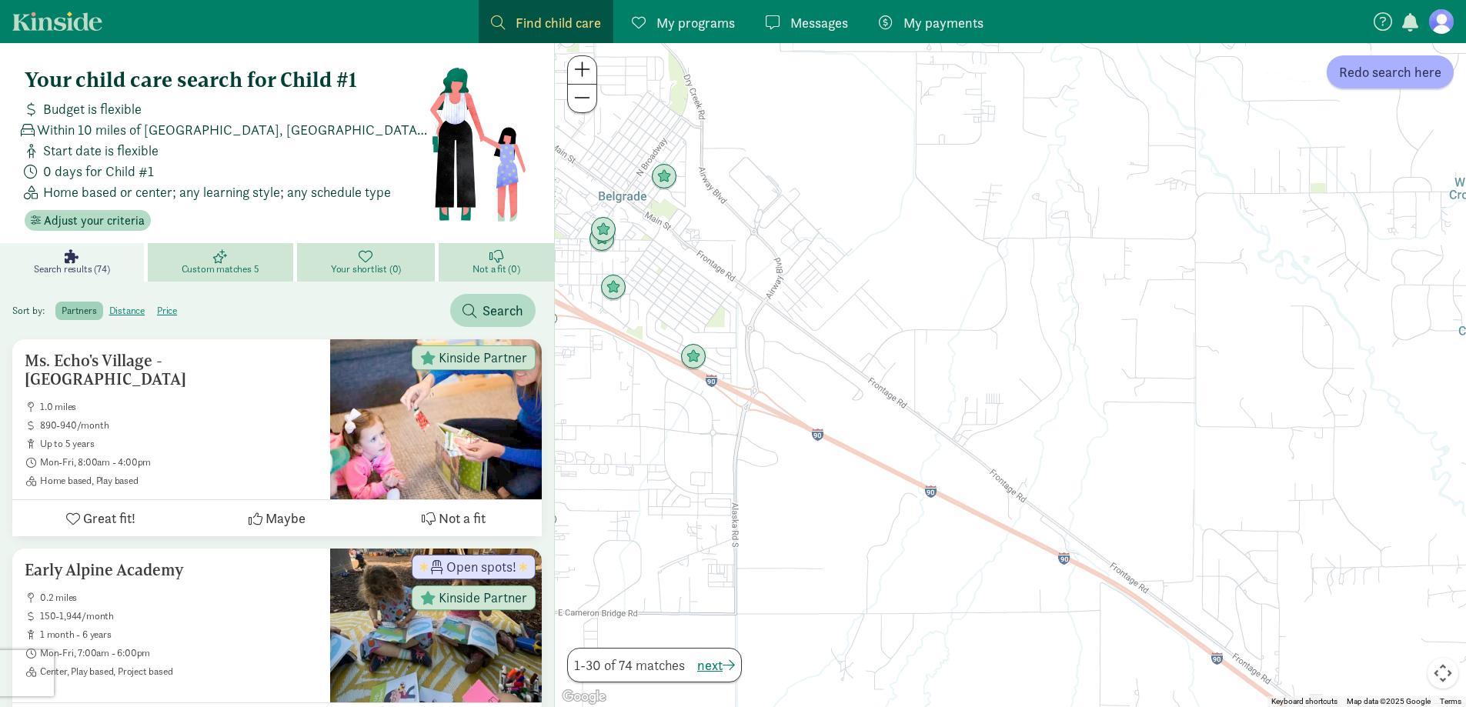
drag, startPoint x: 716, startPoint y: 192, endPoint x: 918, endPoint y: 312, distance: 235.8
click at [918, 312] on div at bounding box center [1010, 375] width 911 height 664
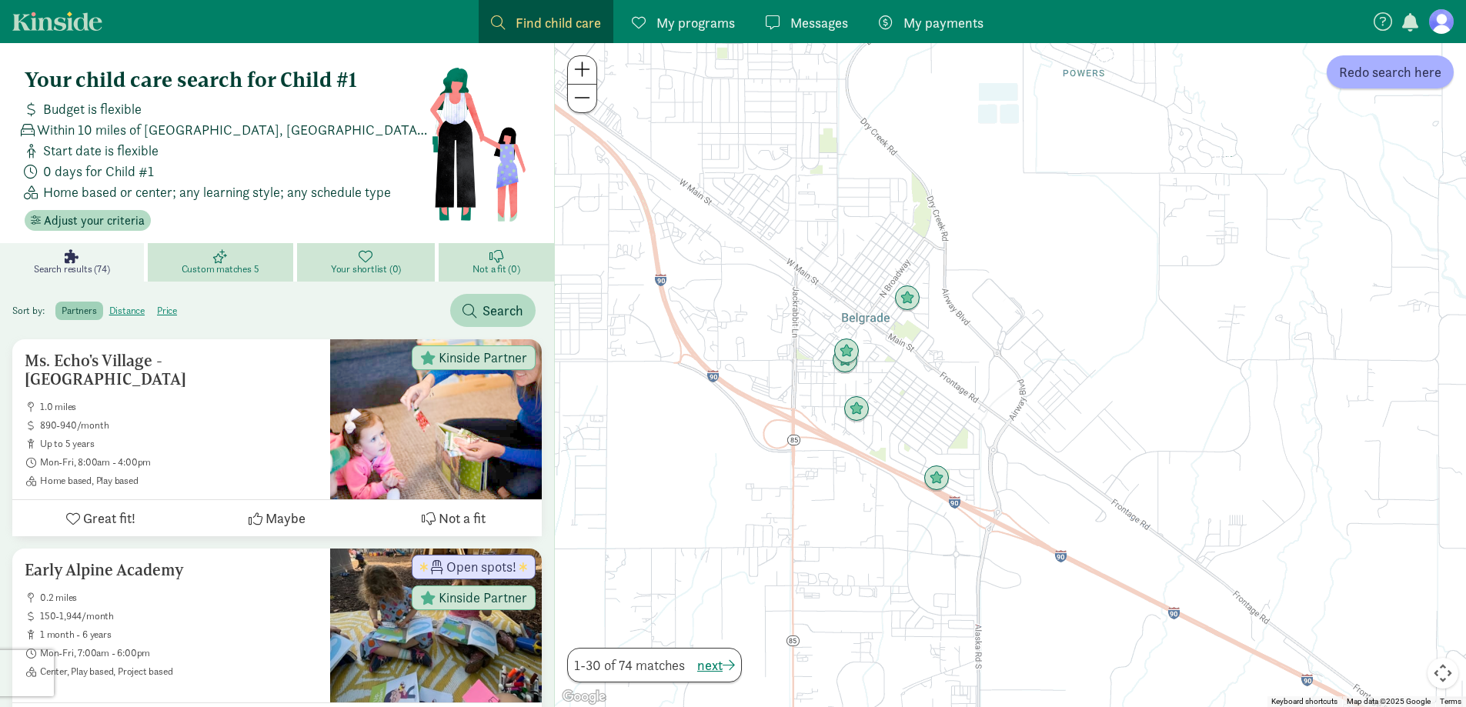
click at [576, 70] on span at bounding box center [582, 69] width 16 height 18
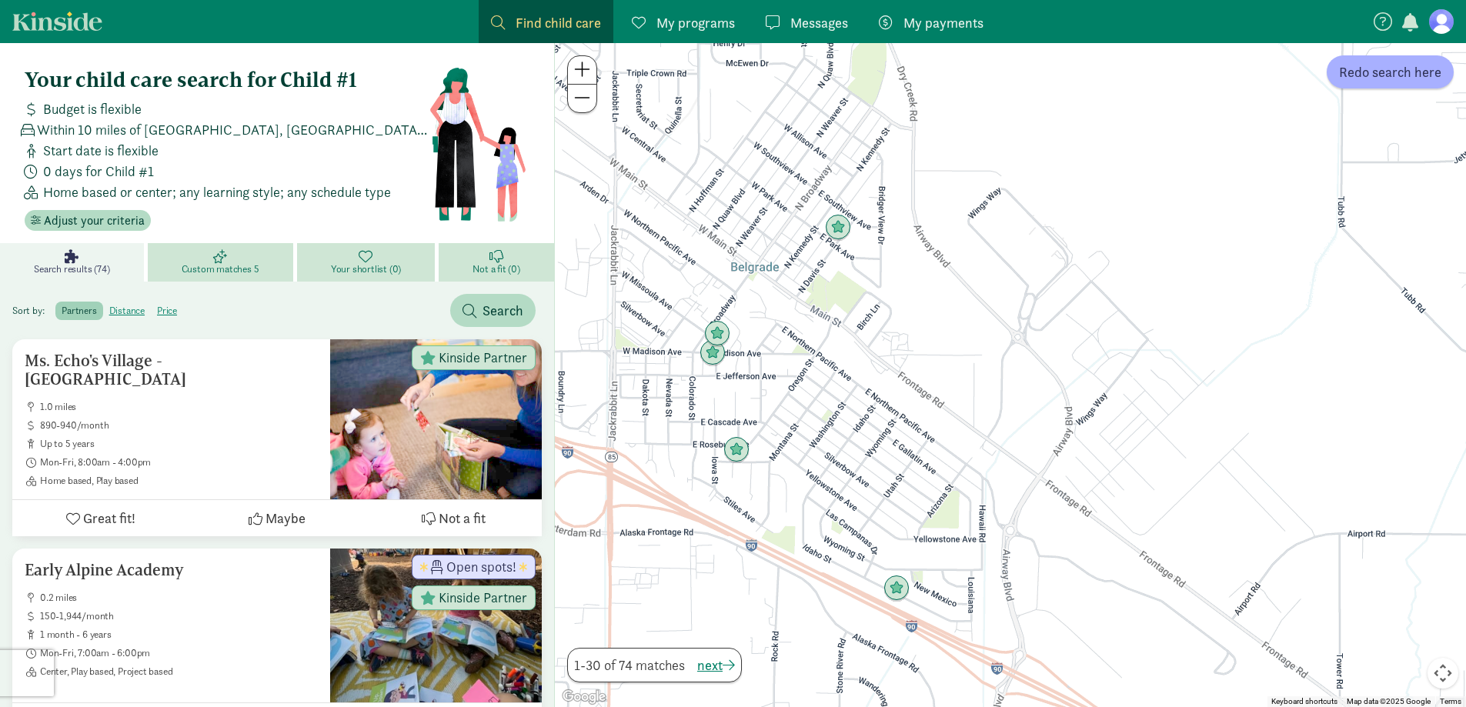
drag, startPoint x: 787, startPoint y: 384, endPoint x: 869, endPoint y: 393, distance: 82.0
click at [869, 393] on div at bounding box center [1010, 375] width 911 height 664
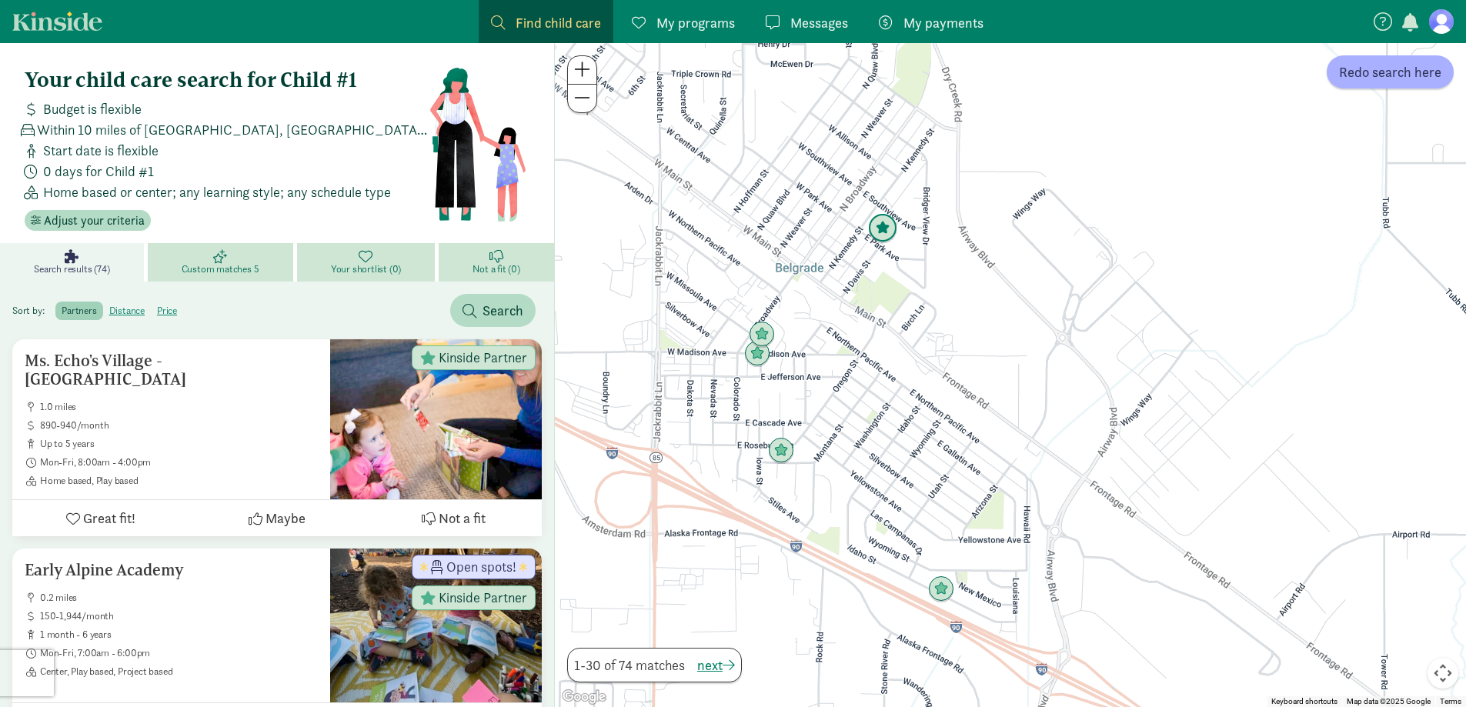
click at [879, 219] on img "Click to see details" at bounding box center [883, 229] width 42 height 42
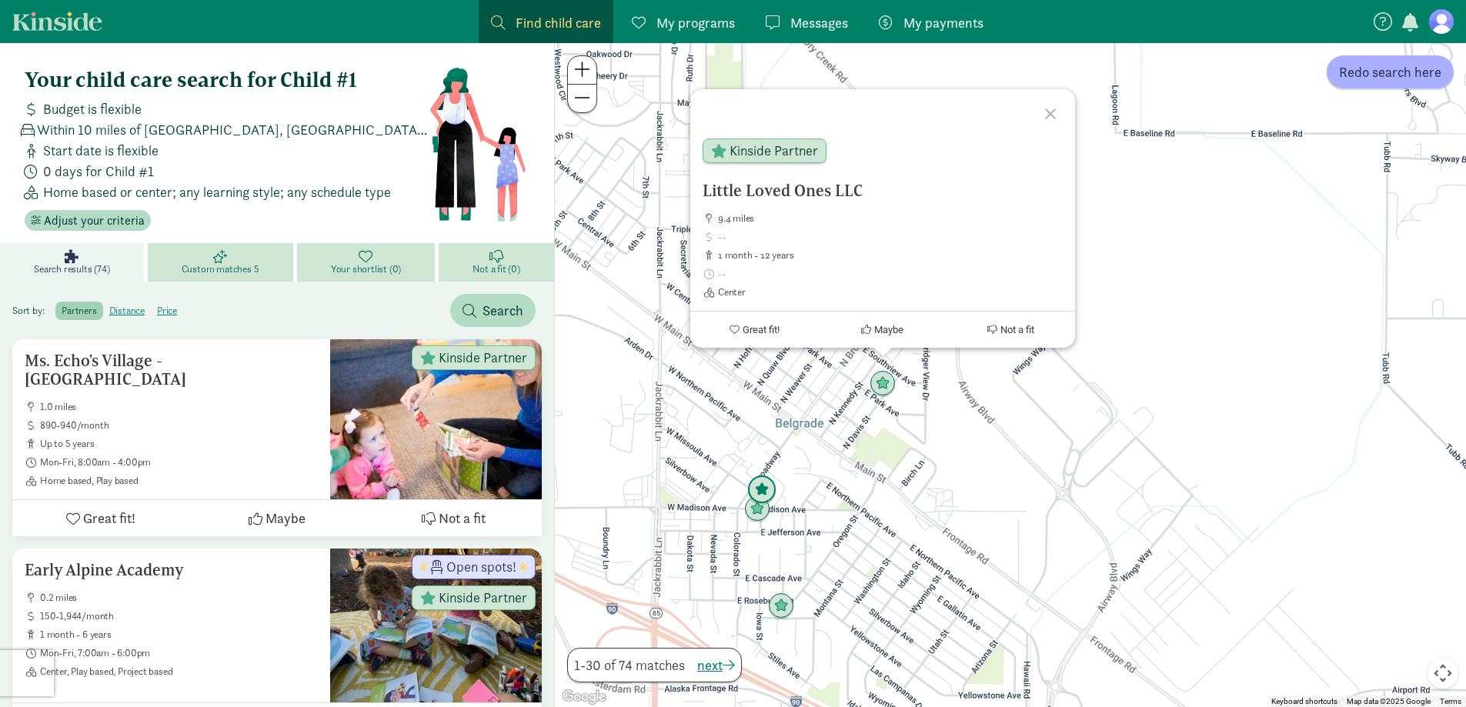
click at [774, 496] on img "Click to see details" at bounding box center [762, 491] width 42 height 42
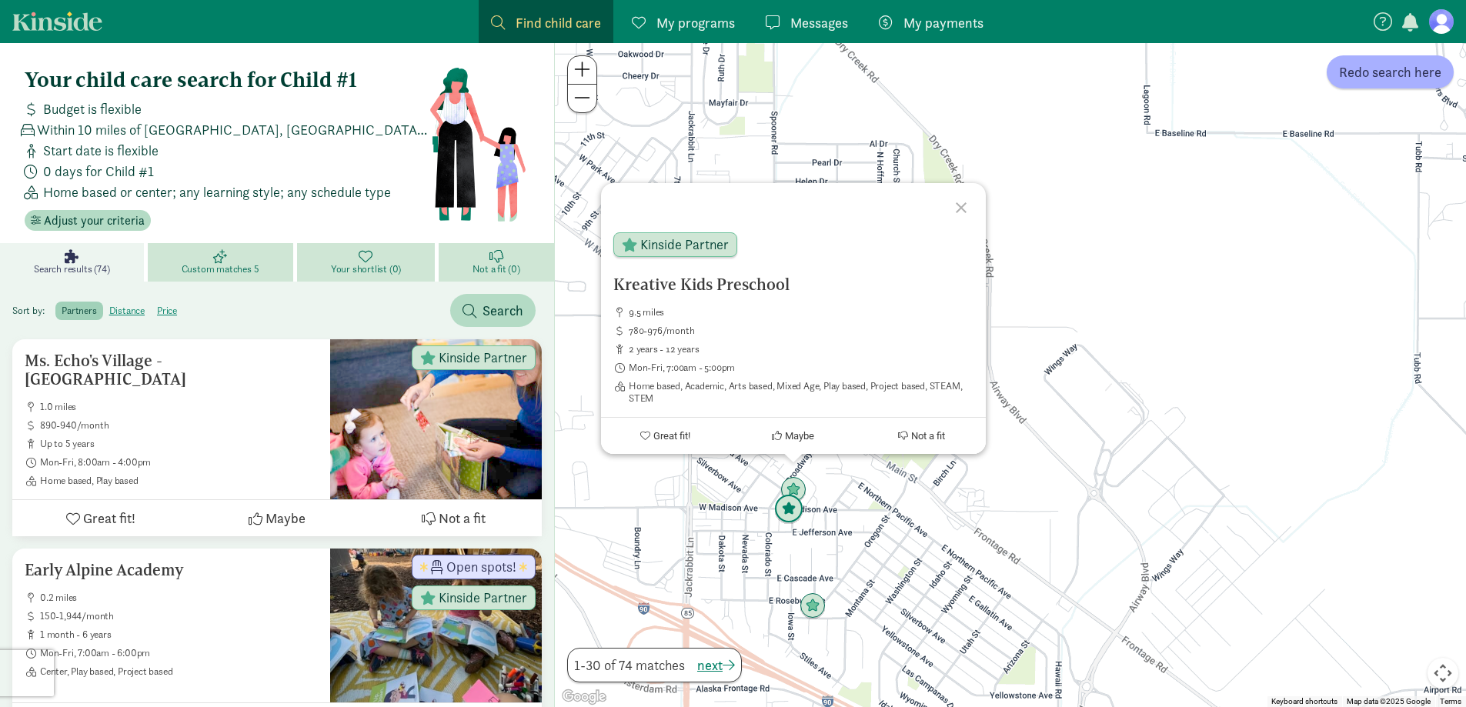
click at [780, 522] on img "Click to see details" at bounding box center [789, 510] width 42 height 42
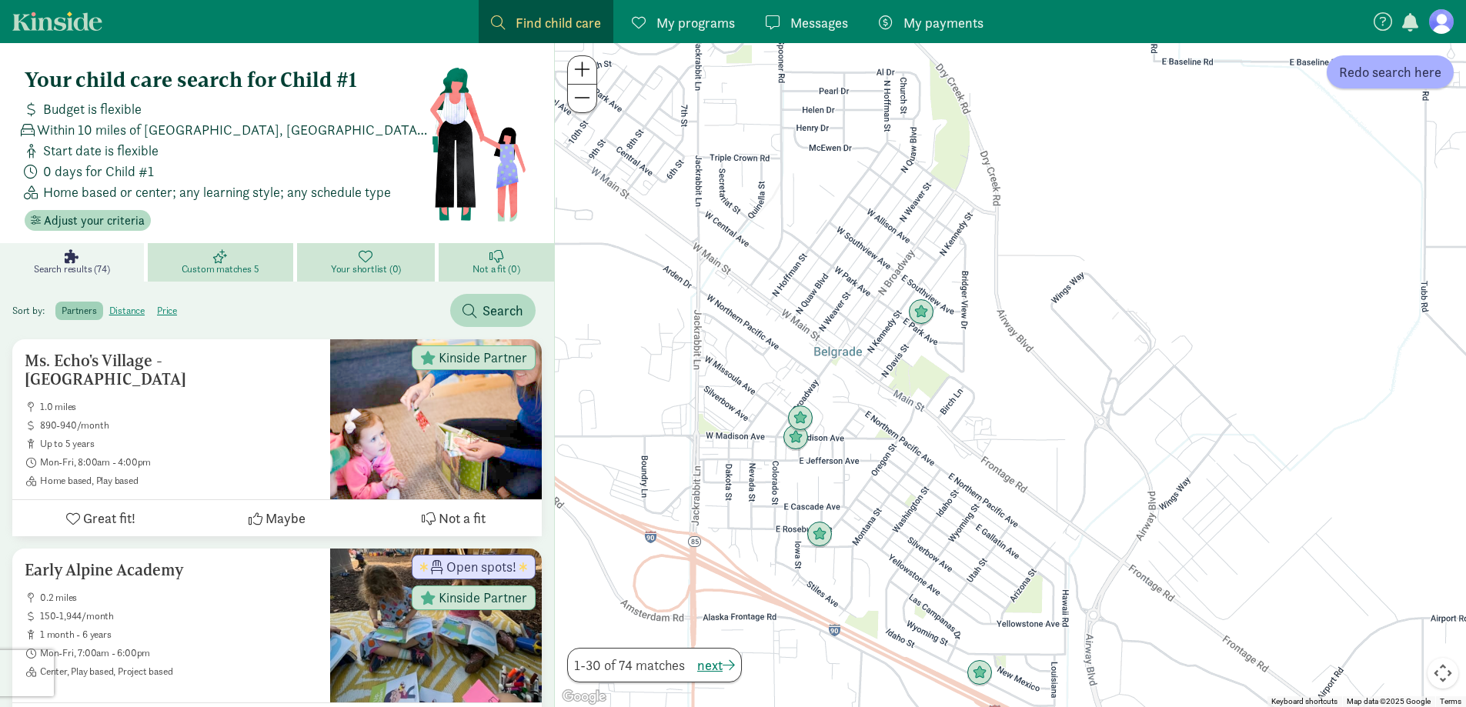
drag, startPoint x: 649, startPoint y: 595, endPoint x: 642, endPoint y: 448, distance: 147.2
click at [635, 448] on div "To navigate, press the arrow keys." at bounding box center [1010, 375] width 911 height 664
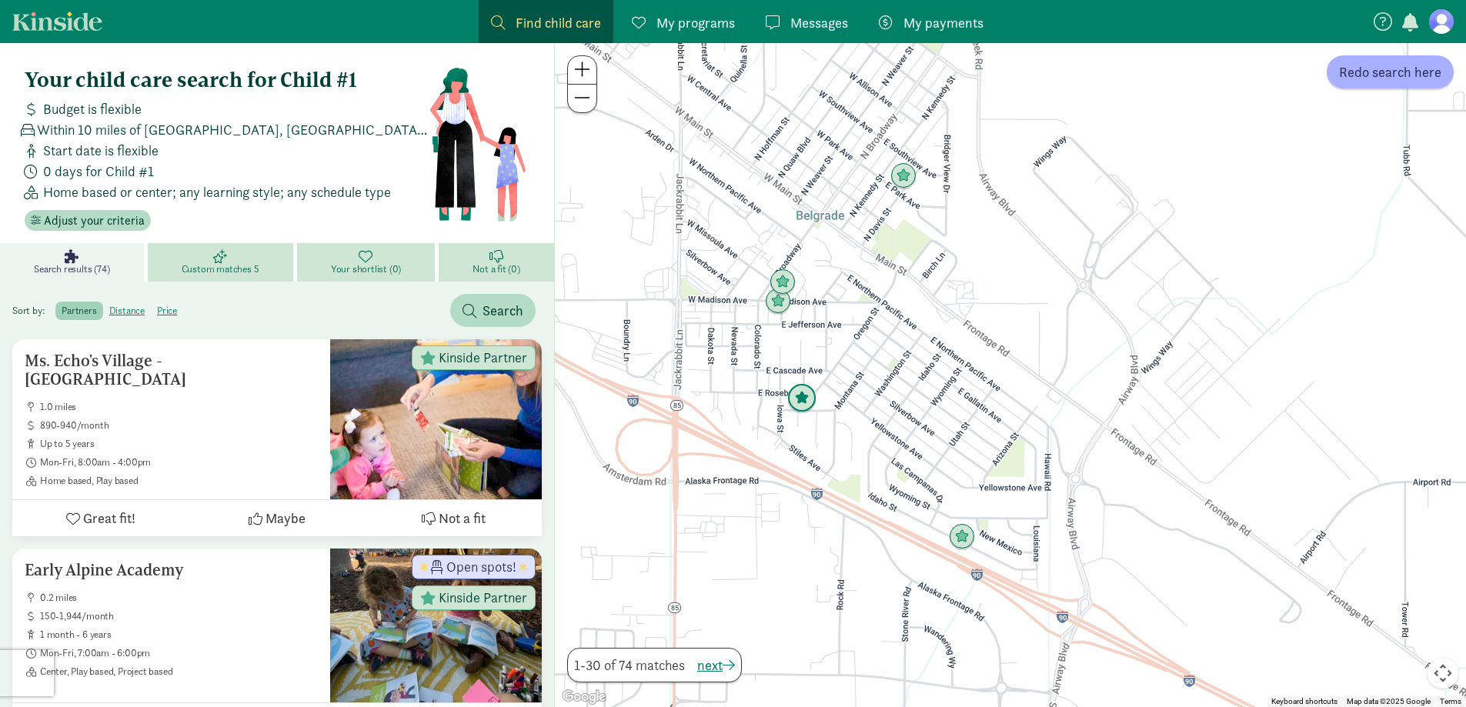
click at [814, 399] on img "Click to see details" at bounding box center [802, 399] width 42 height 42
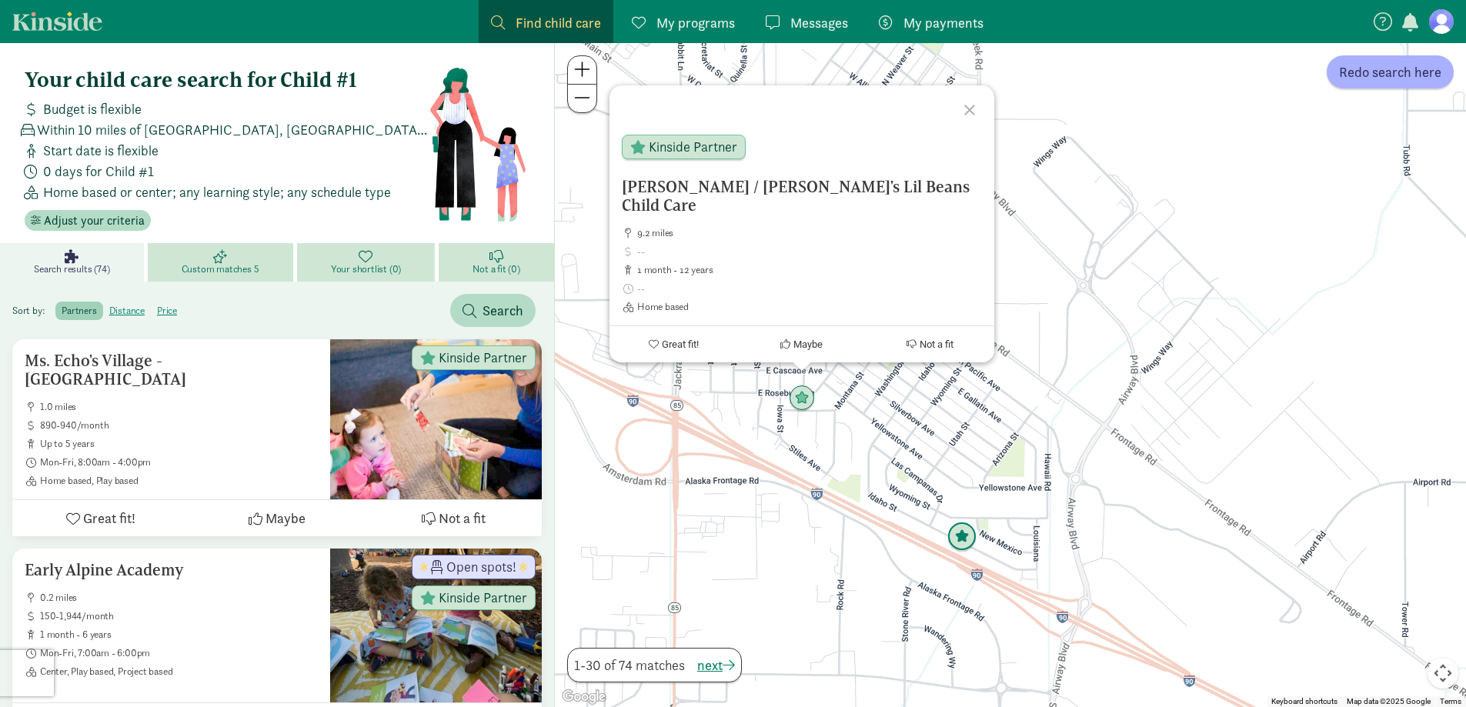
click at [957, 536] on img "Click to see details" at bounding box center [962, 537] width 42 height 42
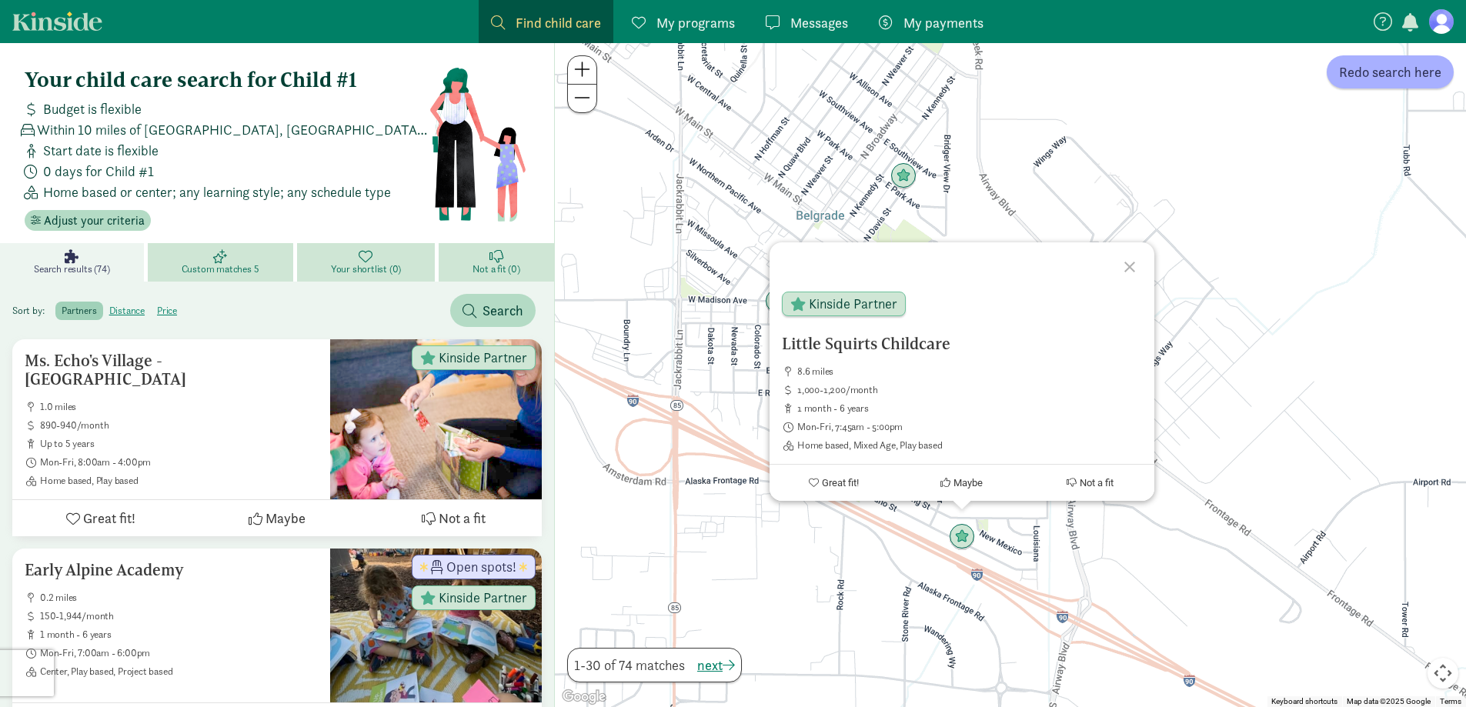
click at [1128, 264] on div at bounding box center [1132, 264] width 45 height 45
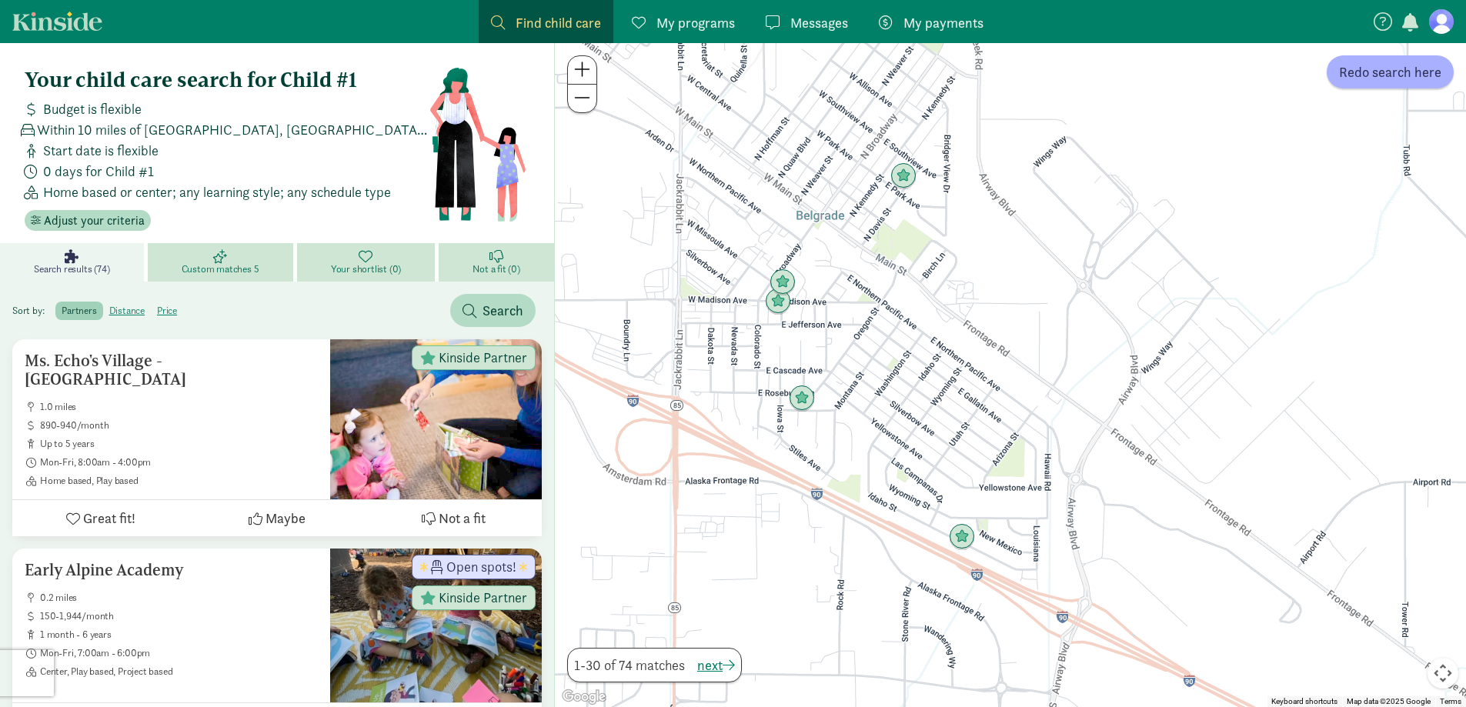
drag, startPoint x: 1117, startPoint y: 435, endPoint x: 991, endPoint y: 317, distance: 172.1
click at [991, 317] on div "To navigate, press the arrow keys." at bounding box center [1010, 375] width 911 height 664
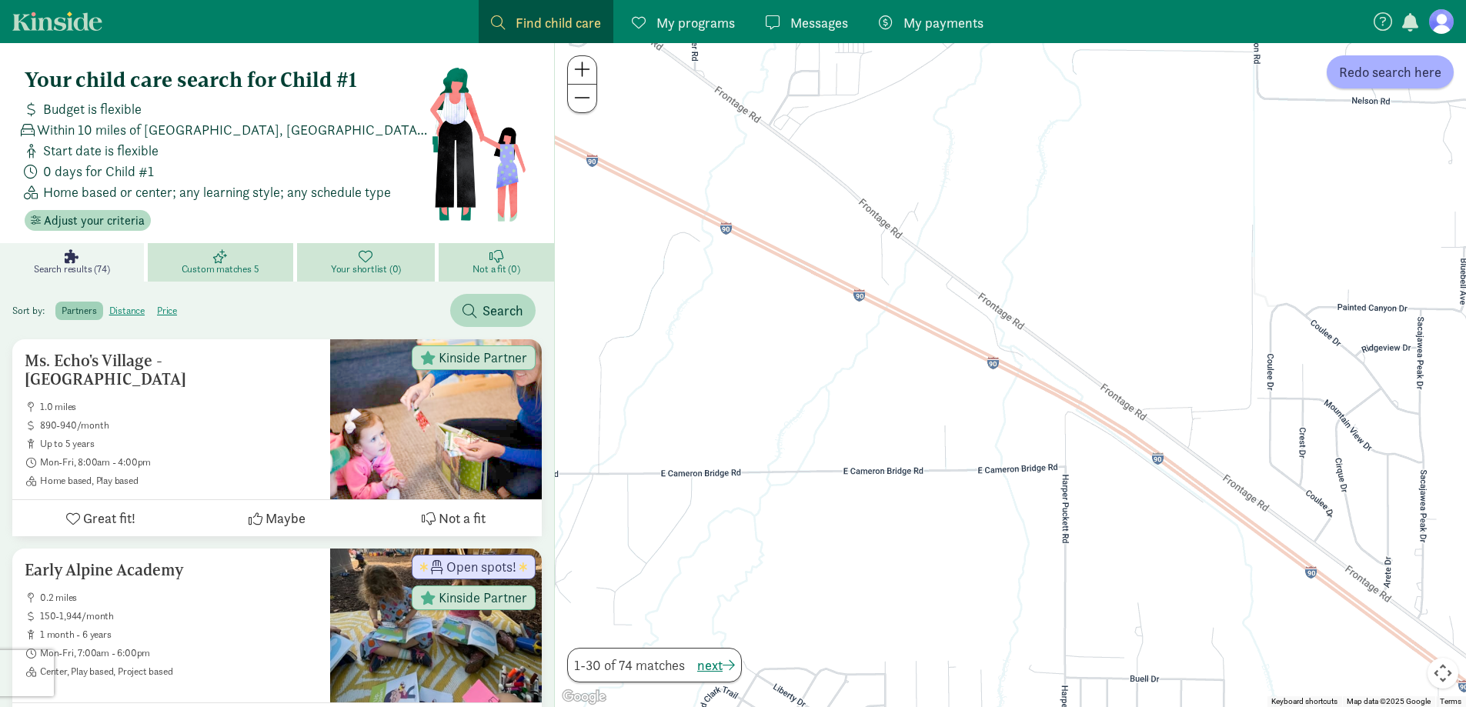
click at [589, 102] on span at bounding box center [582, 98] width 16 height 18
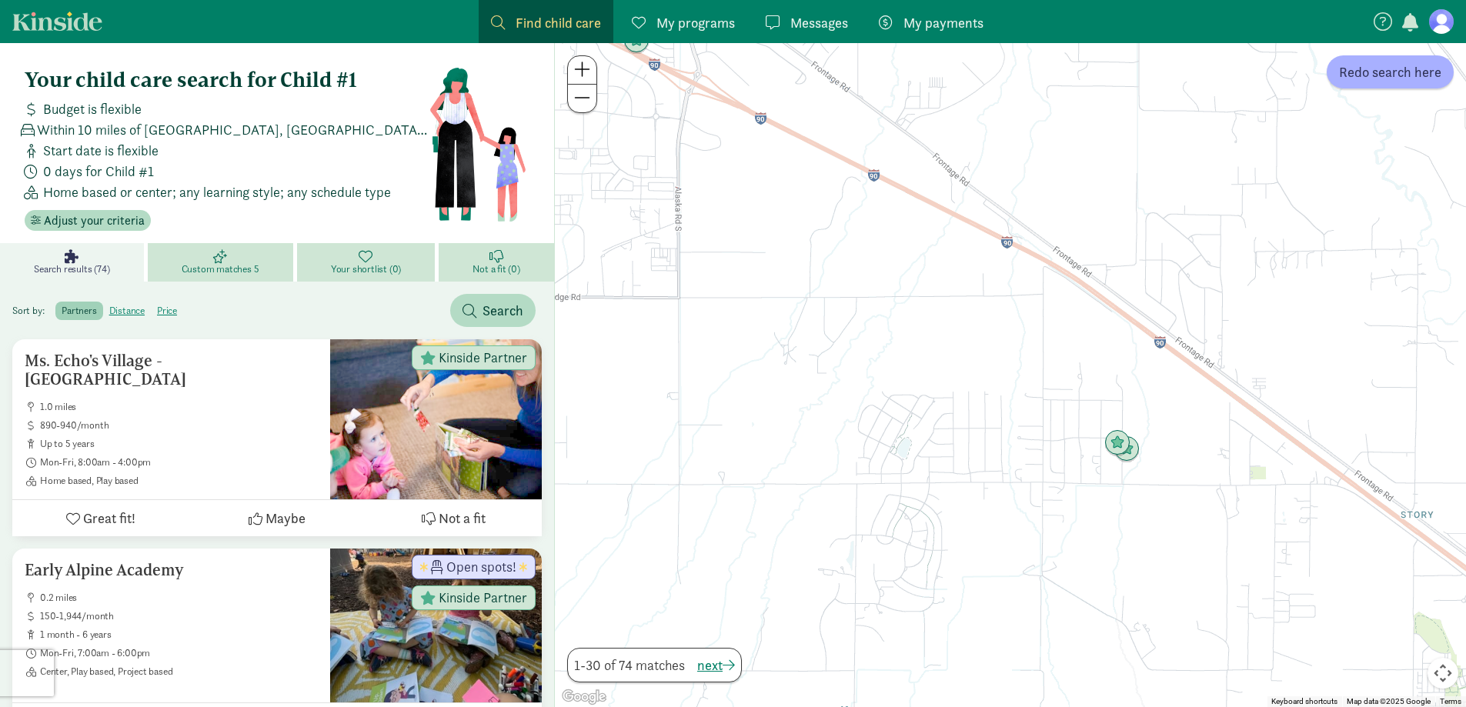
drag, startPoint x: 803, startPoint y: 531, endPoint x: 810, endPoint y: 367, distance: 164.1
click at [810, 367] on div at bounding box center [1010, 375] width 911 height 664
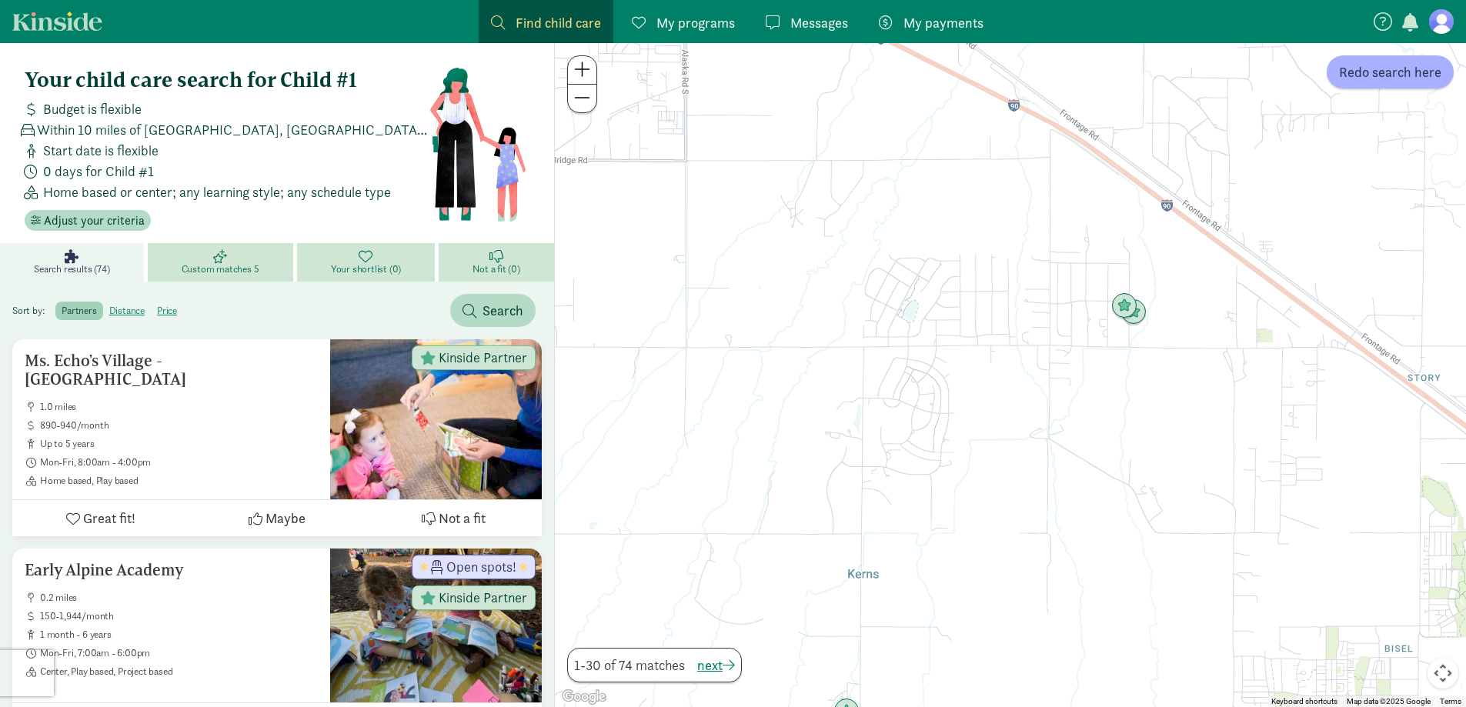
click at [585, 109] on button at bounding box center [582, 99] width 28 height 28
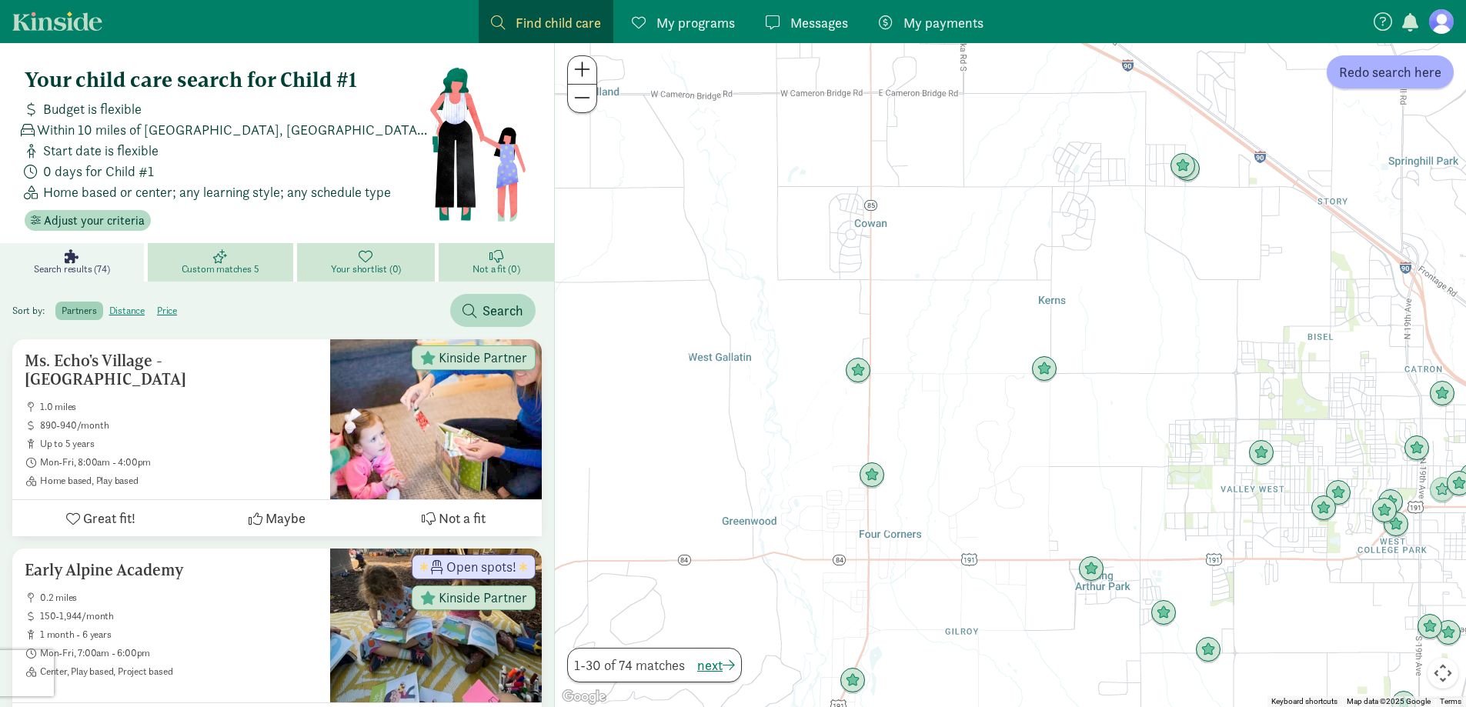
drag, startPoint x: 954, startPoint y: 239, endPoint x: 1022, endPoint y: 148, distance: 113.3
click at [1022, 148] on div at bounding box center [1010, 375] width 911 height 664
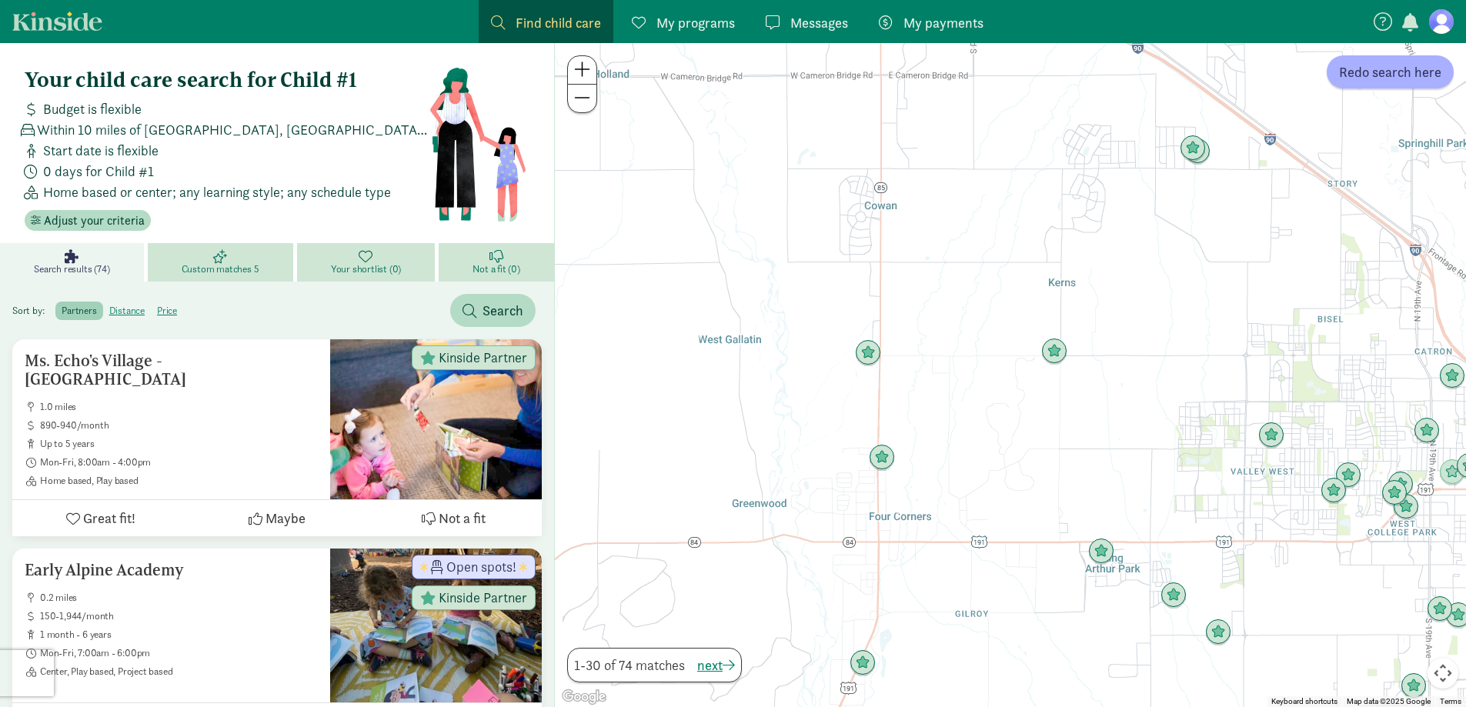
click at [586, 94] on span at bounding box center [582, 98] width 16 height 18
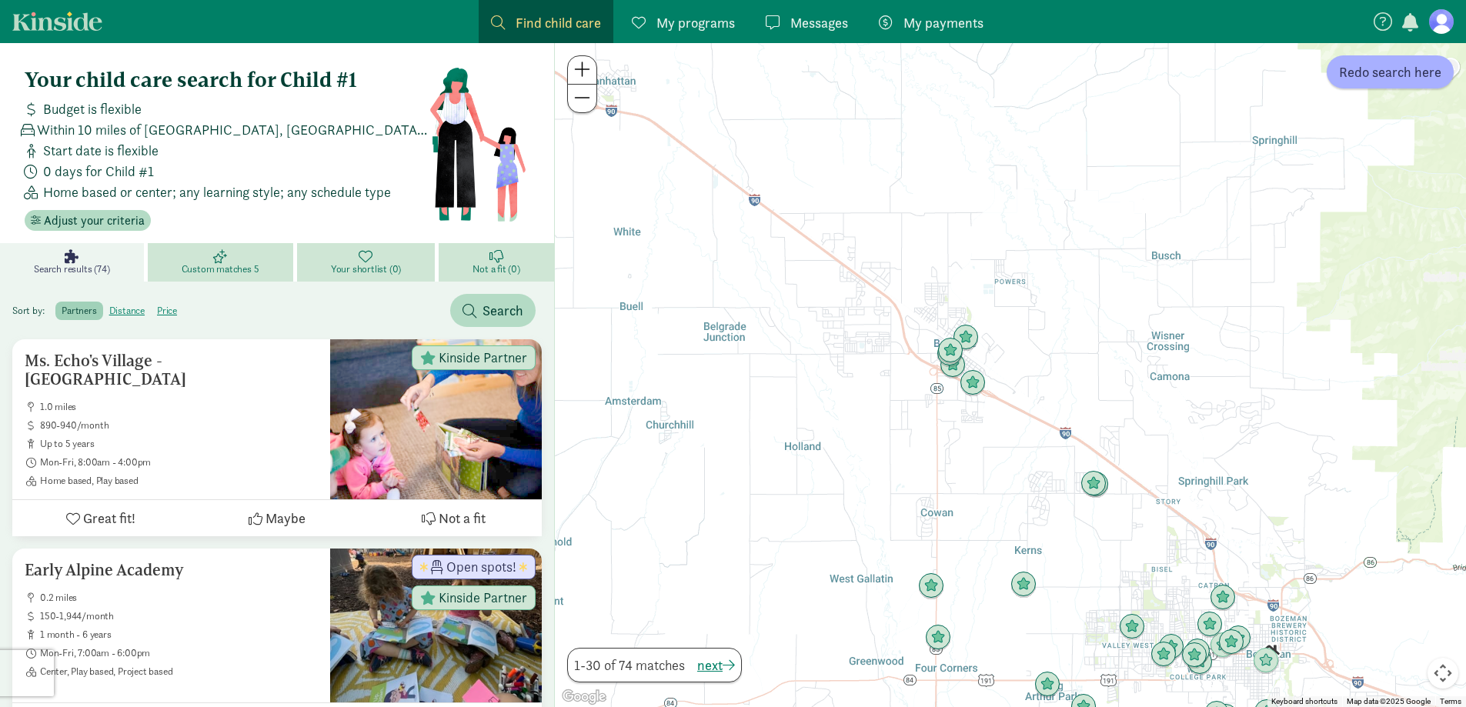
drag, startPoint x: 762, startPoint y: 266, endPoint x: 750, endPoint y: 488, distance: 222.0
click at [750, 488] on div at bounding box center [1010, 375] width 911 height 664
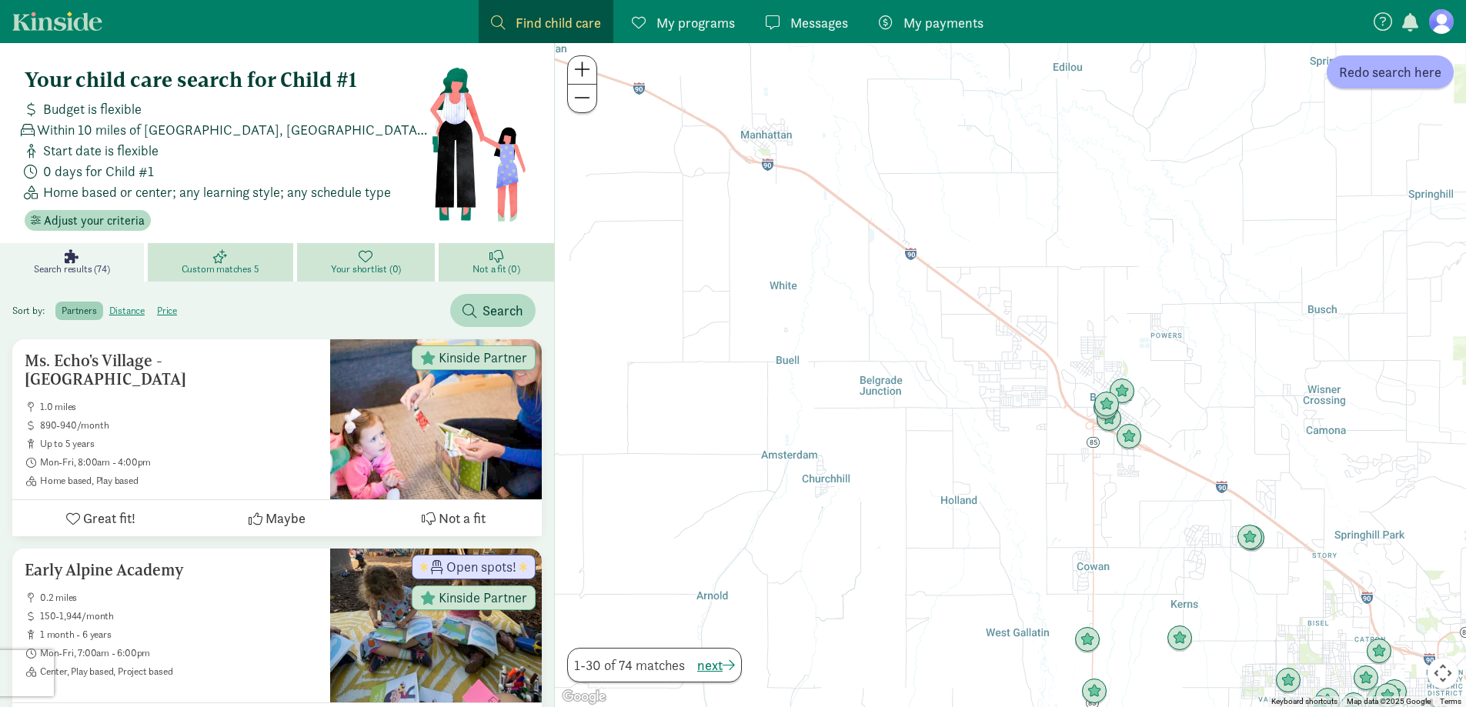
drag, startPoint x: 688, startPoint y: 297, endPoint x: 853, endPoint y: 327, distance: 167.4
click at [853, 327] on div at bounding box center [1010, 375] width 911 height 664
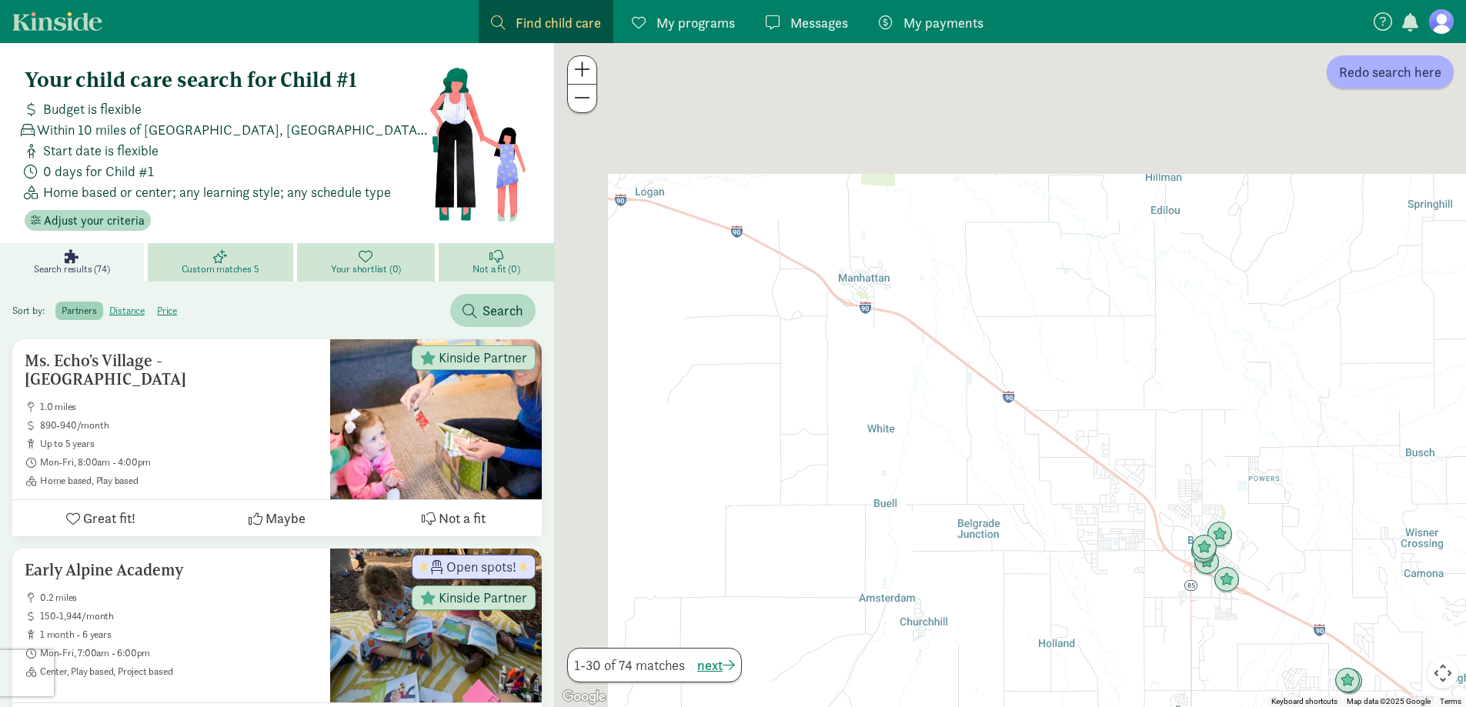
drag, startPoint x: 774, startPoint y: 229, endPoint x: 880, endPoint y: 383, distance: 186.6
click at [880, 383] on div at bounding box center [1010, 375] width 911 height 664
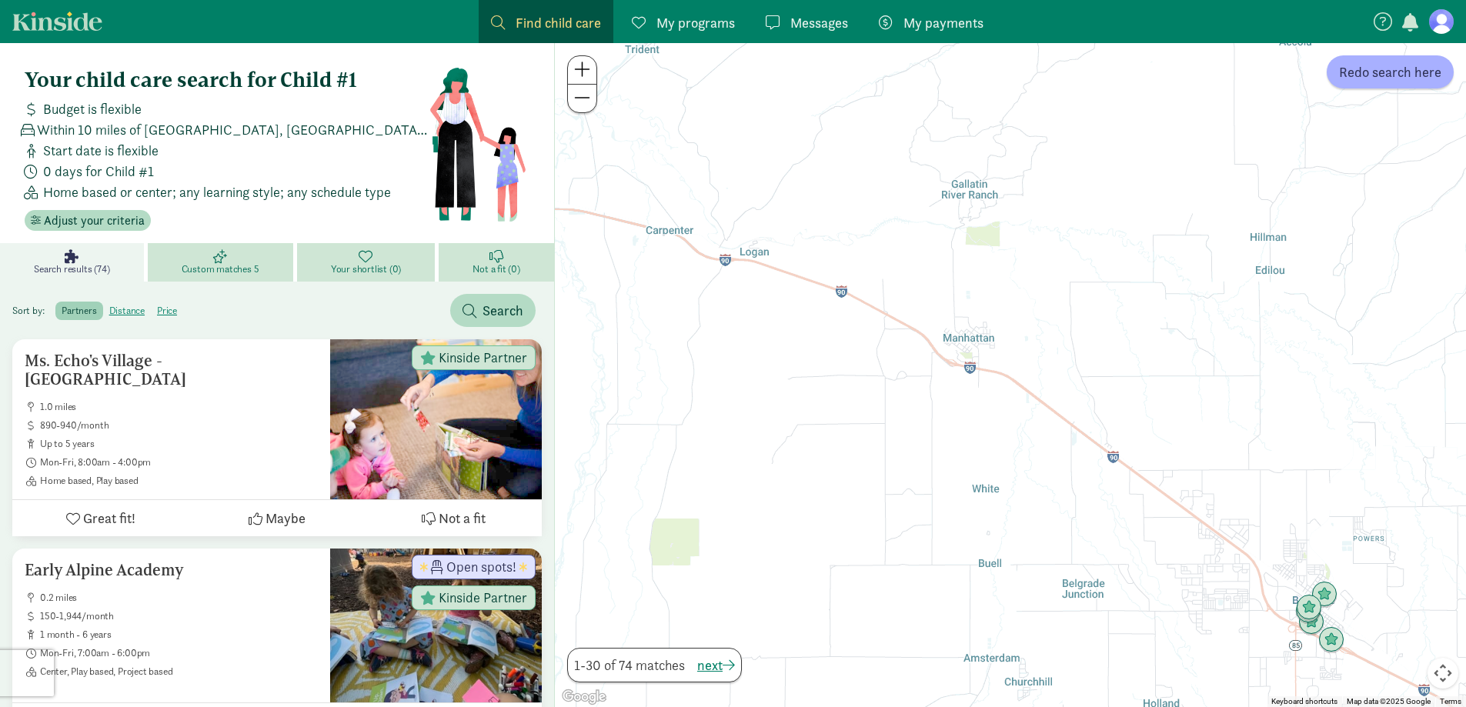
drag, startPoint x: 738, startPoint y: 333, endPoint x: 848, endPoint y: 369, distance: 115.9
click at [847, 369] on div at bounding box center [1010, 375] width 911 height 664
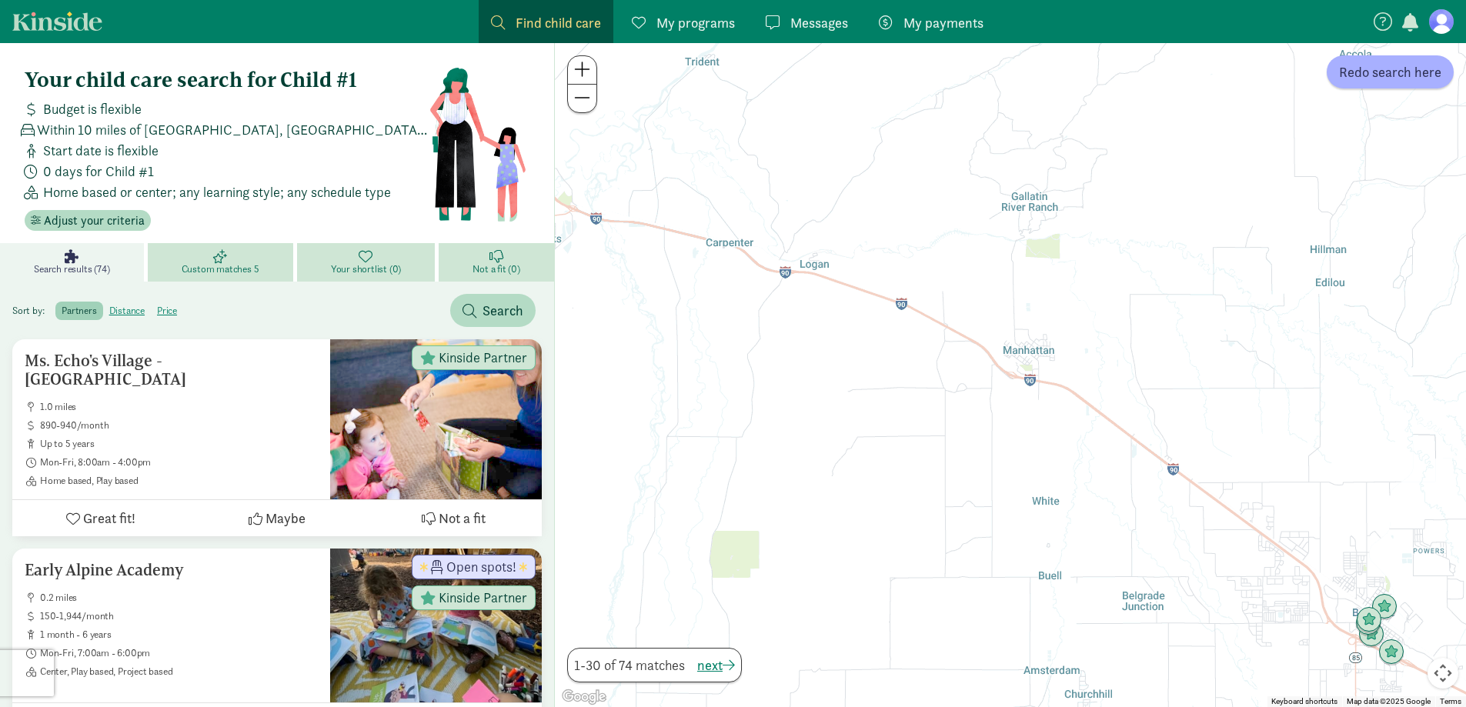
drag, startPoint x: 794, startPoint y: 403, endPoint x: 958, endPoint y: 430, distance: 166.1
click at [958, 430] on div at bounding box center [1010, 375] width 911 height 664
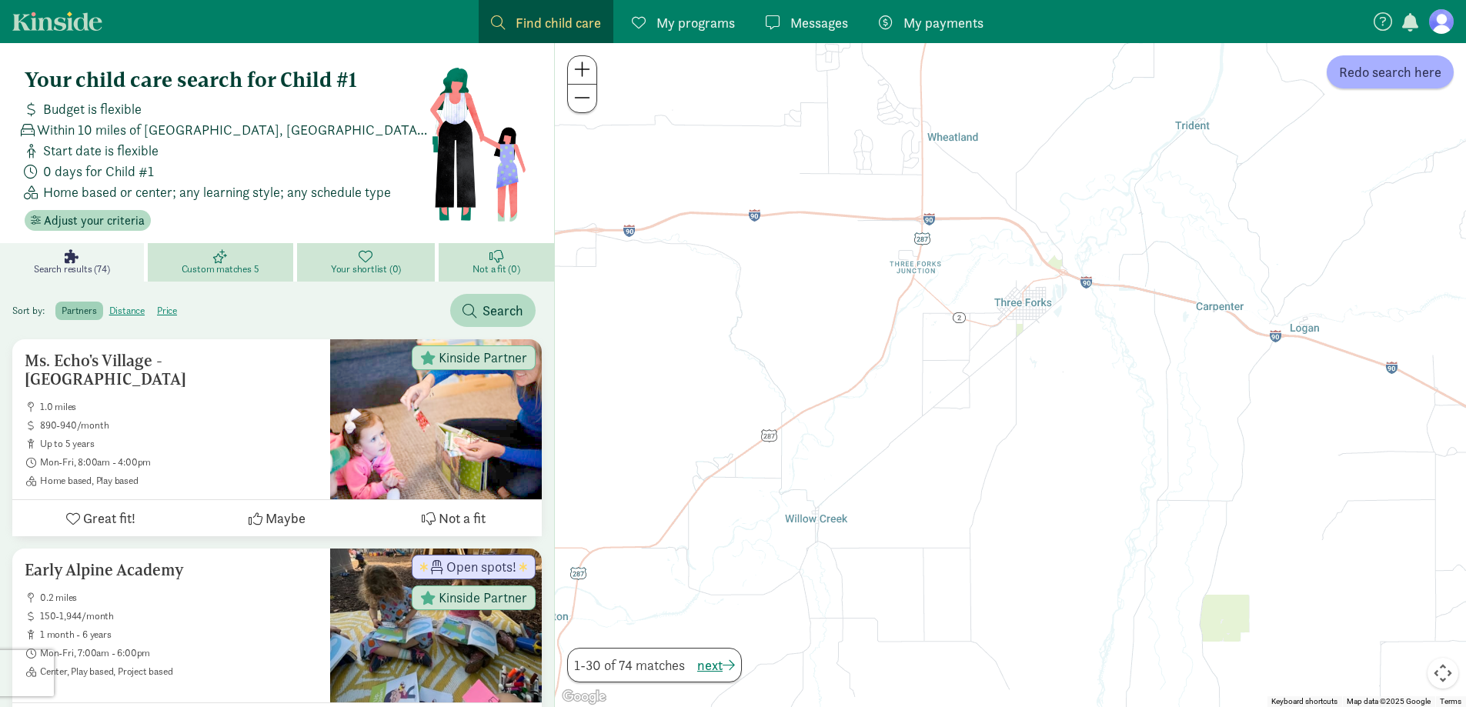
drag, startPoint x: 1045, startPoint y: 491, endPoint x: 810, endPoint y: 376, distance: 261.3
click at [810, 376] on div at bounding box center [1010, 375] width 911 height 664
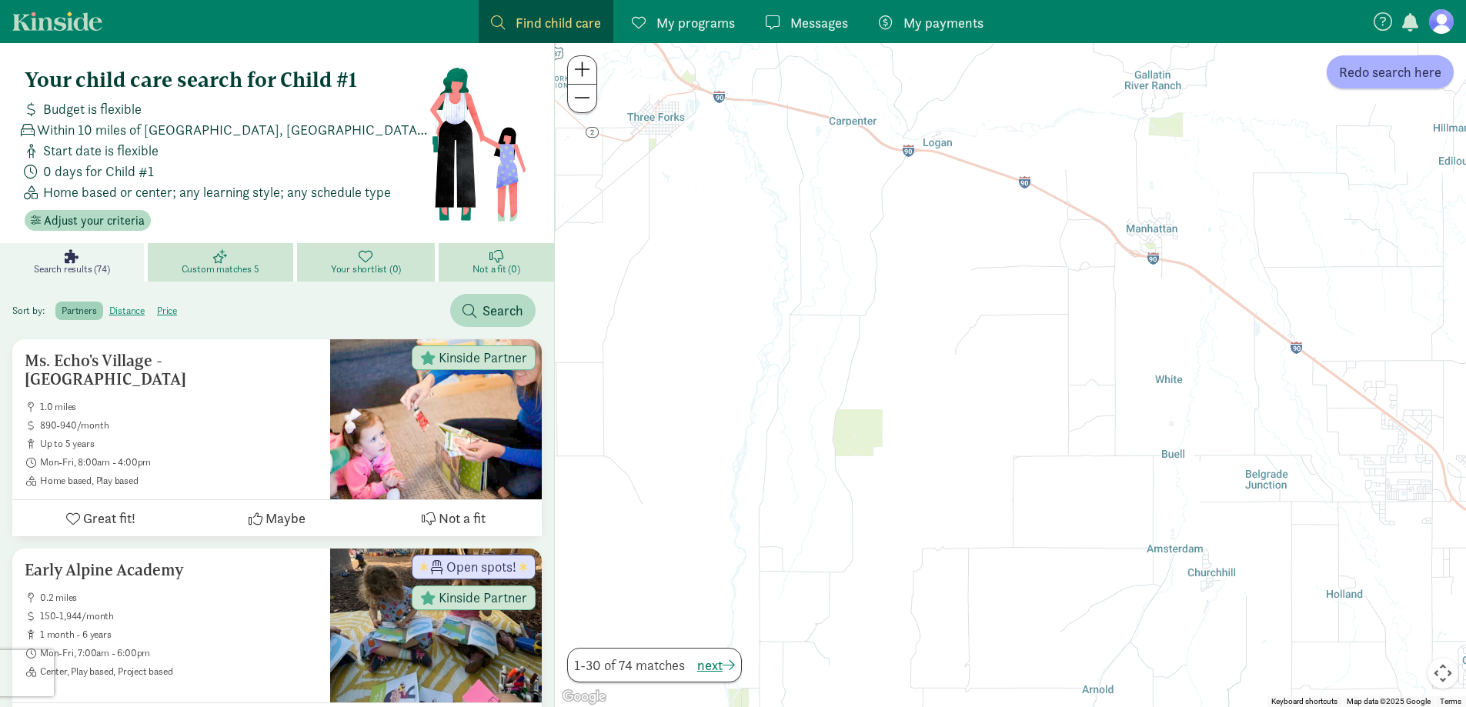
drag, startPoint x: 1044, startPoint y: 490, endPoint x: 881, endPoint y: 399, distance: 187.0
click at [892, 406] on div at bounding box center [1010, 375] width 911 height 664
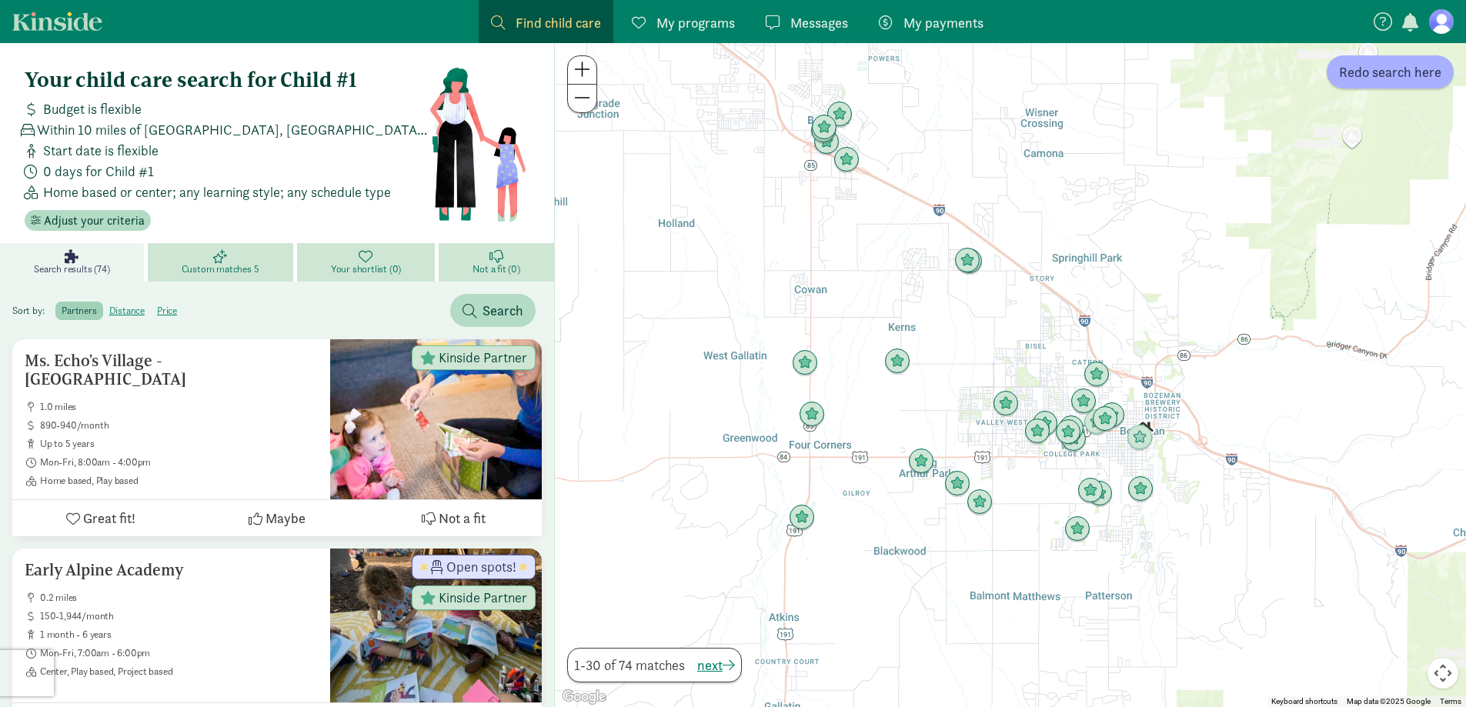
drag, startPoint x: 950, startPoint y: 477, endPoint x: 857, endPoint y: 392, distance: 126.4
click at [902, 443] on img "Click to see details" at bounding box center [921, 462] width 38 height 38
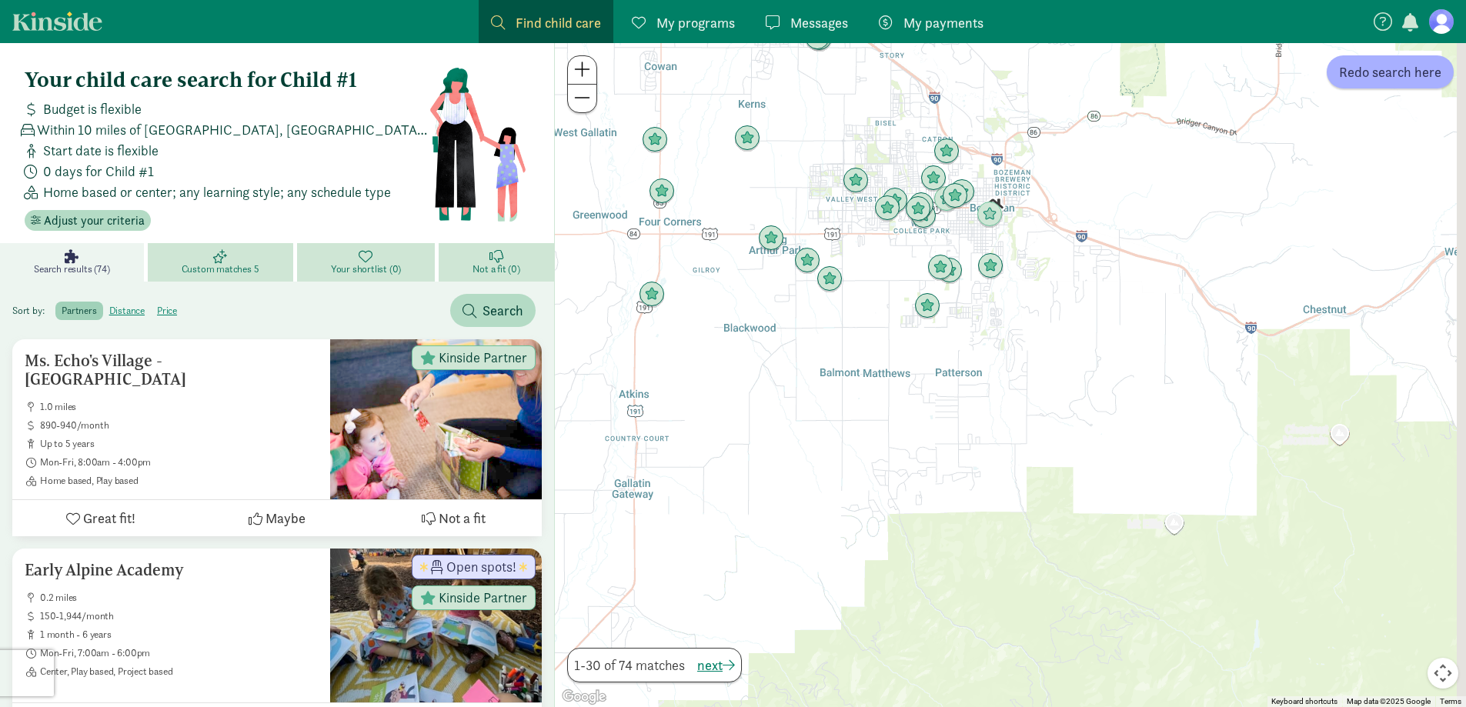
drag, startPoint x: 1308, startPoint y: 496, endPoint x: 1238, endPoint y: 326, distance: 184.7
click at [1238, 326] on div at bounding box center [1010, 375] width 911 height 664
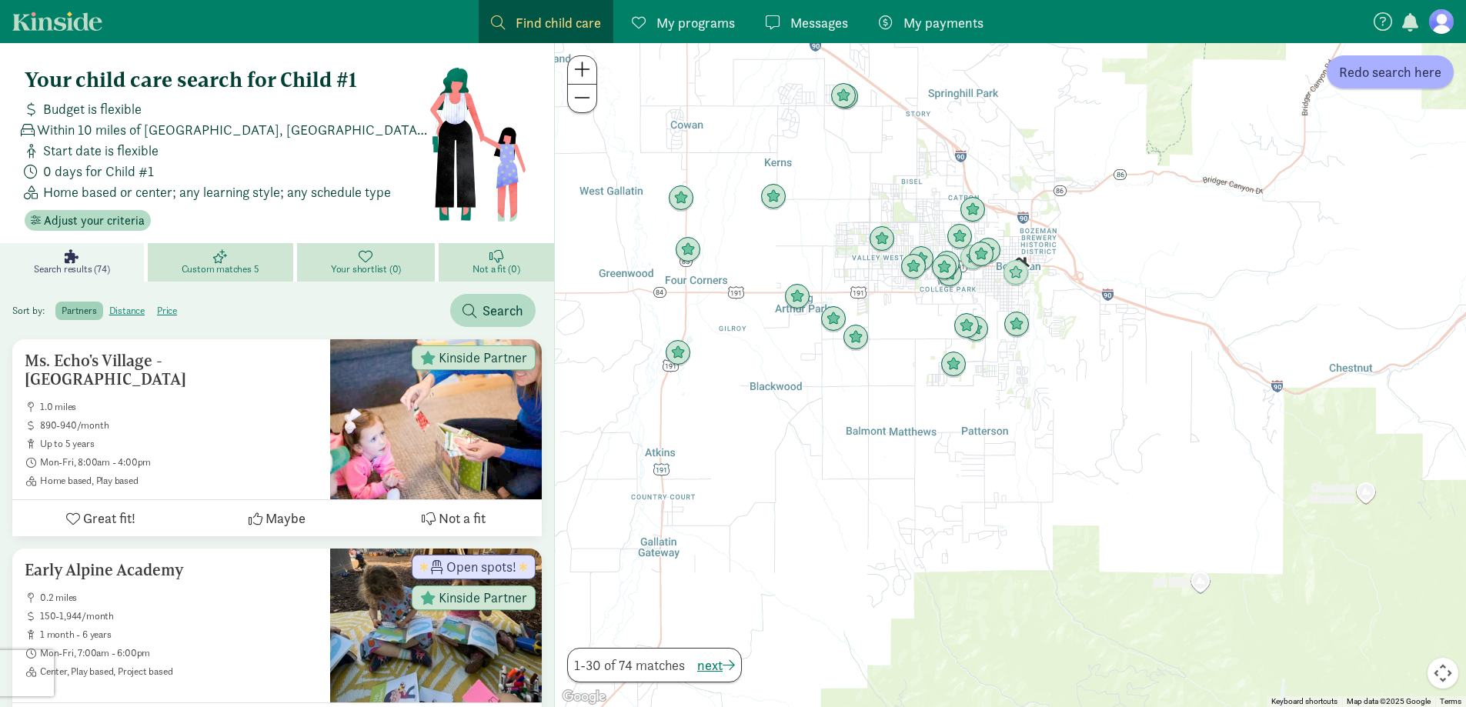
drag, startPoint x: 1160, startPoint y: 313, endPoint x: 1196, endPoint y: 402, distance: 95.6
click at [1196, 402] on div at bounding box center [1010, 375] width 911 height 664
click at [591, 72] on button at bounding box center [582, 70] width 28 height 28
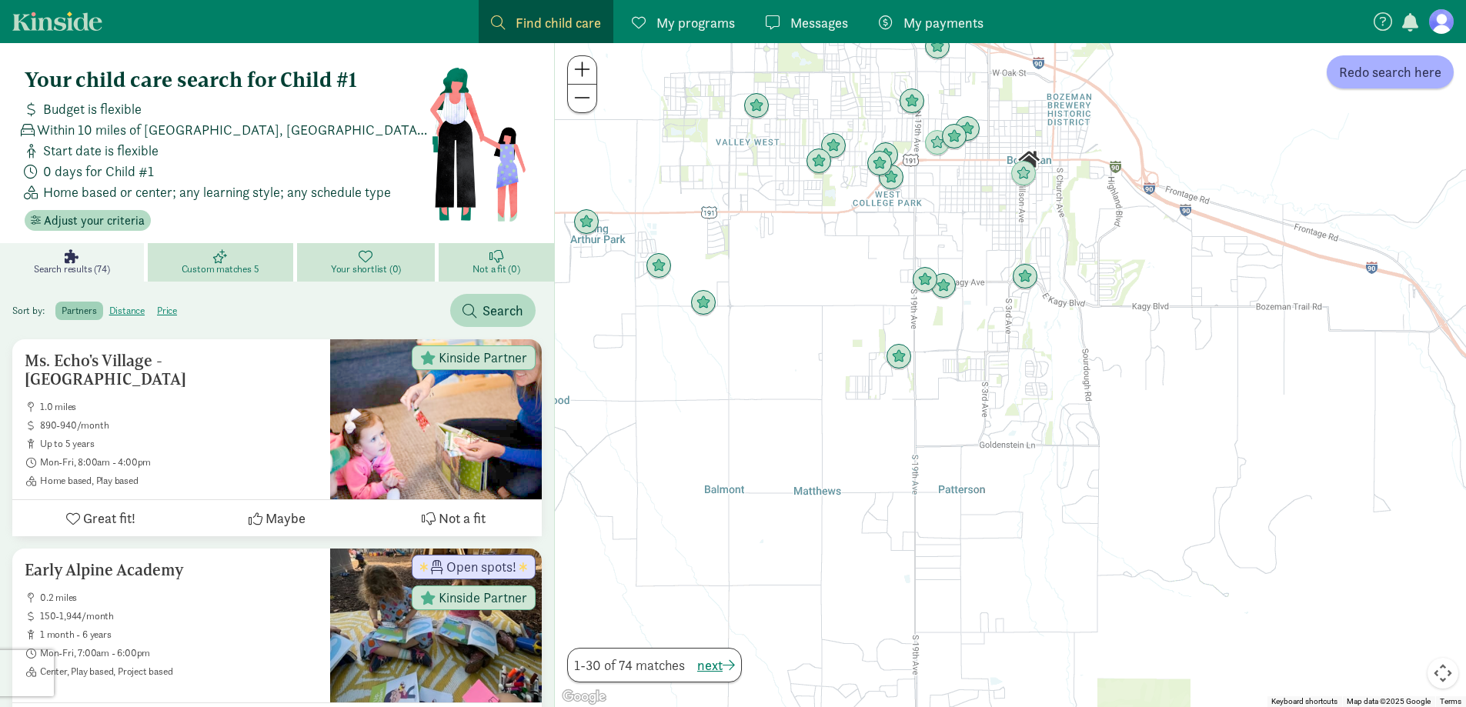
click at [591, 72] on button at bounding box center [582, 70] width 28 height 28
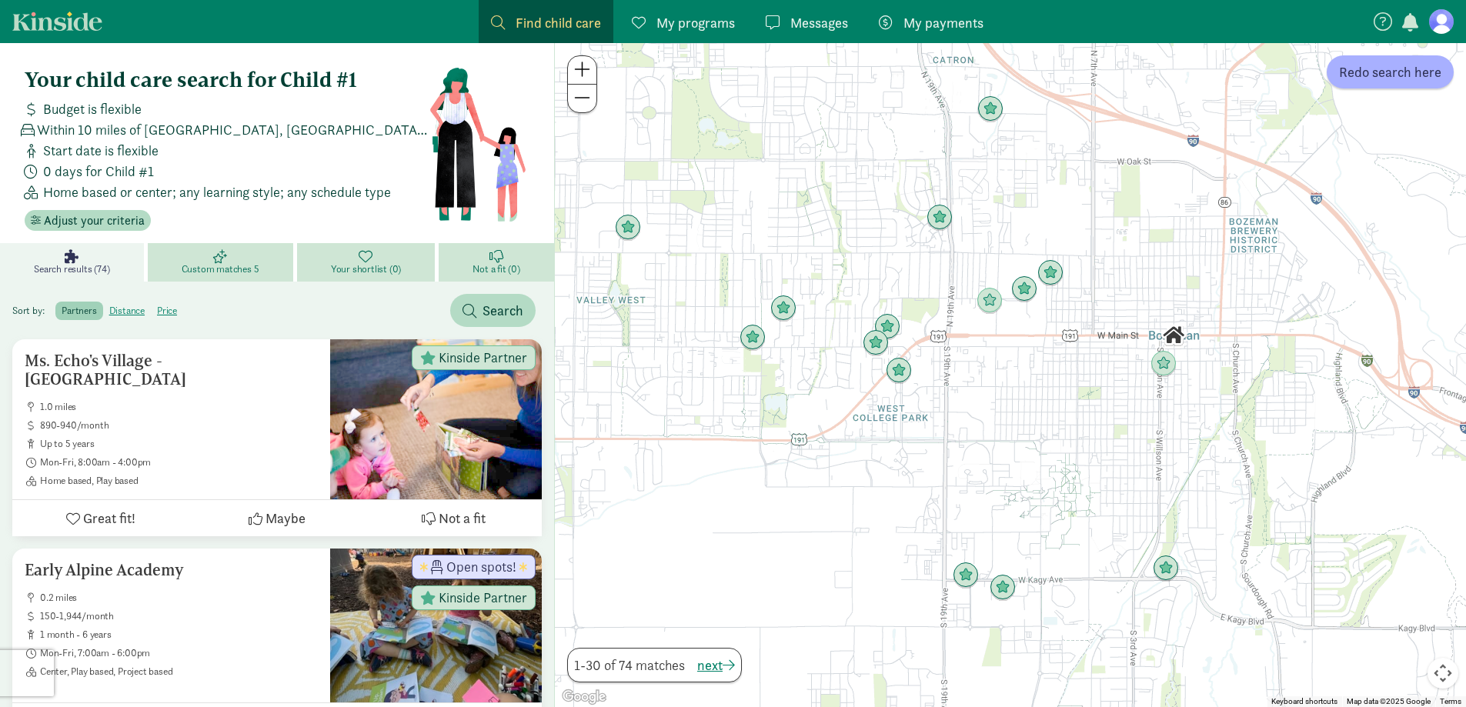
drag, startPoint x: 872, startPoint y: 102, endPoint x: 984, endPoint y: 557, distance: 468.4
click at [984, 556] on div at bounding box center [1010, 375] width 911 height 664
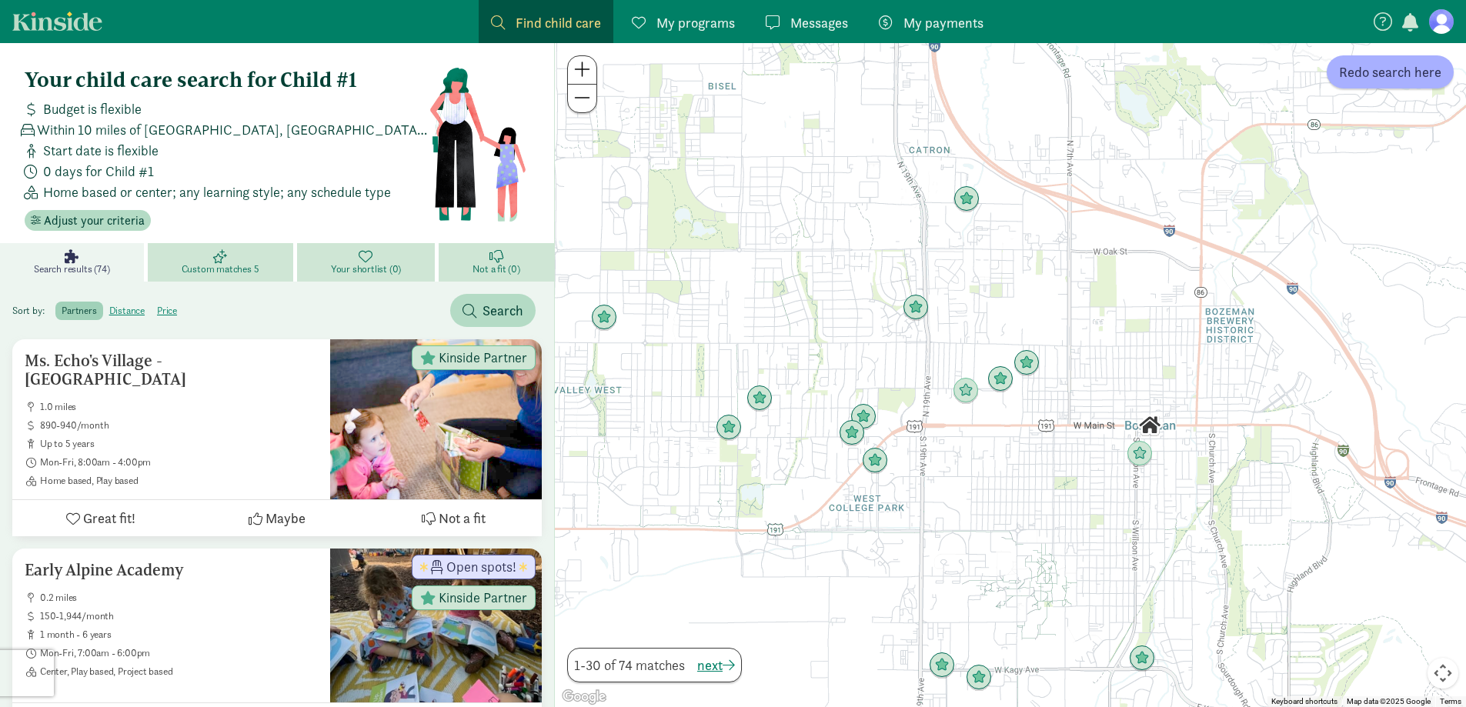
click at [593, 75] on button at bounding box center [582, 70] width 28 height 28
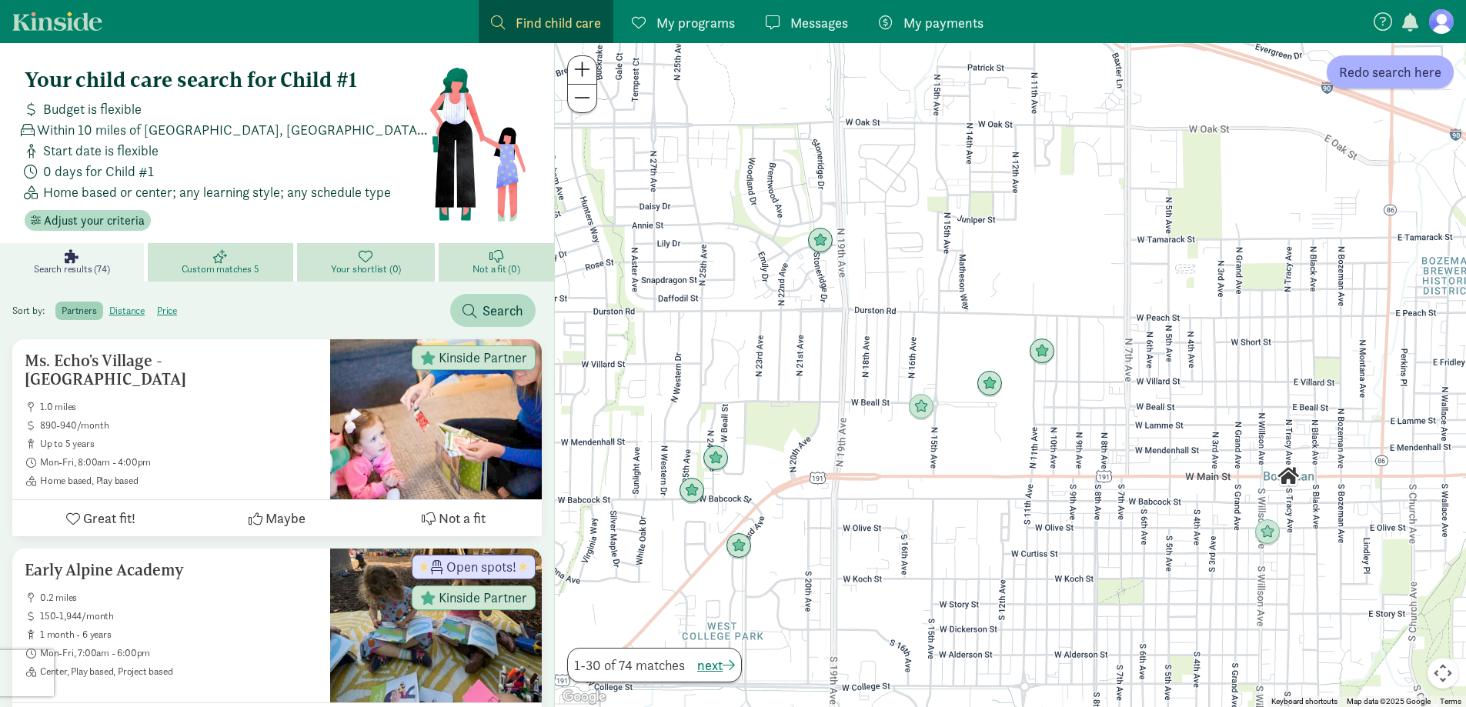
click at [593, 75] on button at bounding box center [582, 70] width 28 height 28
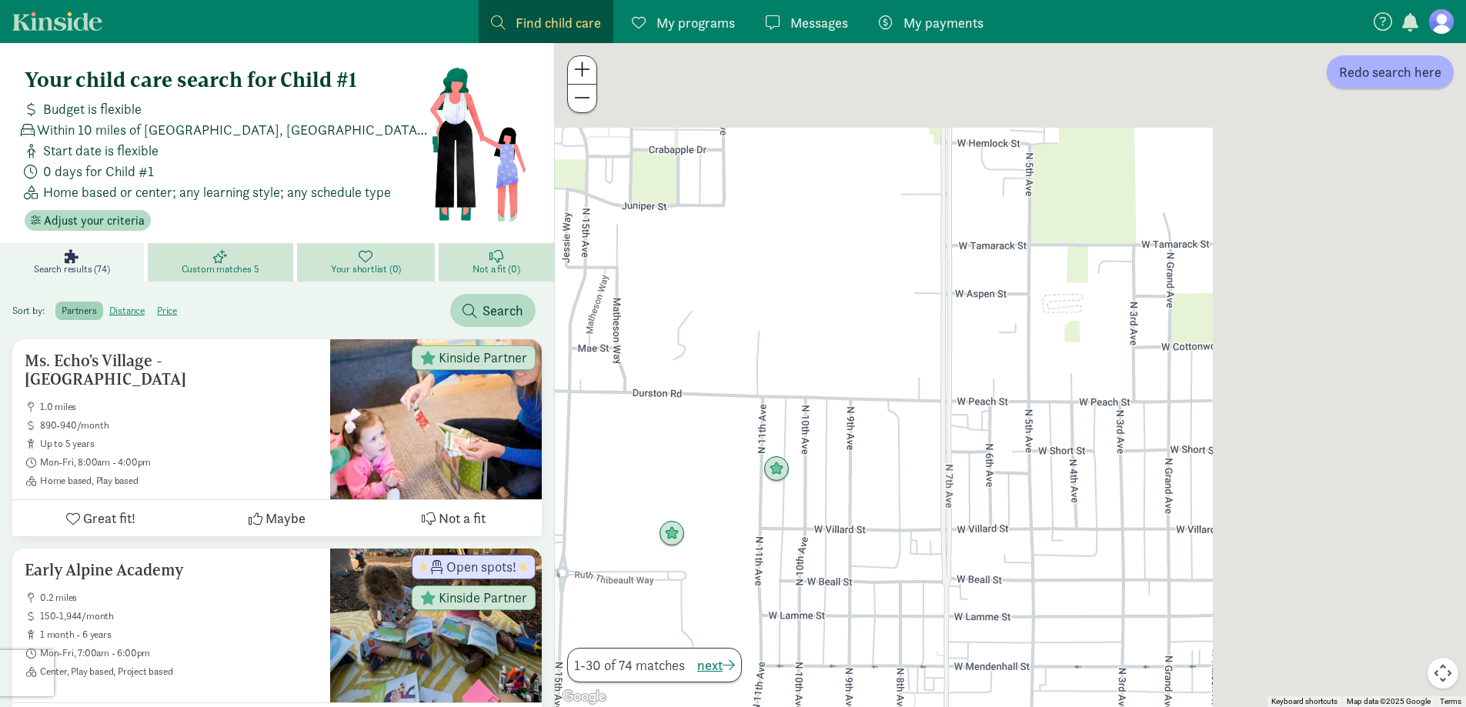
drag, startPoint x: 1108, startPoint y: 495, endPoint x: 809, endPoint y: 639, distance: 332.2
click at [809, 639] on div at bounding box center [1010, 375] width 911 height 664
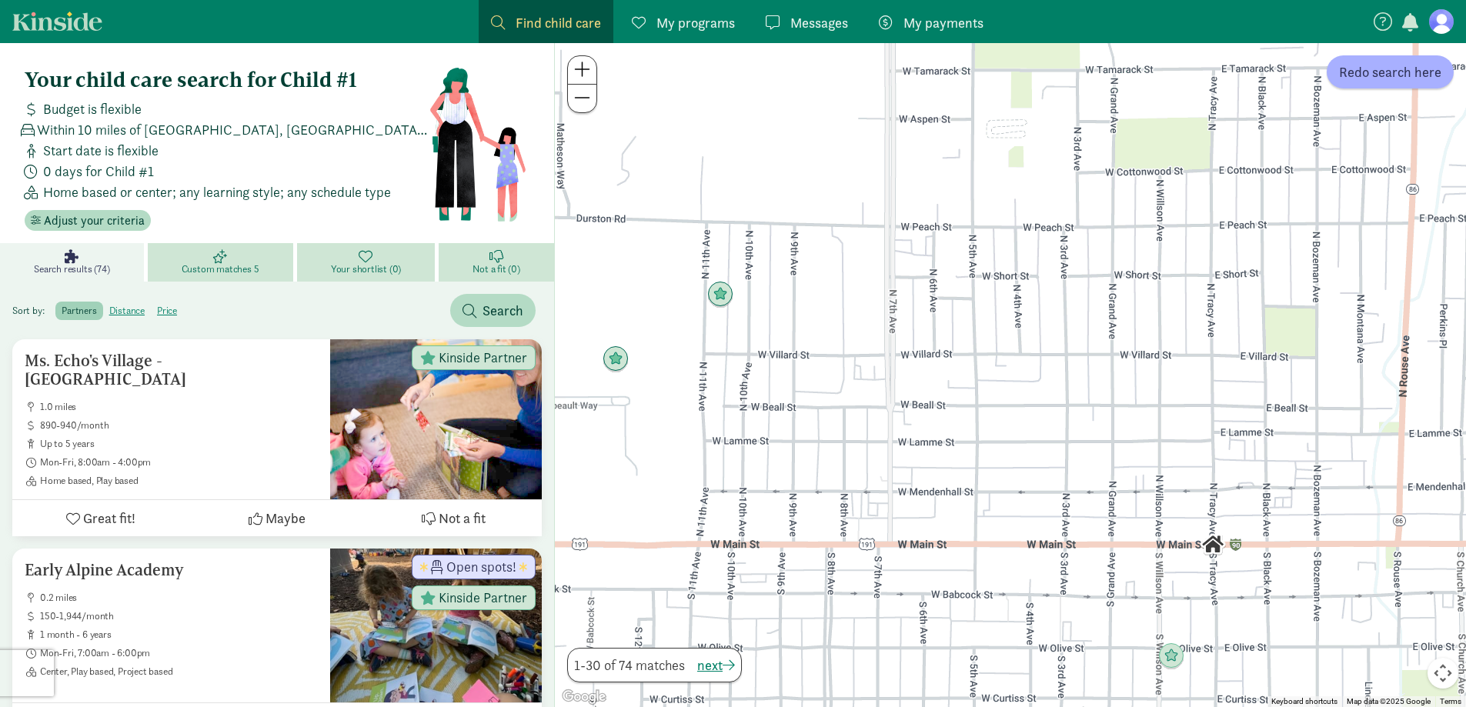
drag, startPoint x: 981, startPoint y: 618, endPoint x: 919, endPoint y: 432, distance: 196.2
click at [919, 432] on div at bounding box center [1010, 375] width 911 height 664
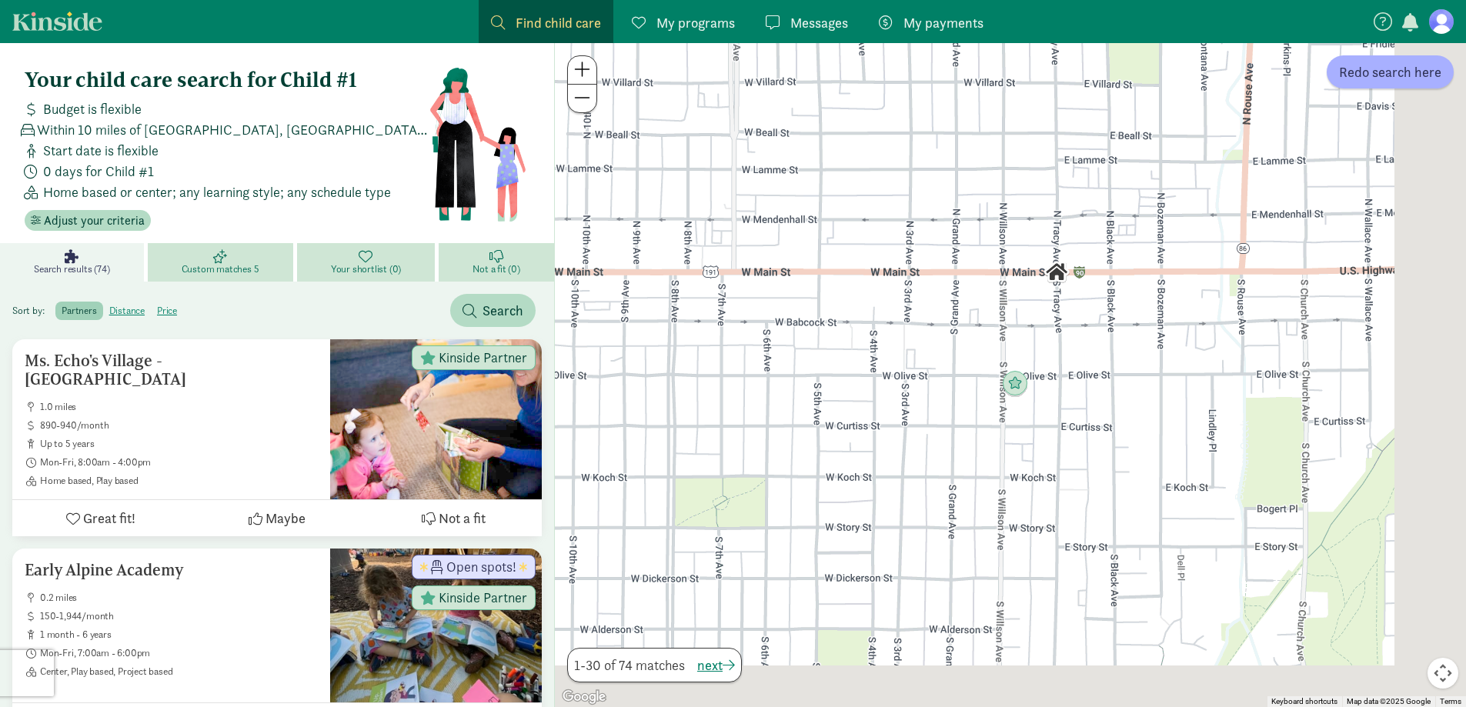
drag, startPoint x: 895, startPoint y: 318, endPoint x: 847, endPoint y: 211, distance: 117.5
click at [847, 211] on div at bounding box center [1010, 375] width 911 height 664
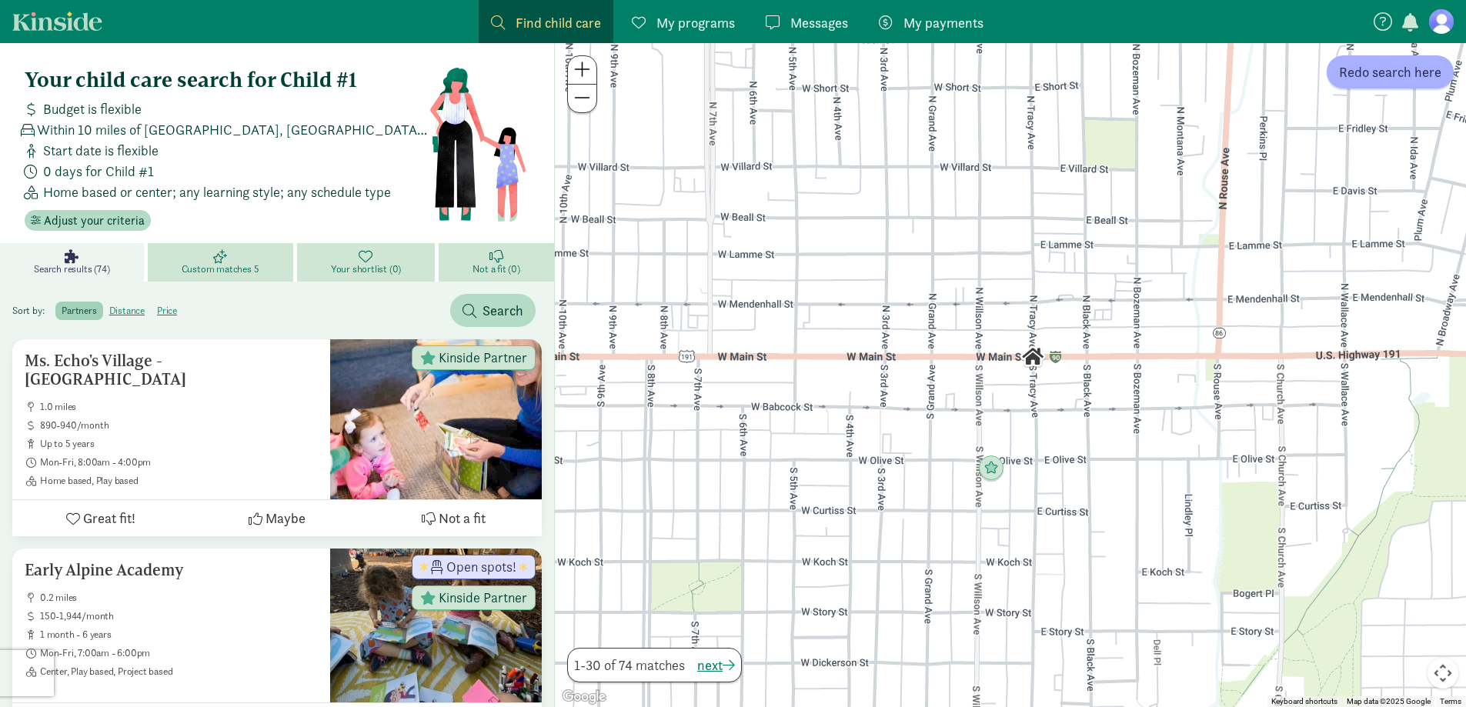
drag, startPoint x: 1180, startPoint y: 277, endPoint x: 1167, endPoint y: 483, distance: 205.9
click at [1167, 483] on div at bounding box center [1010, 375] width 911 height 664
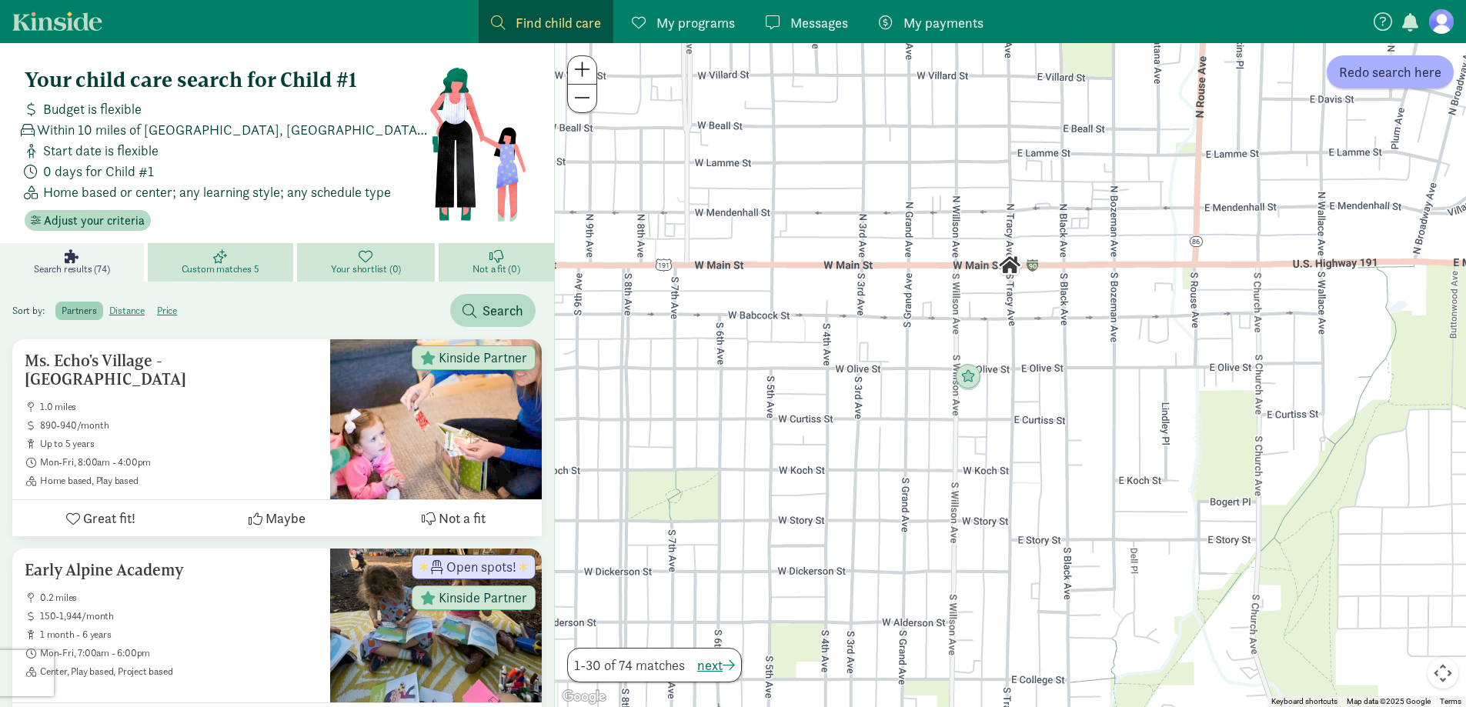
drag, startPoint x: 1119, startPoint y: 640, endPoint x: 1102, endPoint y: 488, distance: 152.6
click at [1102, 488] on div at bounding box center [1010, 375] width 911 height 664
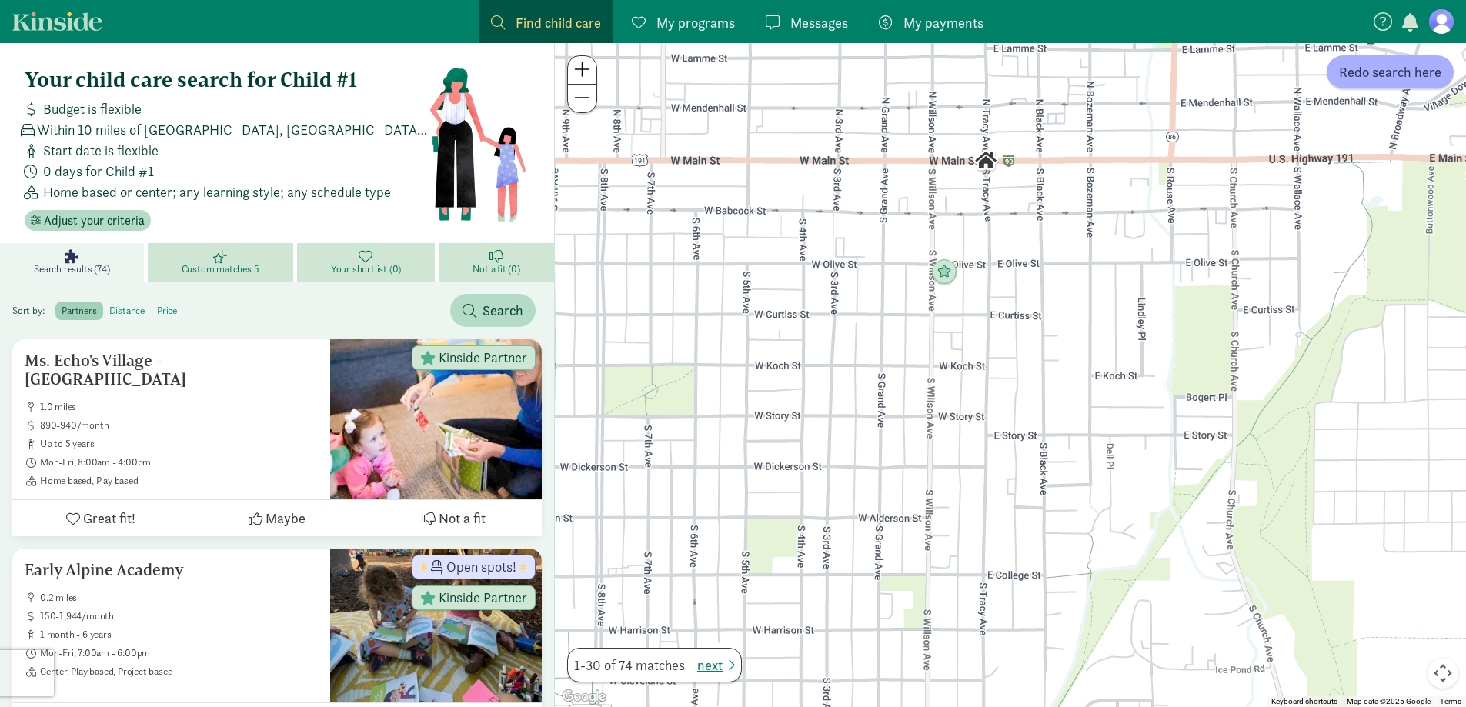
drag, startPoint x: 1137, startPoint y: 605, endPoint x: 1110, endPoint y: 493, distance: 115.6
click at [1110, 493] on div at bounding box center [1010, 375] width 911 height 664
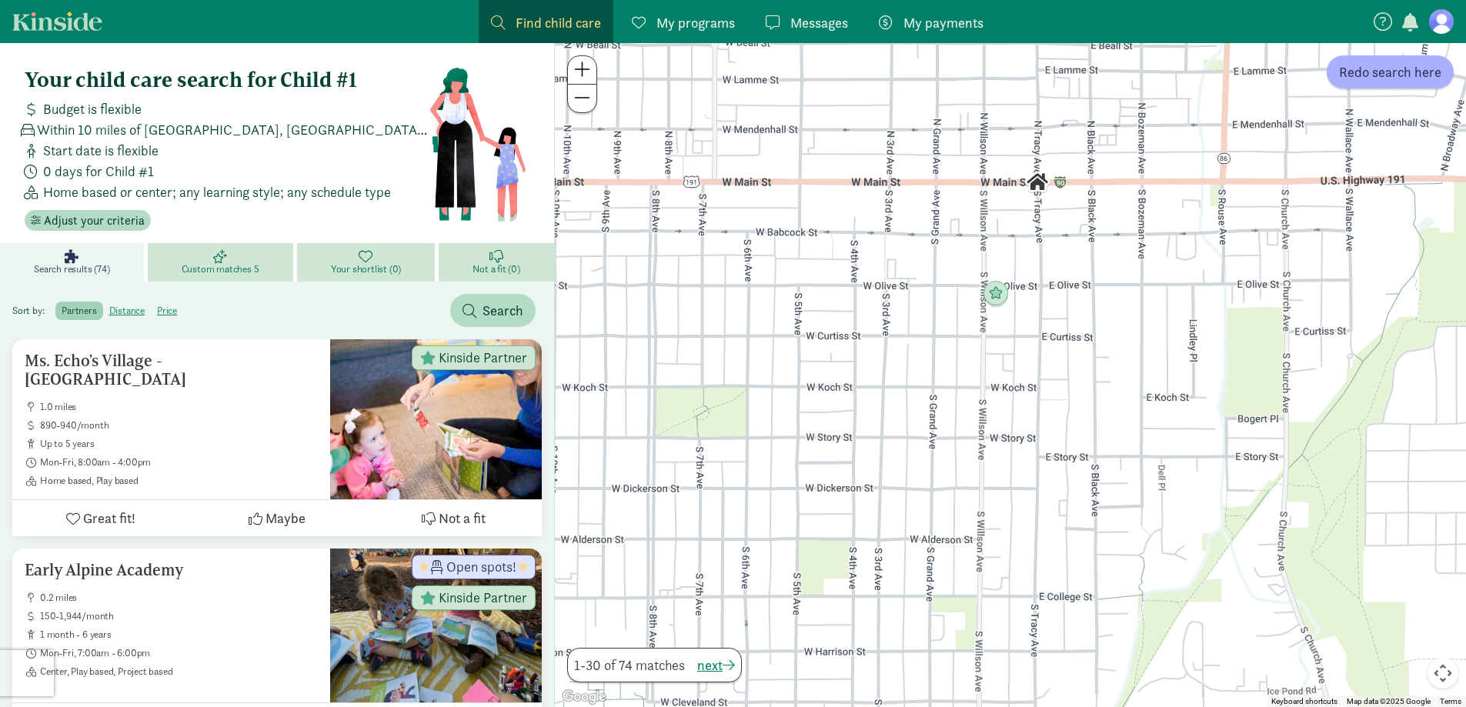
drag, startPoint x: 1047, startPoint y: 460, endPoint x: 1111, endPoint y: 486, distance: 69.3
click at [1111, 486] on div at bounding box center [1010, 375] width 911 height 664
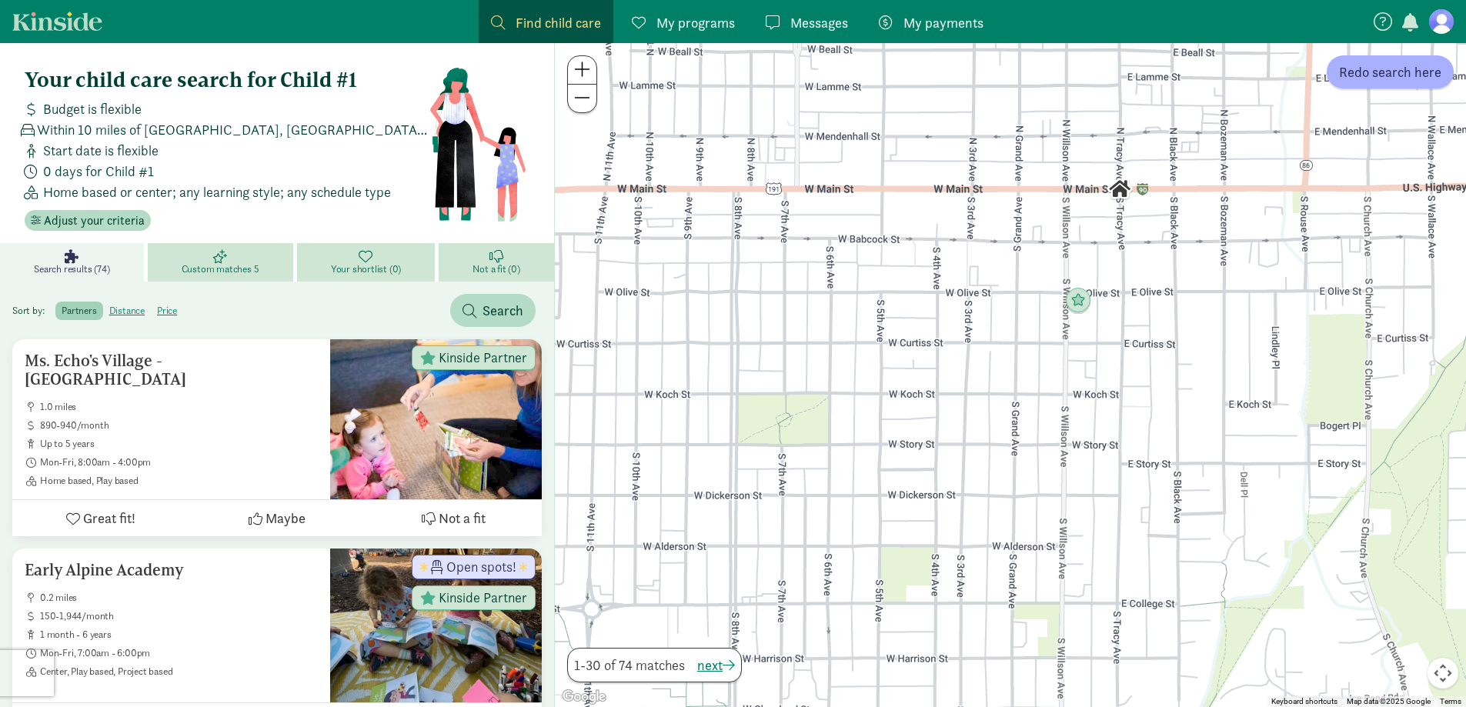
drag, startPoint x: 928, startPoint y: 490, endPoint x: 1004, endPoint y: 490, distance: 75.4
click at [1004, 490] on div at bounding box center [1010, 375] width 911 height 664
drag, startPoint x: 1209, startPoint y: 440, endPoint x: 1131, endPoint y: 455, distance: 79.1
click at [1131, 455] on div at bounding box center [1010, 375] width 911 height 664
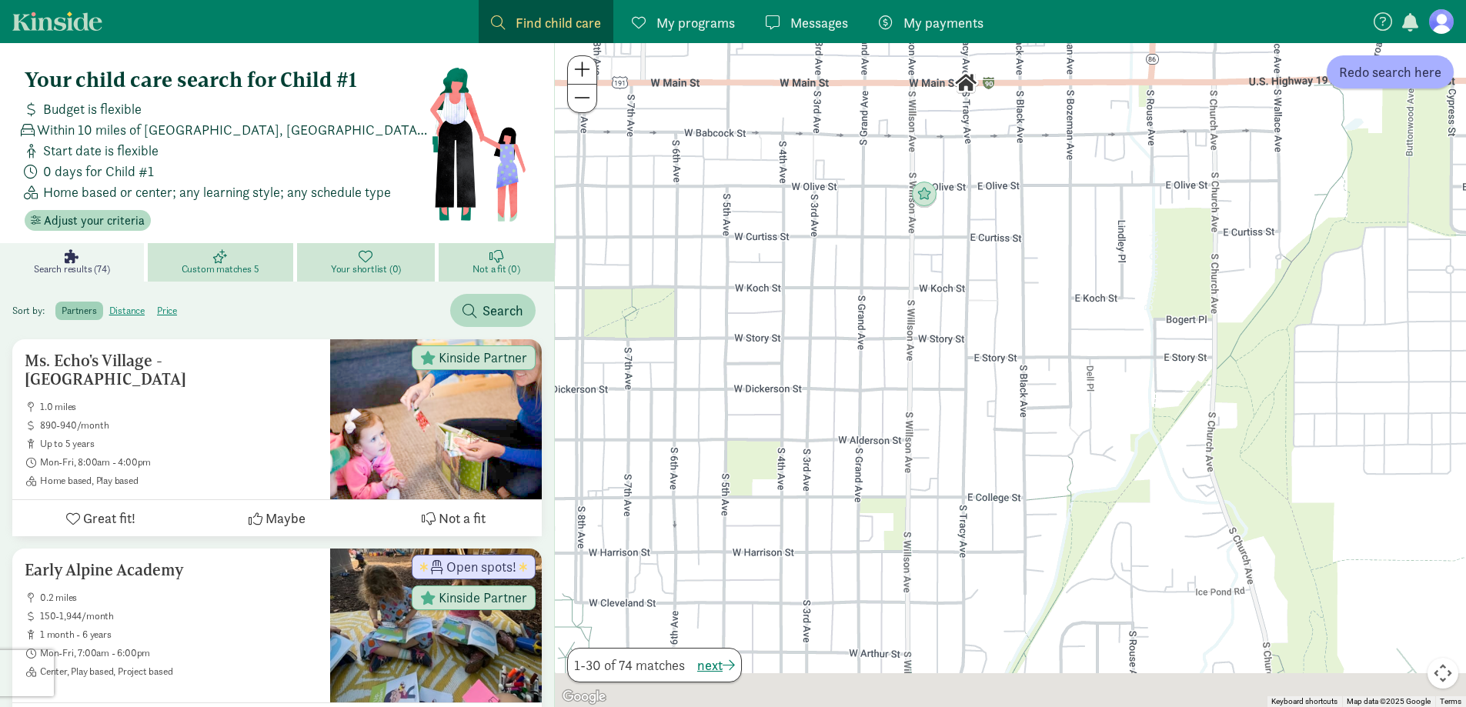
drag, startPoint x: 1011, startPoint y: 583, endPoint x: 924, endPoint y: 460, distance: 150.8
click at [924, 460] on div at bounding box center [1010, 375] width 911 height 664
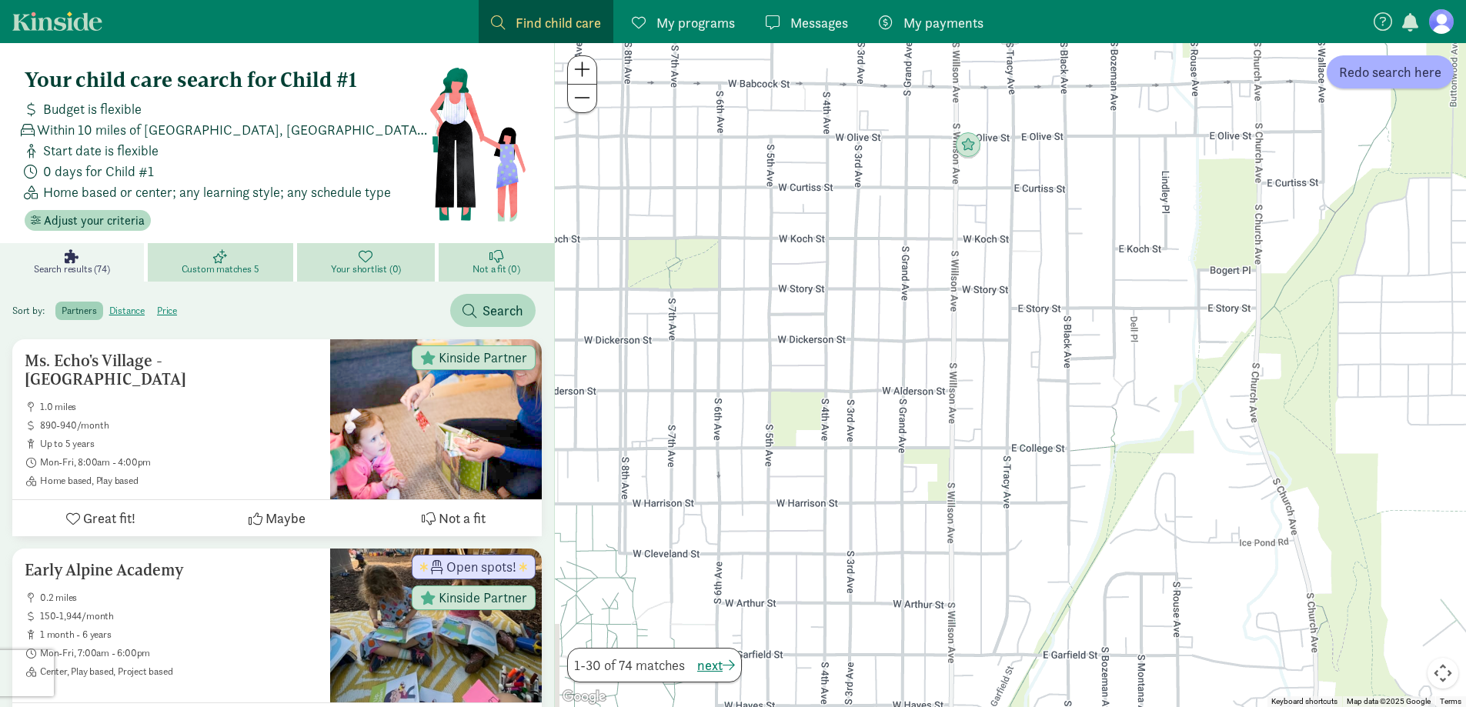
drag, startPoint x: 894, startPoint y: 573, endPoint x: 942, endPoint y: 523, distance: 69.7
click at [942, 523] on div at bounding box center [1010, 375] width 911 height 664
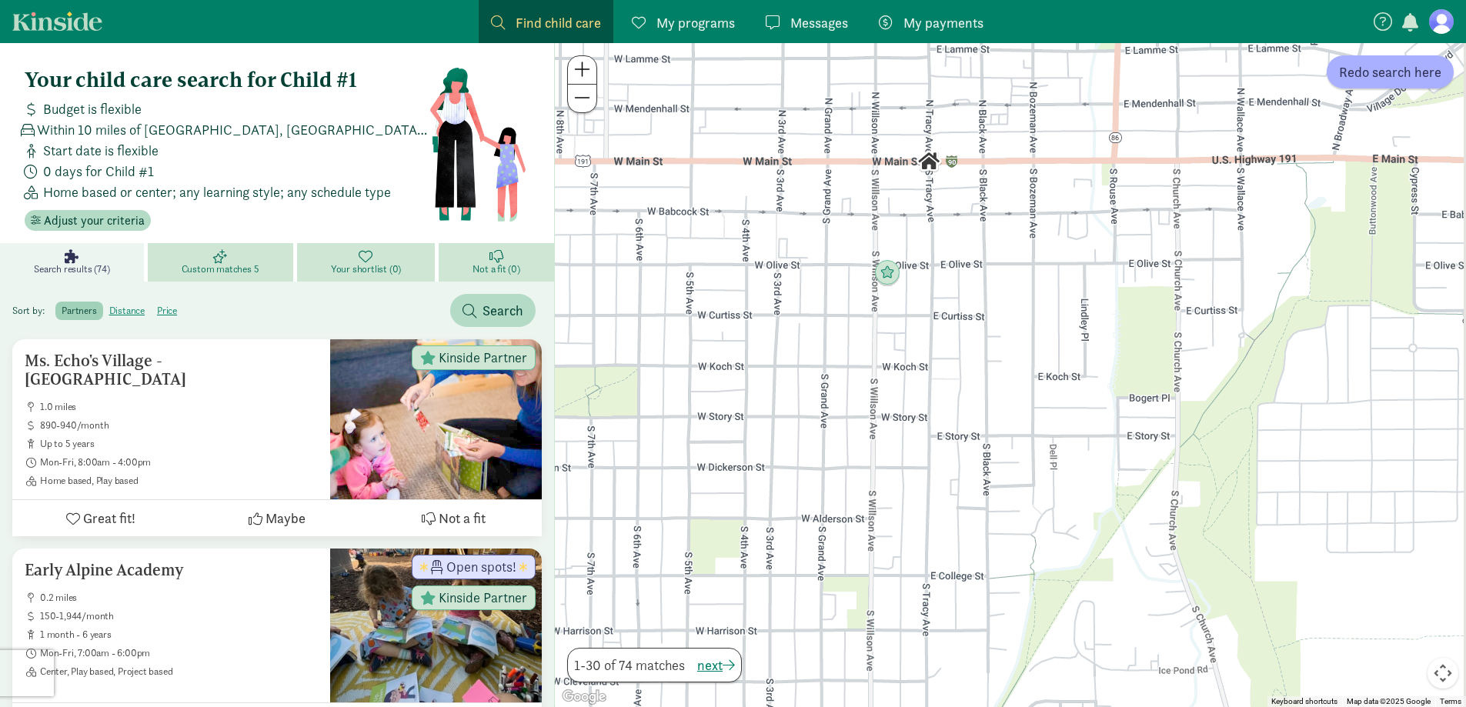
drag, startPoint x: 1154, startPoint y: 333, endPoint x: 1063, endPoint y: 488, distance: 179.4
click at [1063, 488] on div at bounding box center [1010, 375] width 911 height 664
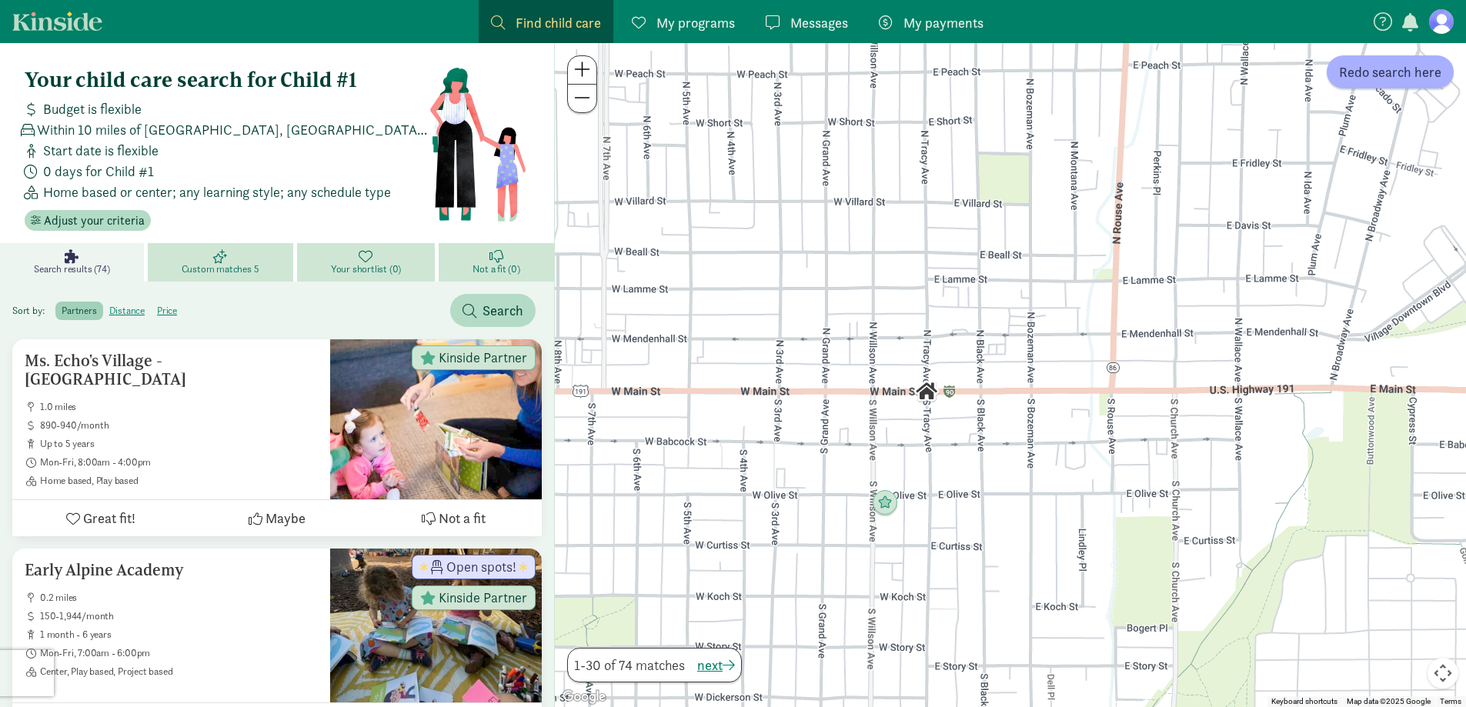
drag, startPoint x: 965, startPoint y: 336, endPoint x: 980, endPoint y: 539, distance: 203.7
click at [980, 539] on div at bounding box center [1010, 375] width 911 height 664
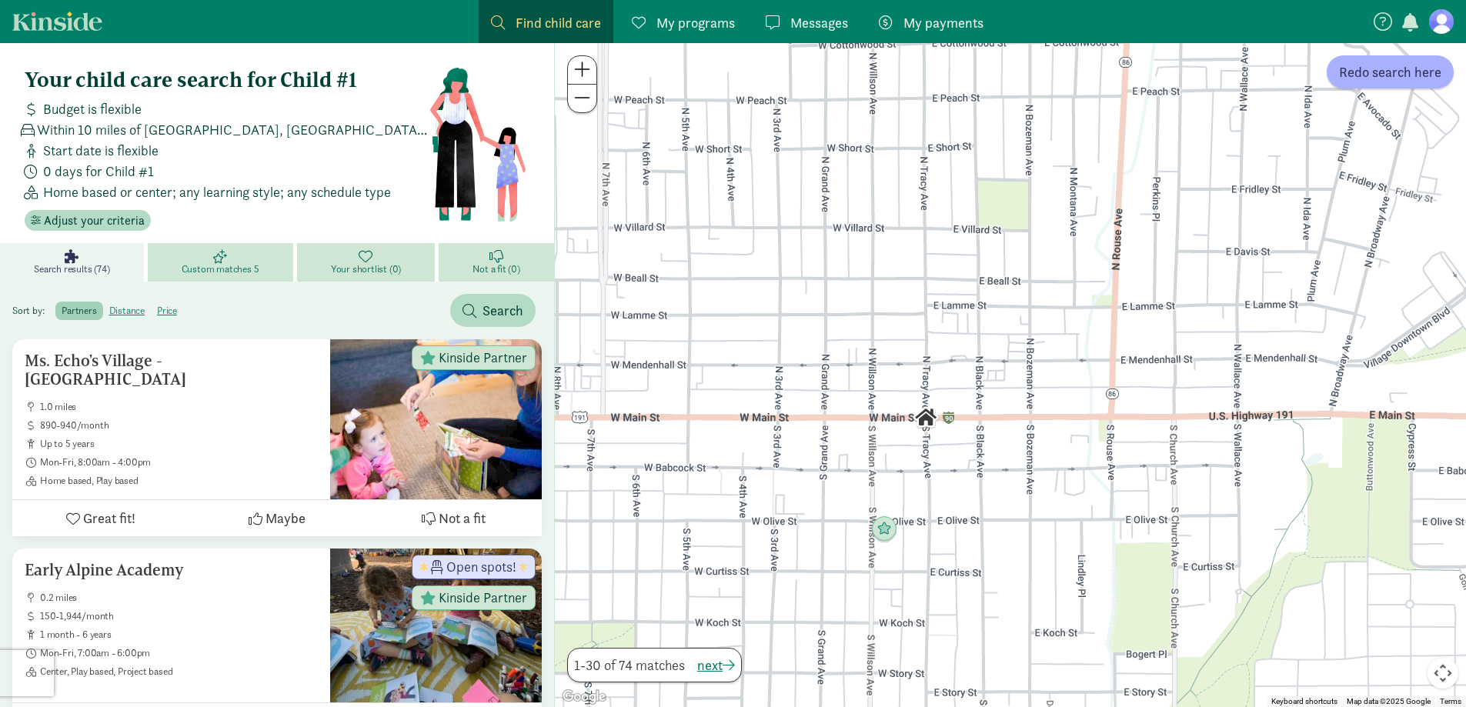
click at [595, 108] on button at bounding box center [582, 99] width 28 height 28
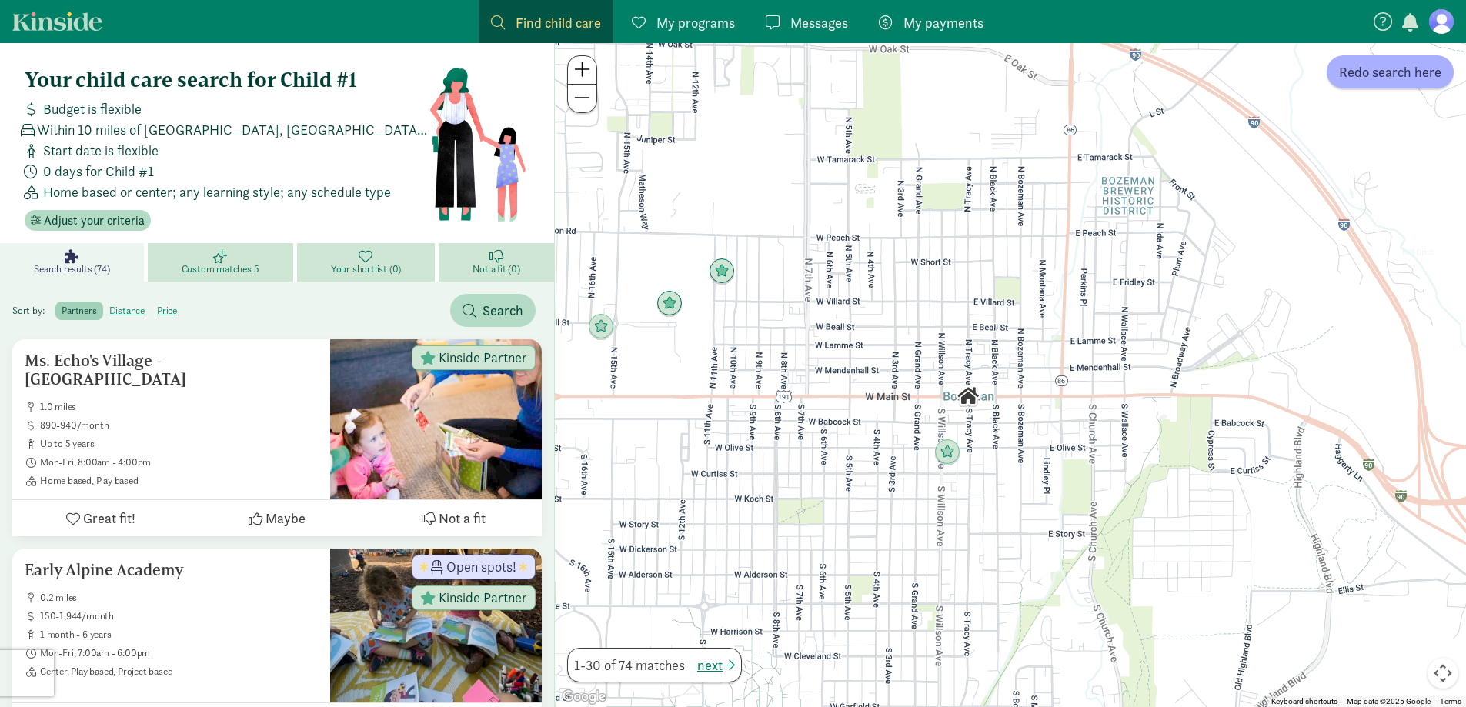
drag, startPoint x: 829, startPoint y: 306, endPoint x: 1085, endPoint y: 276, distance: 258.1
click at [1085, 276] on div at bounding box center [1010, 375] width 911 height 664
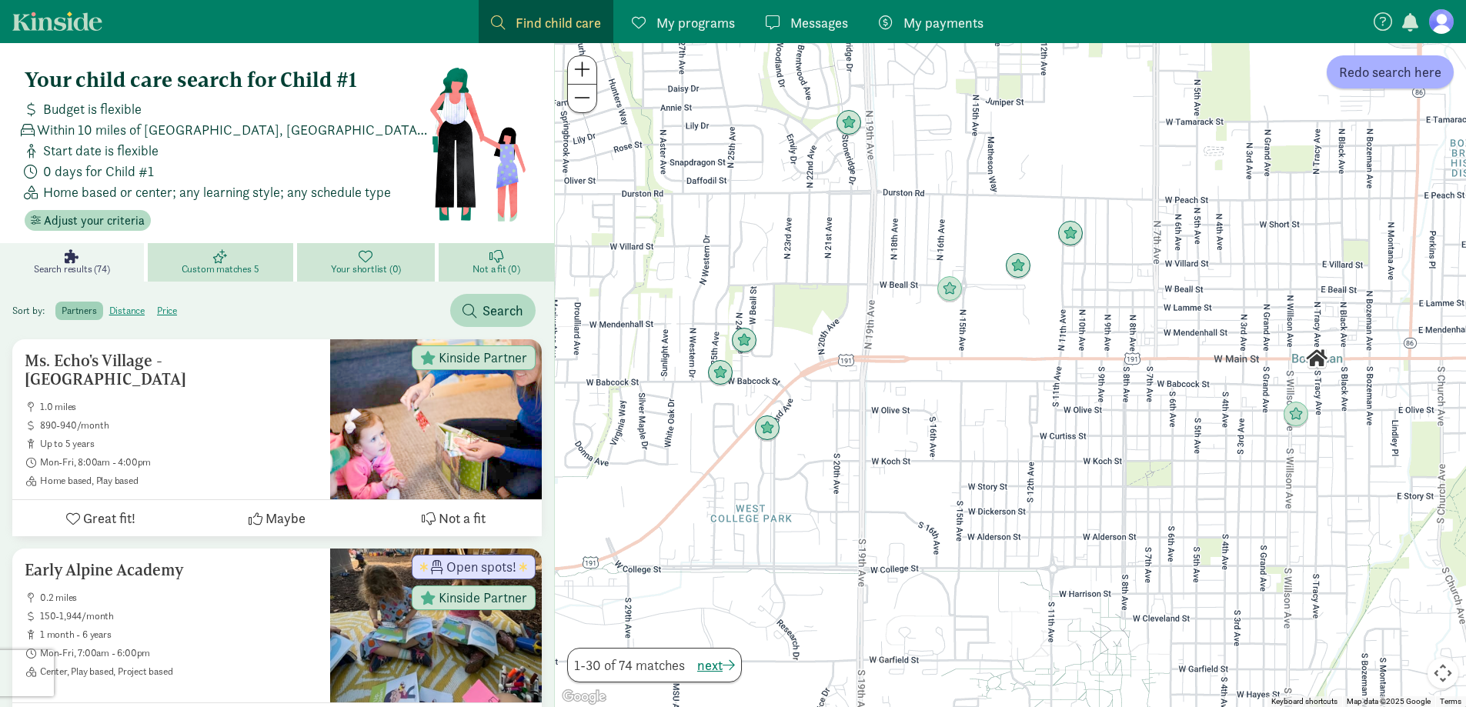
drag, startPoint x: 823, startPoint y: 543, endPoint x: 894, endPoint y: 539, distance: 70.9
click at [894, 539] on div at bounding box center [1010, 375] width 911 height 664
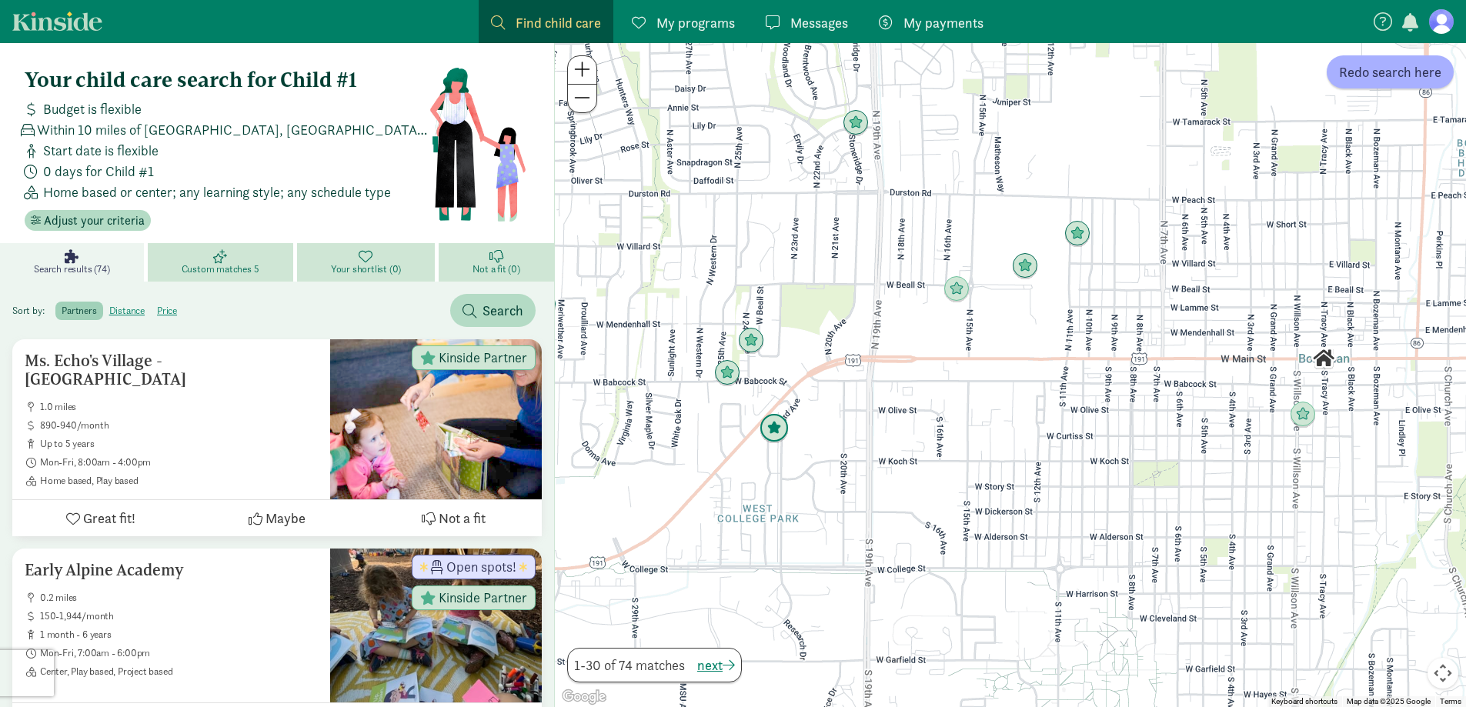
click at [780, 429] on img "Click to see details" at bounding box center [775, 429] width 42 height 42
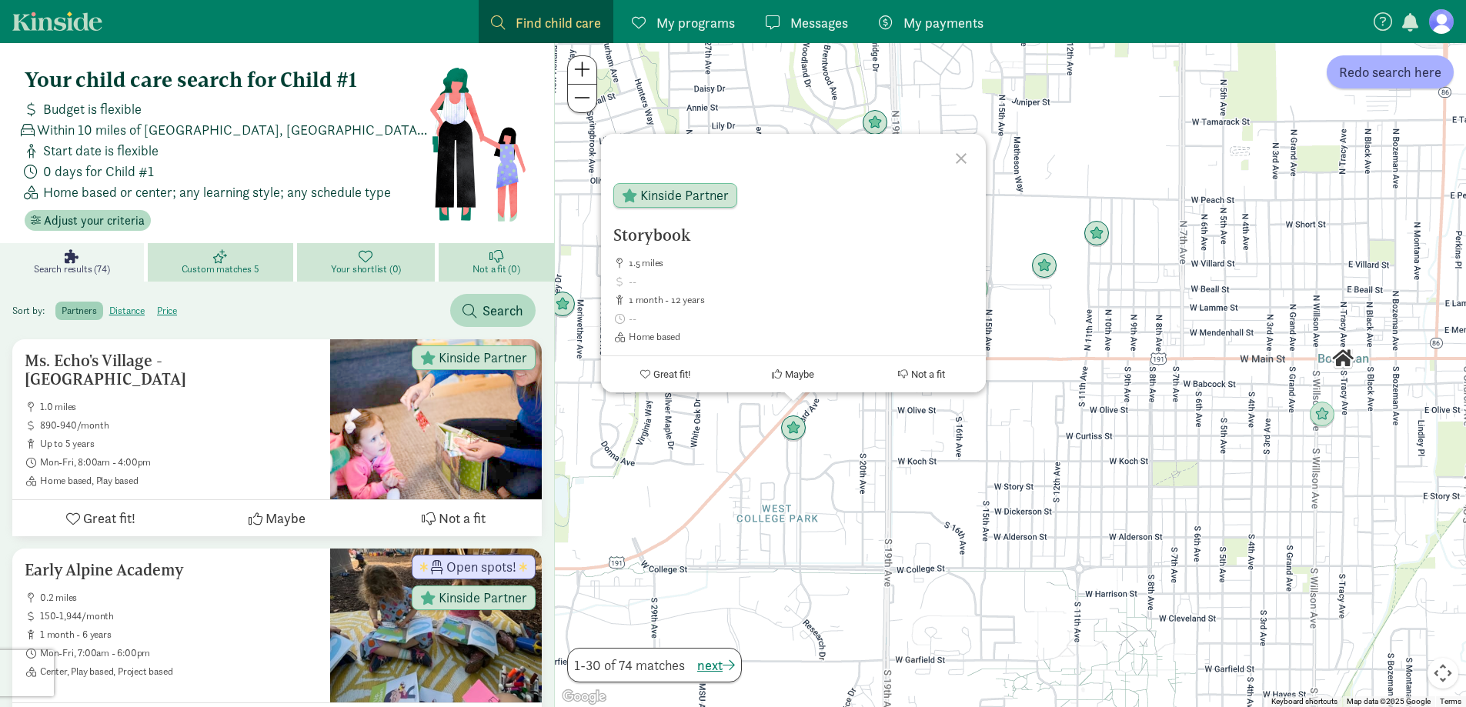
click at [951, 159] on div at bounding box center [963, 156] width 45 height 45
